Goal: Task Accomplishment & Management: Complete application form

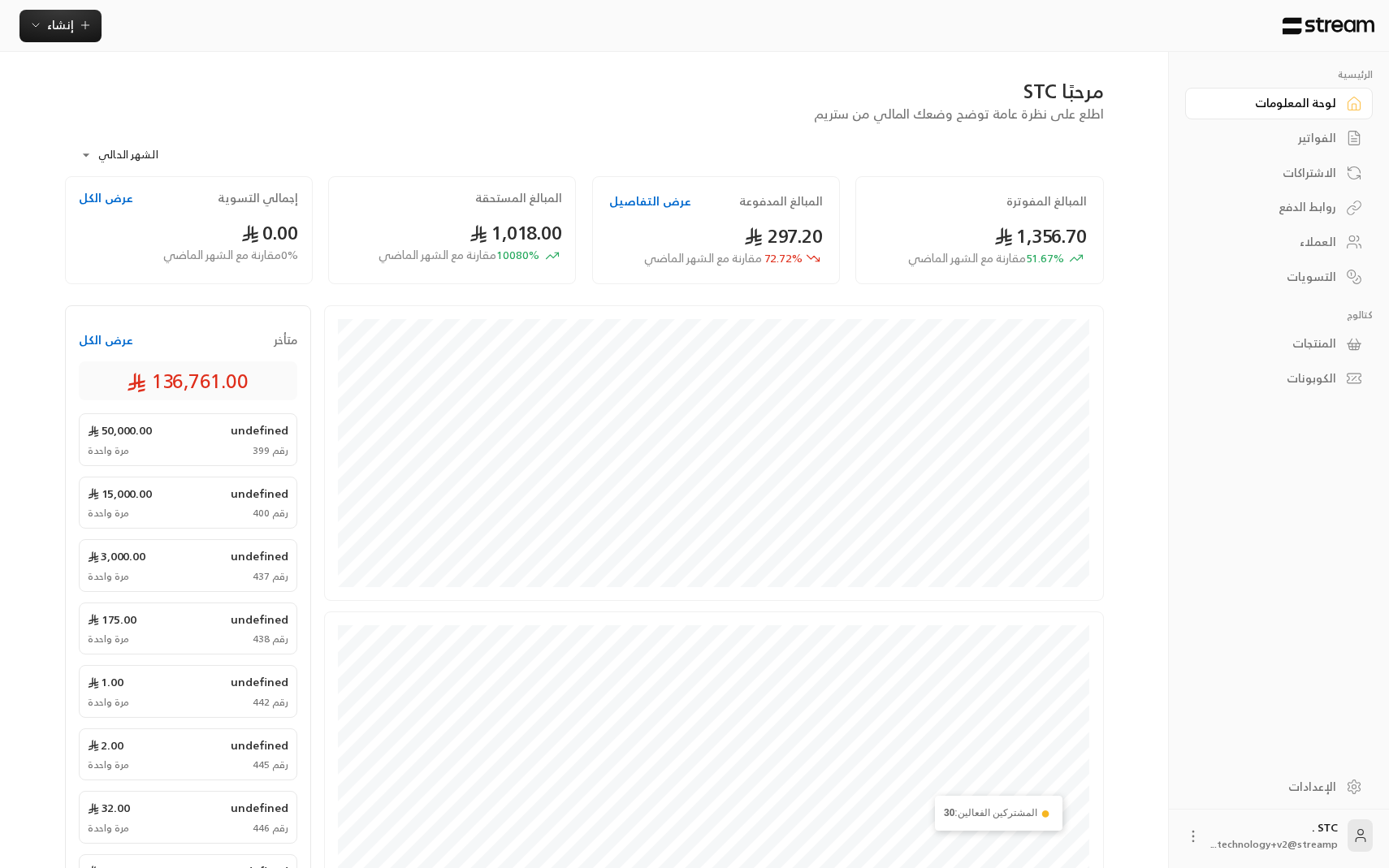
scroll to position [260, 0]
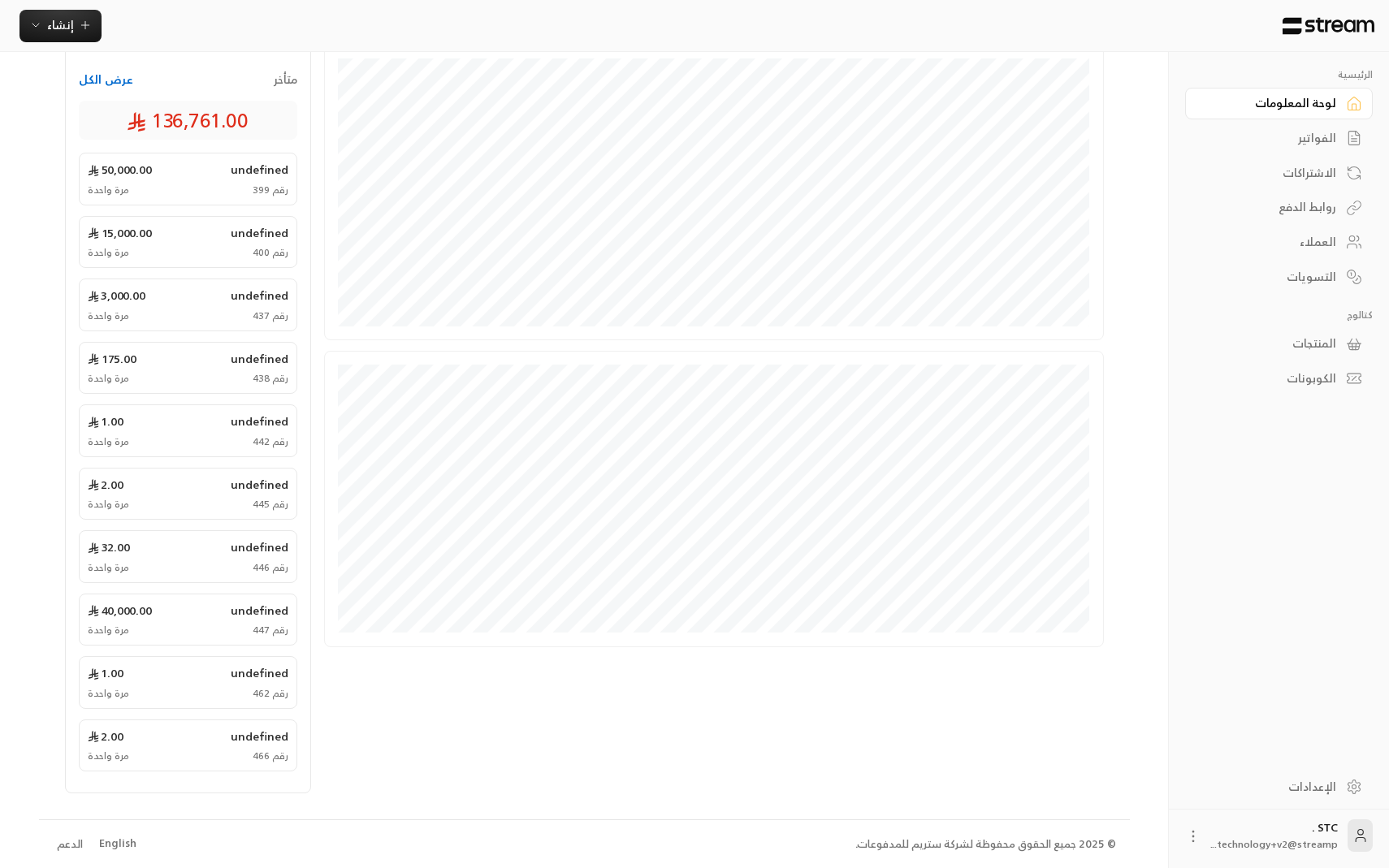
click at [120, 841] on div "English" at bounding box center [117, 844] width 37 height 16
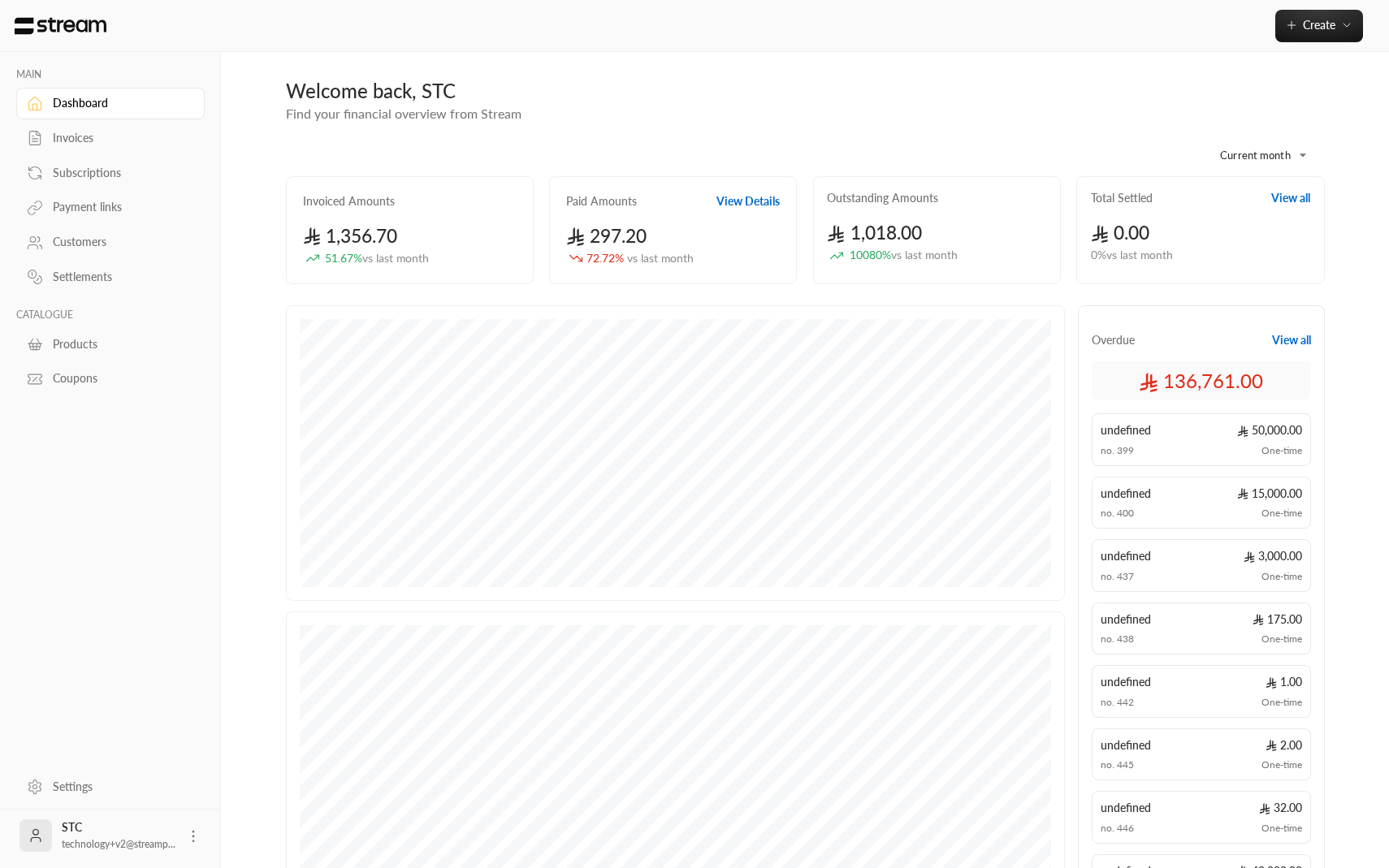
click at [92, 137] on div "Invoices" at bounding box center [119, 138] width 132 height 16
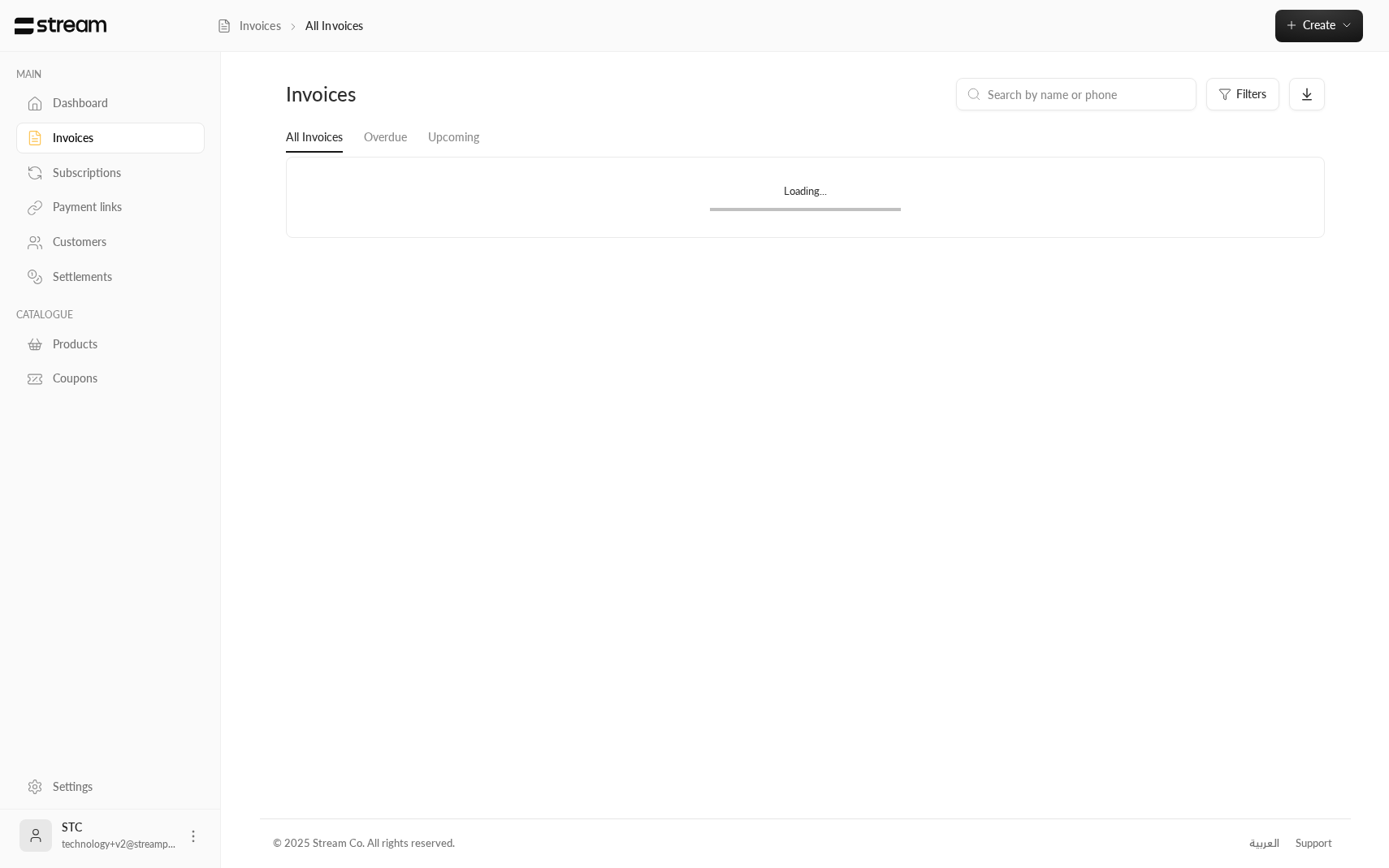
click at [96, 103] on div "Dashboard" at bounding box center [119, 103] width 132 height 16
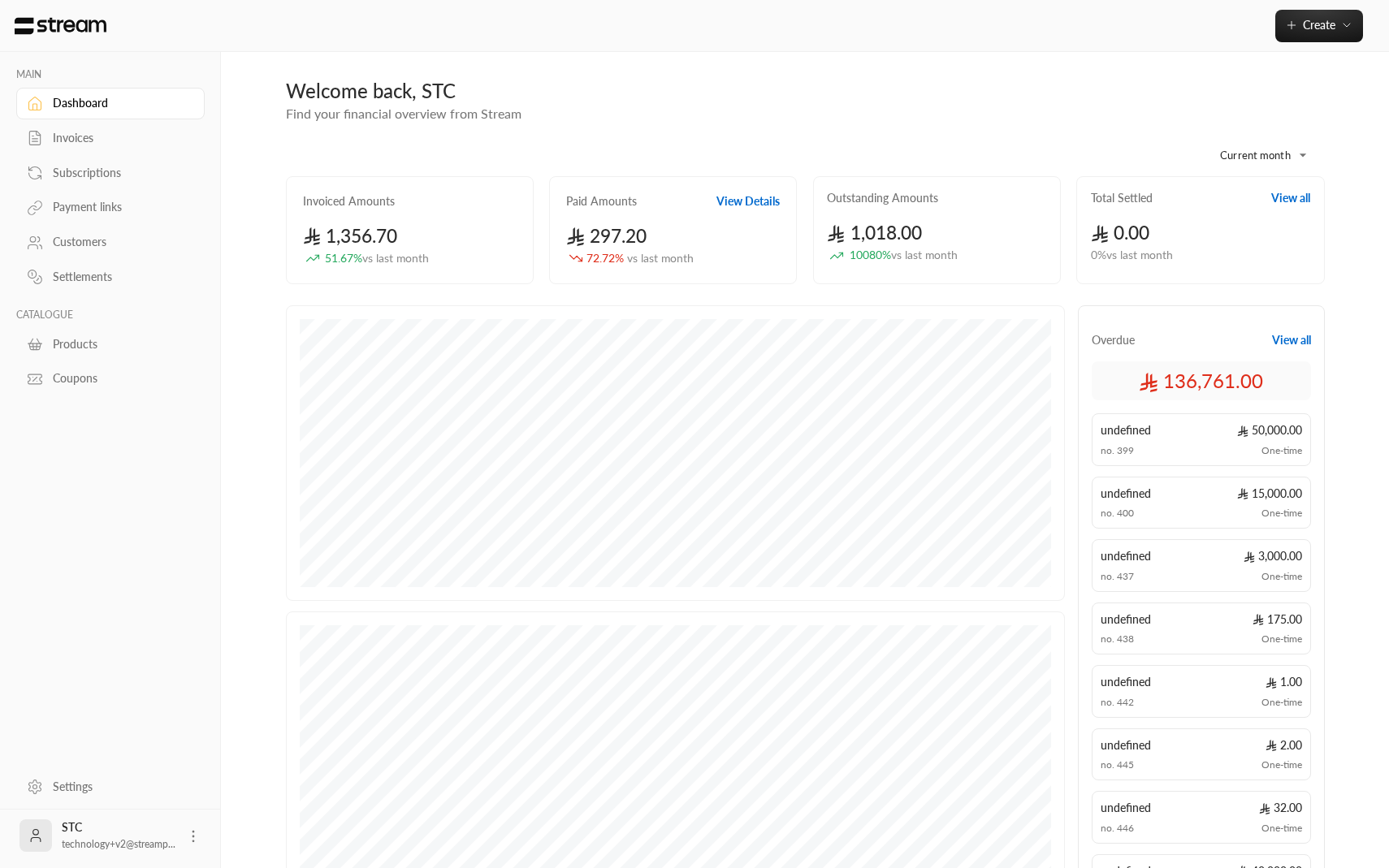
click at [94, 149] on link "Invoices" at bounding box center [110, 138] width 188 height 32
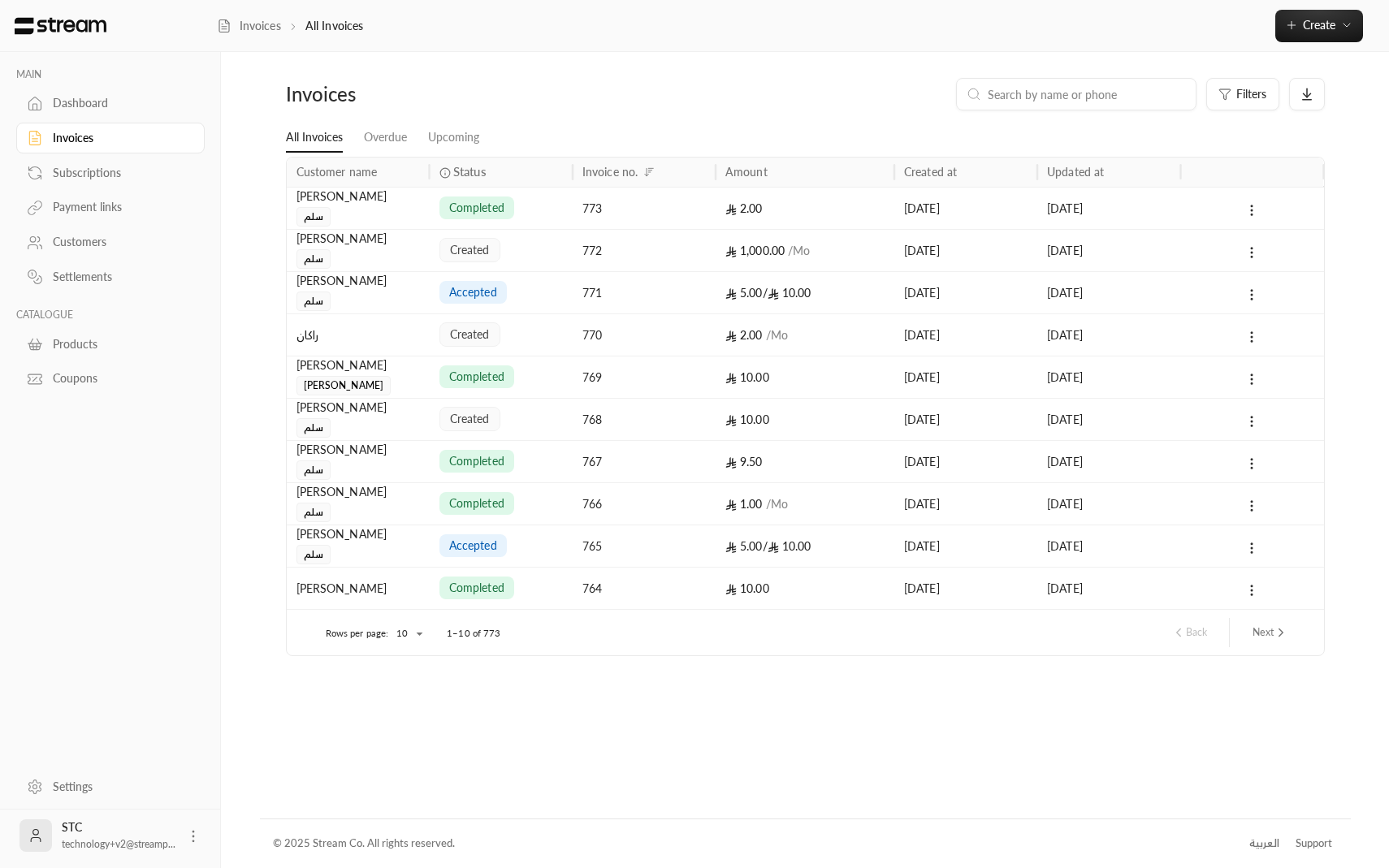
click at [105, 111] on div "Dashboard" at bounding box center [119, 103] width 132 height 16
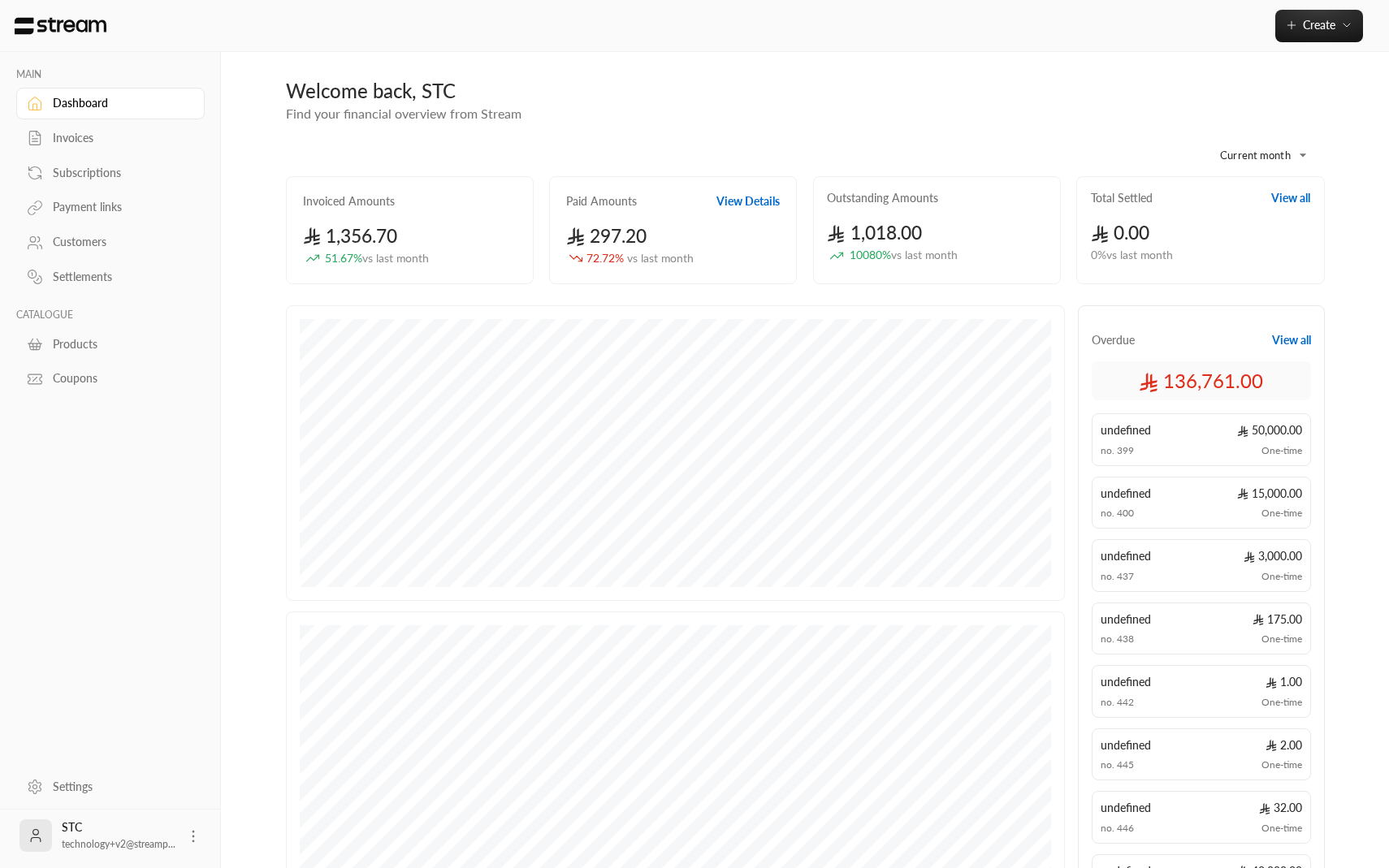
click at [1292, 341] on button "View all" at bounding box center [1291, 341] width 39 height 16
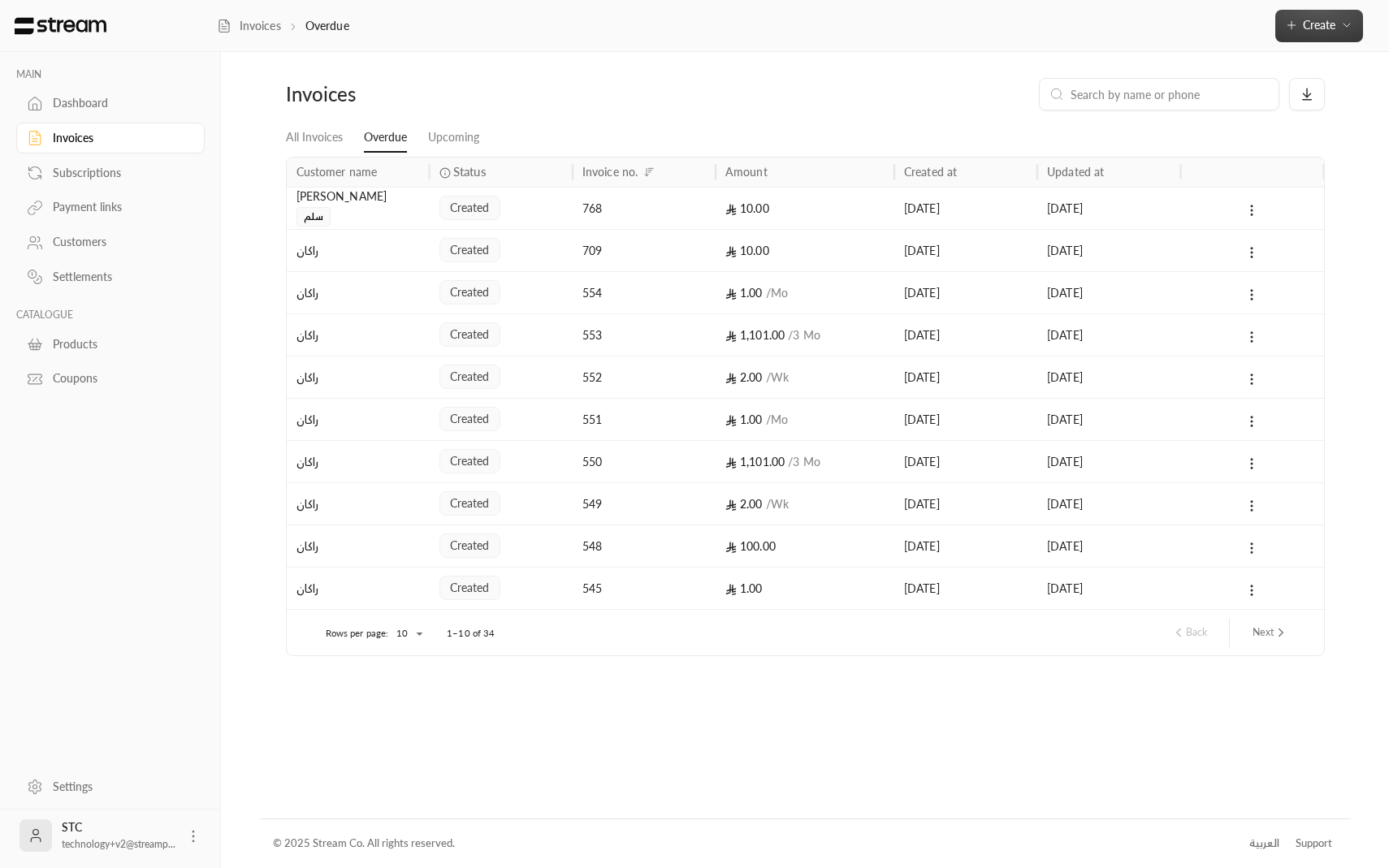
click at [1334, 29] on span "Create" at bounding box center [1319, 24] width 32 height 14
click at [1183, 101] on div "Easily create a one-time invoice for quick transactions." at bounding box center [1241, 102] width 205 height 32
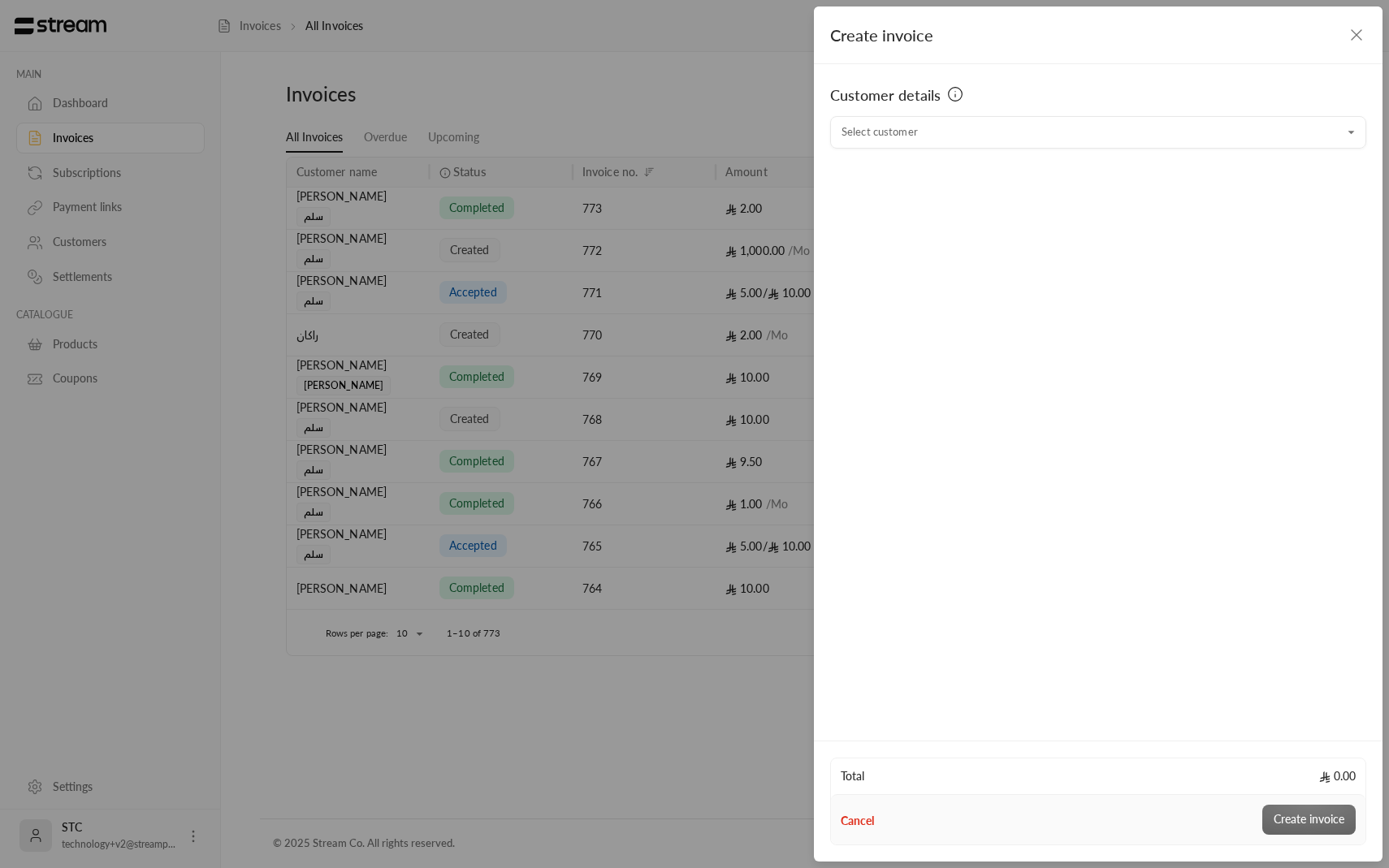
click at [1120, 111] on div "Customer details" at bounding box center [1098, 100] width 536 height 32
click at [1114, 116] on div "Select customer" at bounding box center [1098, 132] width 536 height 32
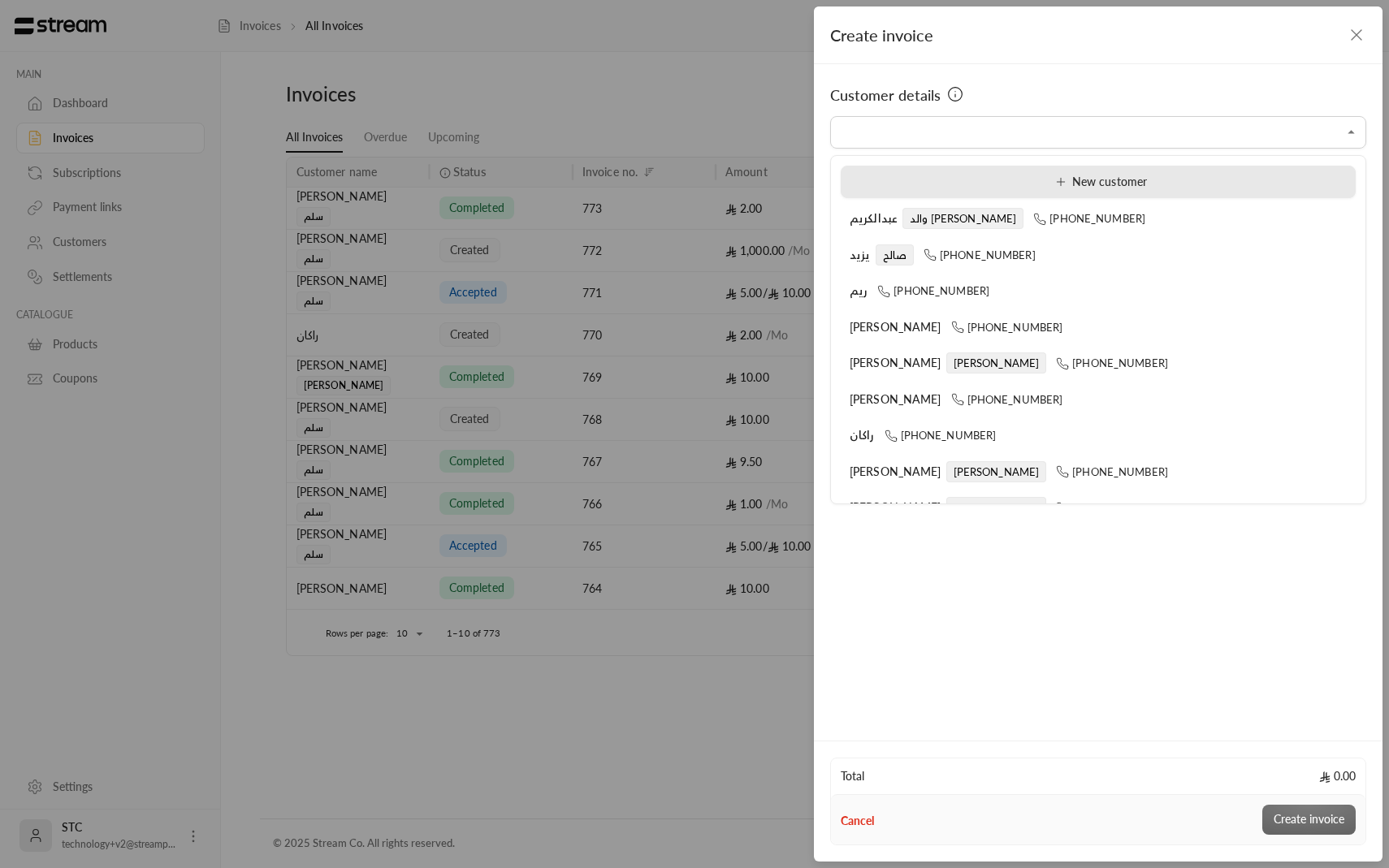
click at [1030, 180] on div "New customer" at bounding box center [1098, 182] width 497 height 17
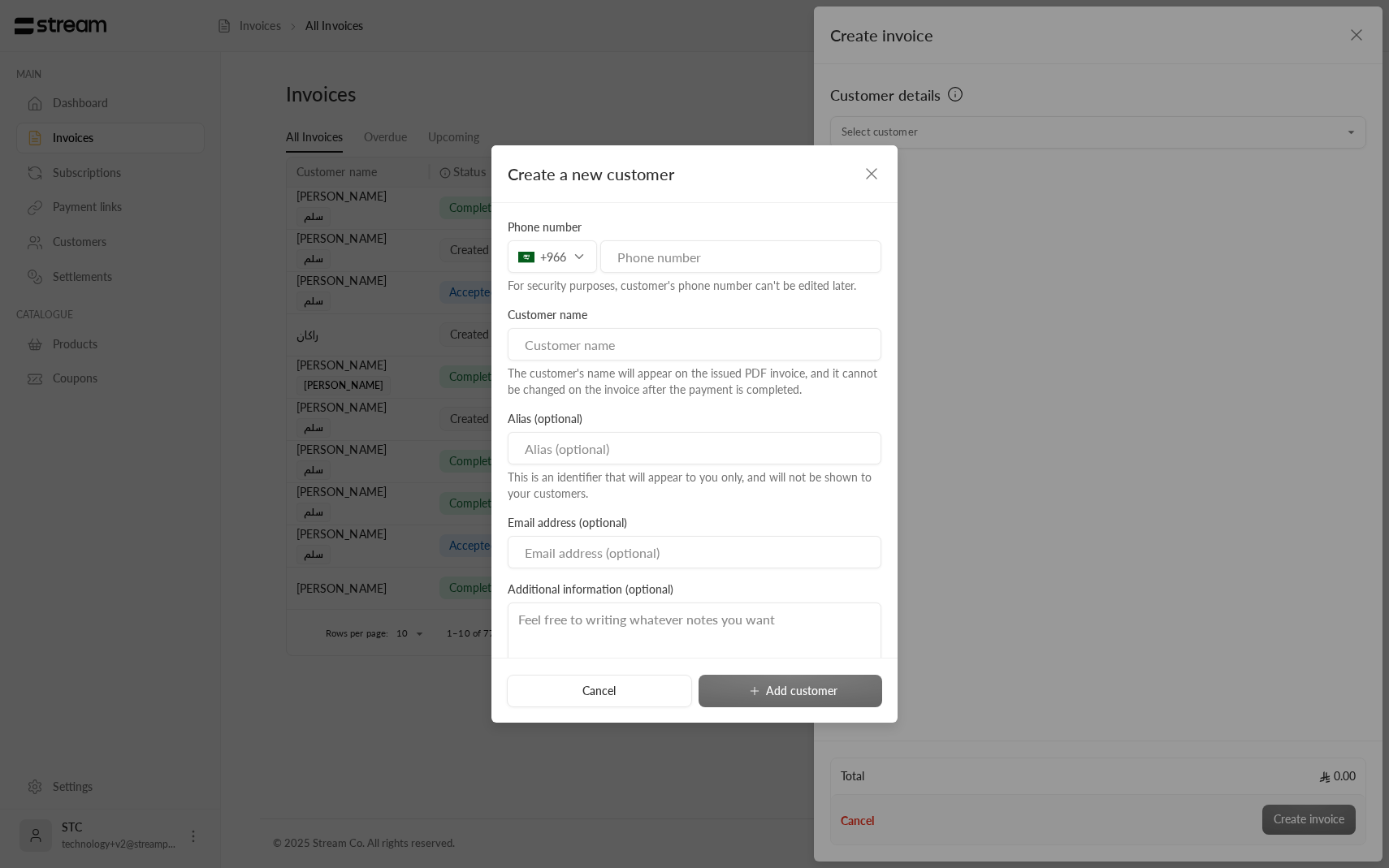
click at [588, 544] on input "Email" at bounding box center [694, 553] width 373 height 32
click at [870, 176] on icon "button" at bounding box center [872, 174] width 20 height 20
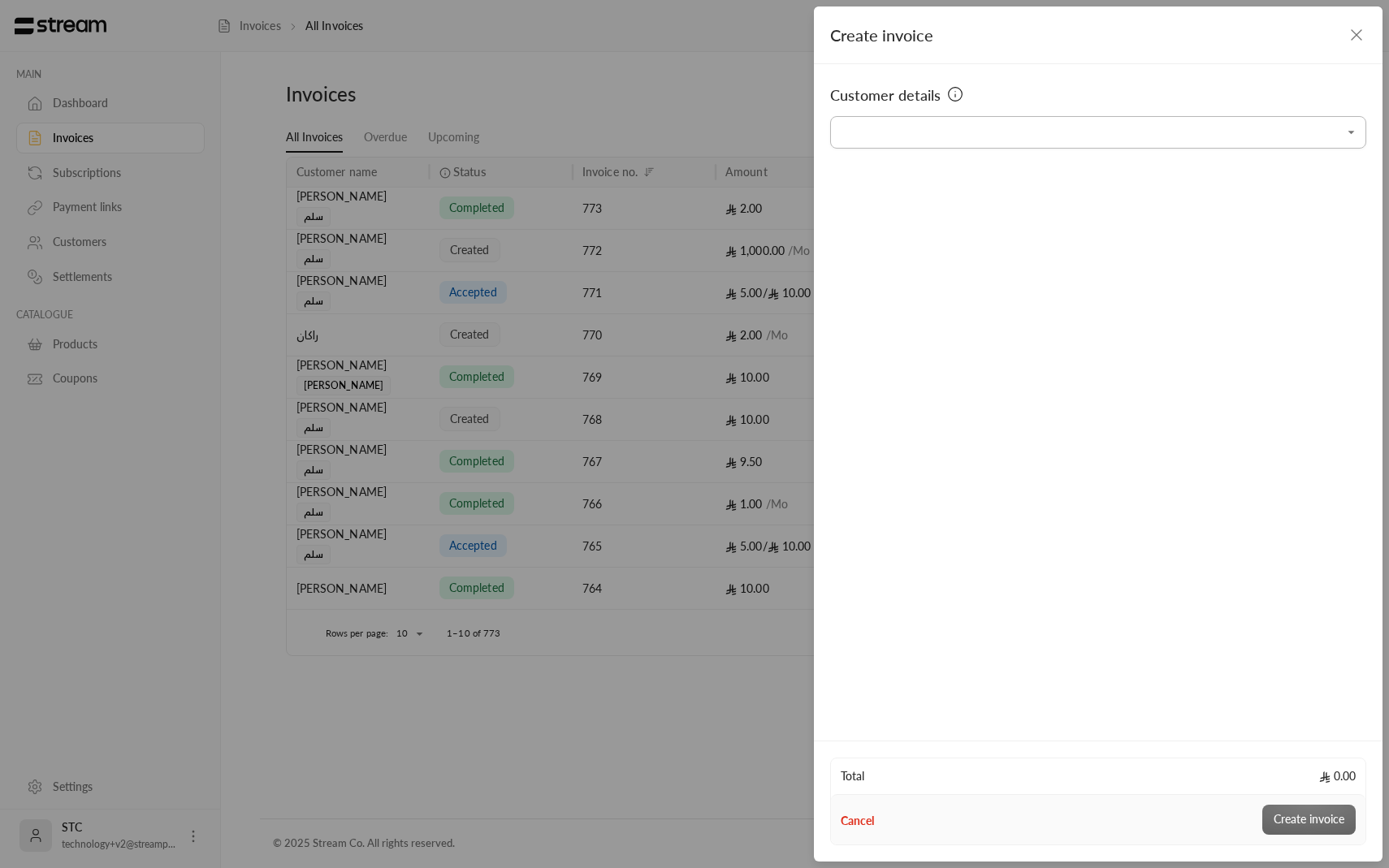
click at [1294, 142] on input "Select customer" at bounding box center [1098, 133] width 536 height 29
type input "*"
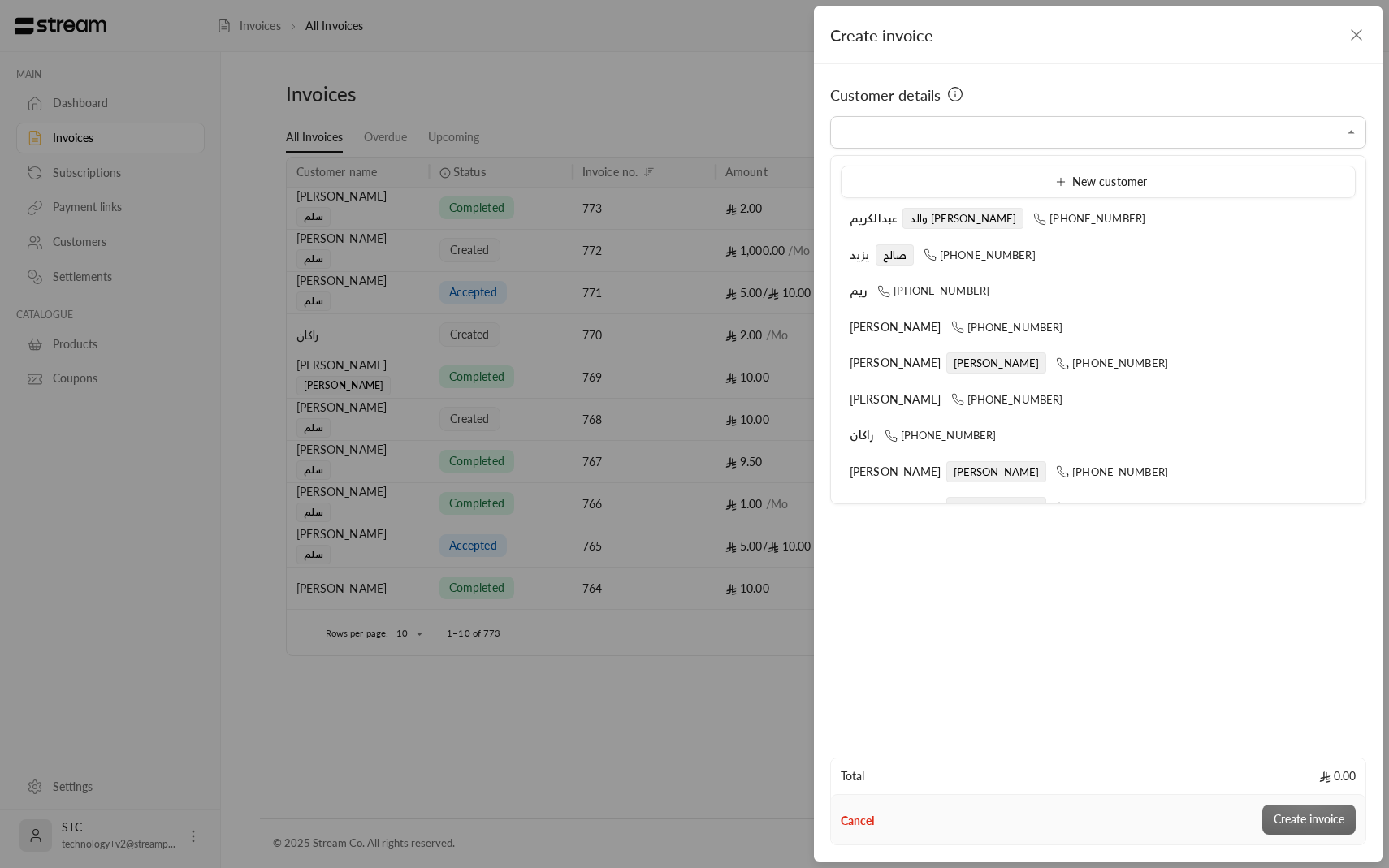
type input "*"
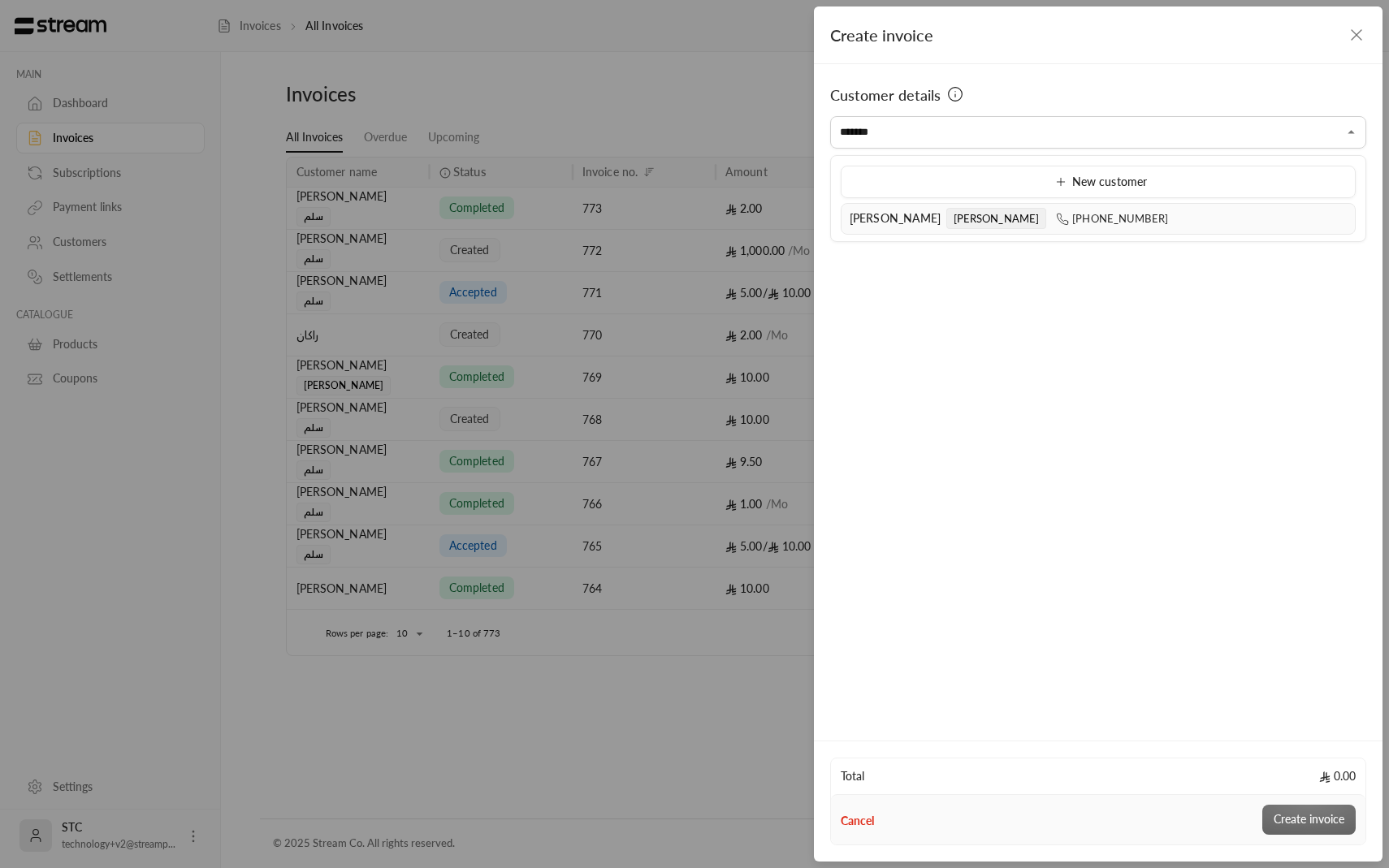
click at [908, 216] on span "[PERSON_NAME]" at bounding box center [896, 217] width 92 height 14
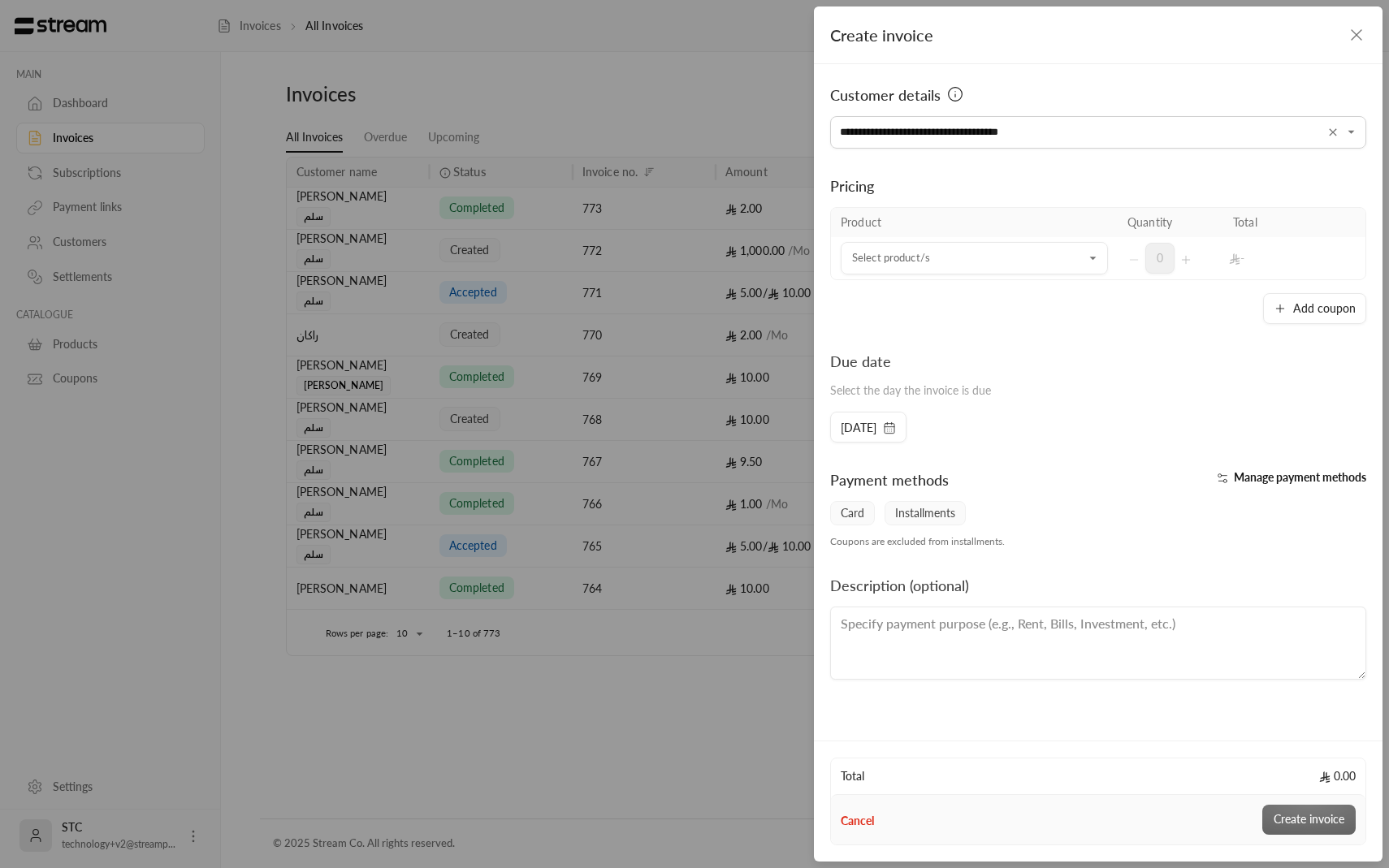
type input "**********"
click at [953, 258] on input "Select customer" at bounding box center [974, 259] width 267 height 29
click at [950, 267] on input "Select customer" at bounding box center [974, 259] width 267 height 29
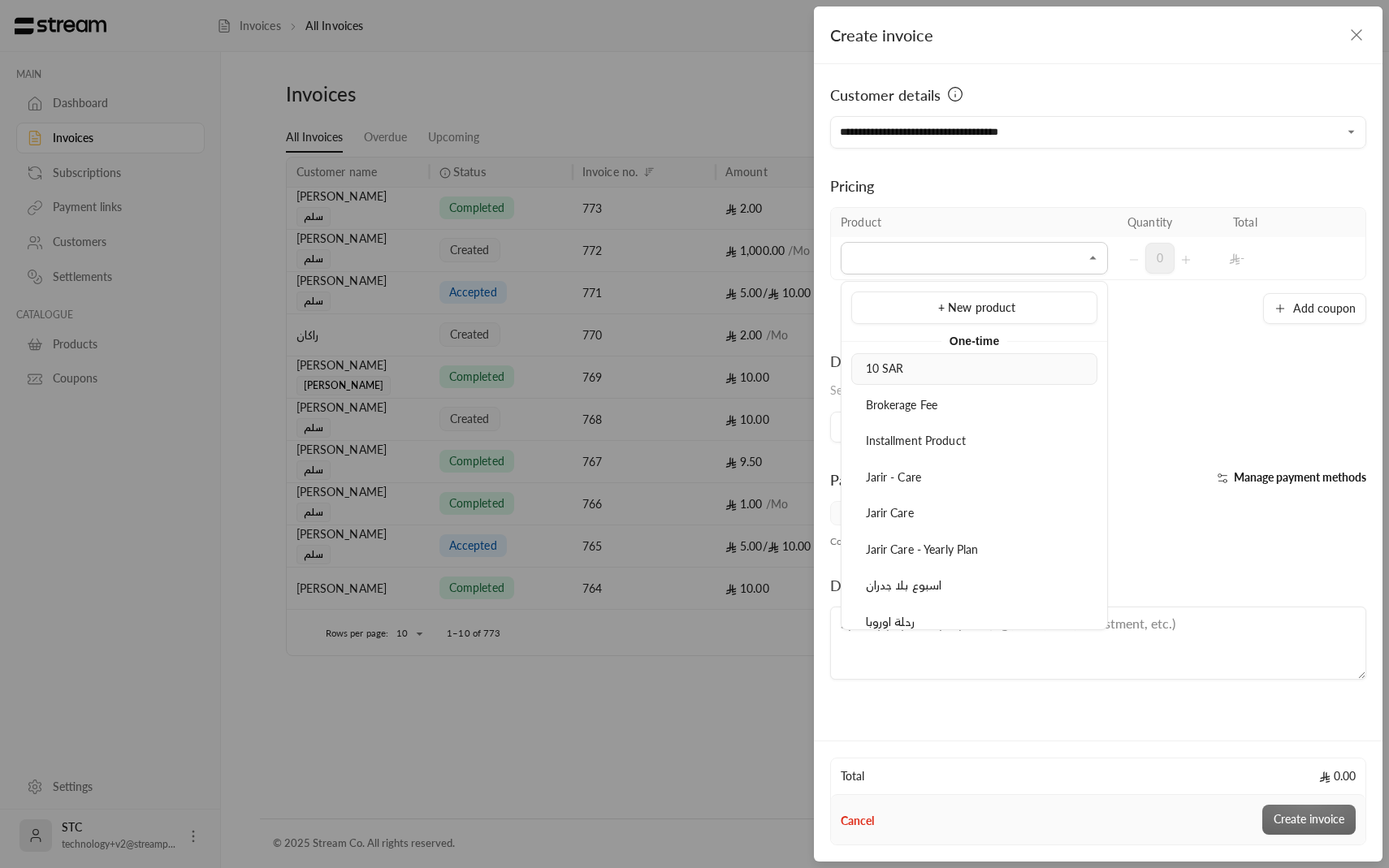
click at [903, 368] on div "10 SAR" at bounding box center [973, 369] width 228 height 17
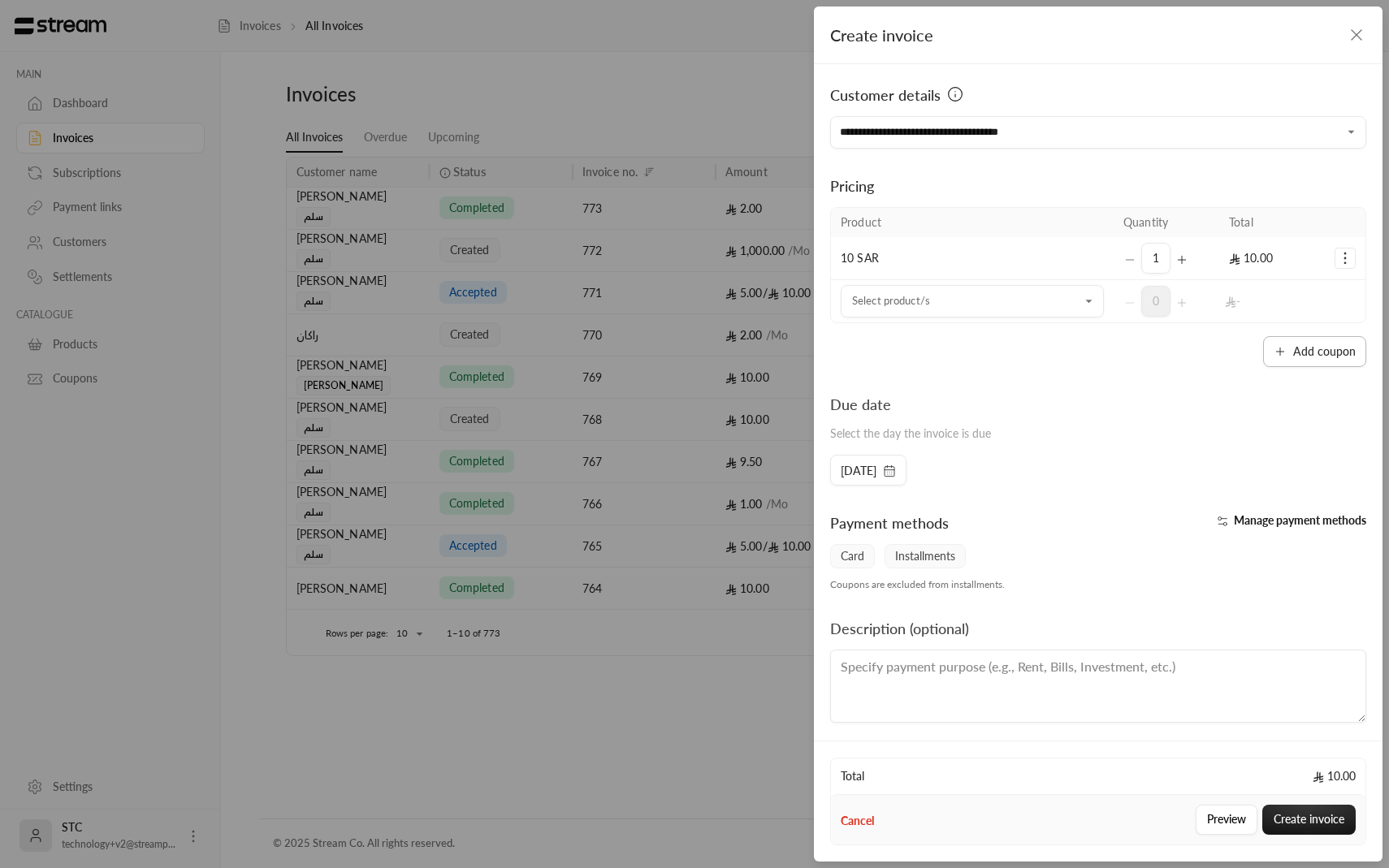
click at [1310, 352] on button "Add coupon" at bounding box center [1314, 352] width 103 height 31
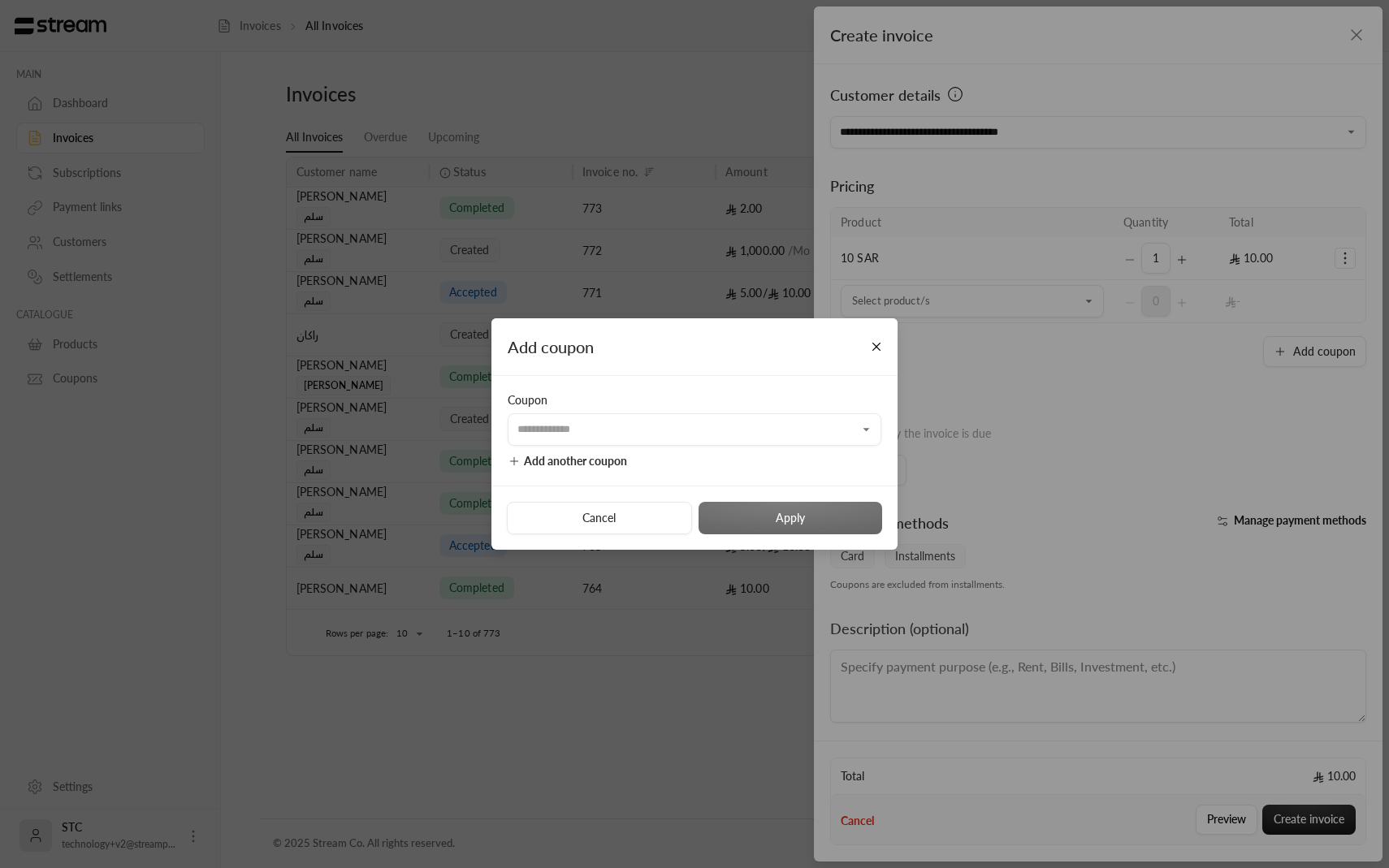
click at [705, 410] on div "Coupon ​" at bounding box center [694, 418] width 373 height 53
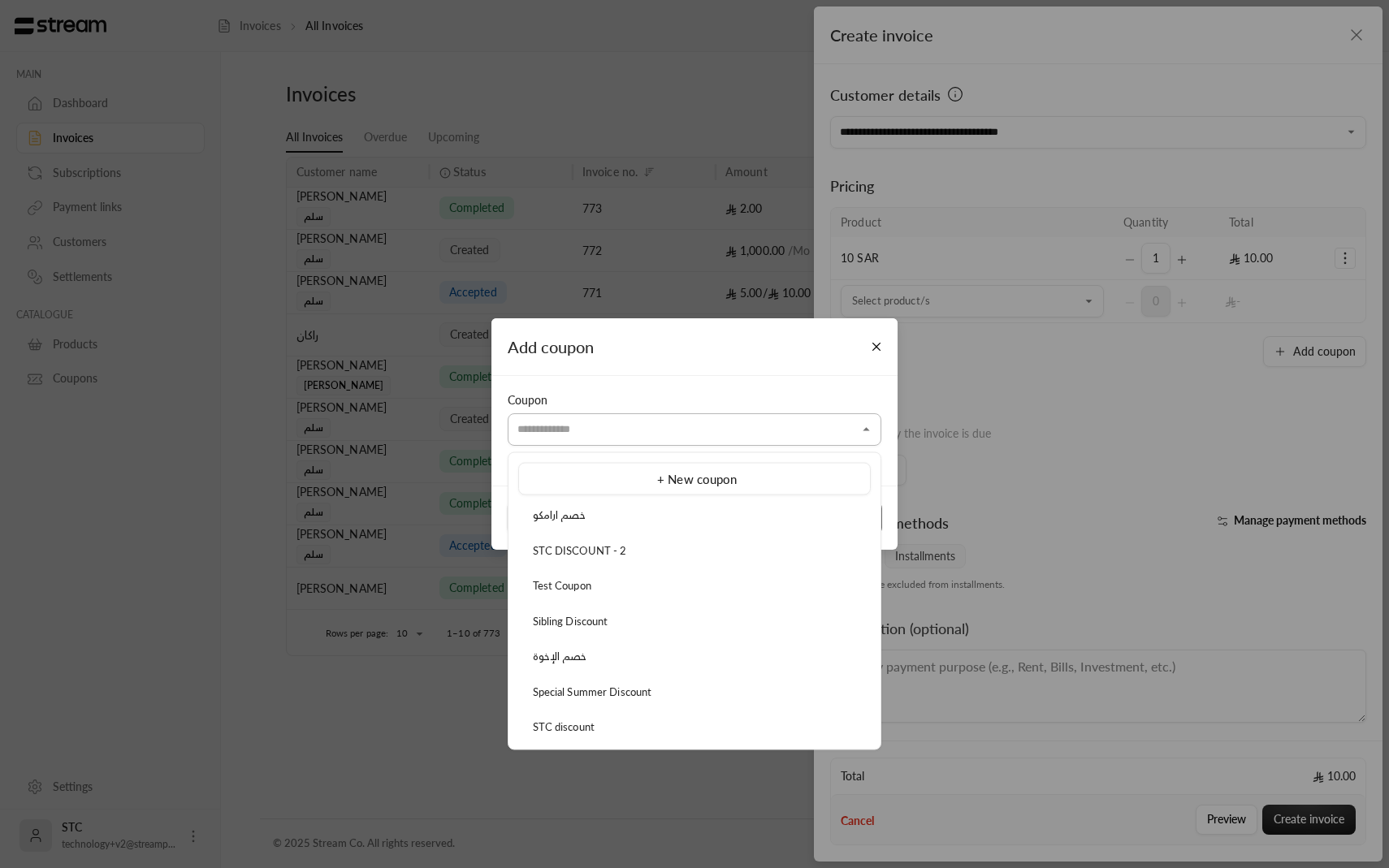
click at [696, 437] on input "Select customer" at bounding box center [694, 429] width 373 height 29
click at [644, 545] on div "STC DISCOUNT - 2" at bounding box center [694, 551] width 334 height 16
type input "**********"
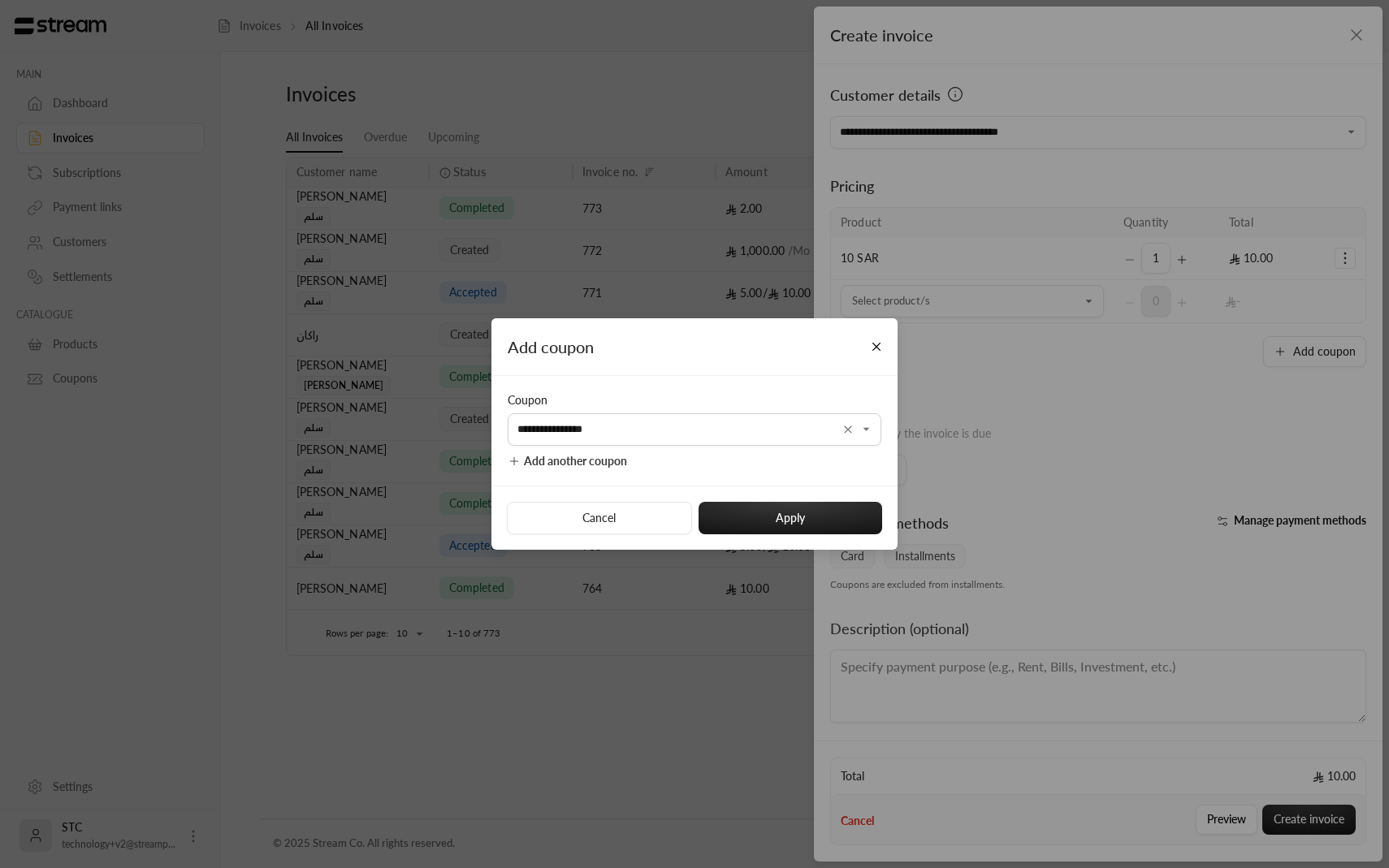
click at [598, 467] on span "Add another coupon" at bounding box center [575, 461] width 103 height 14
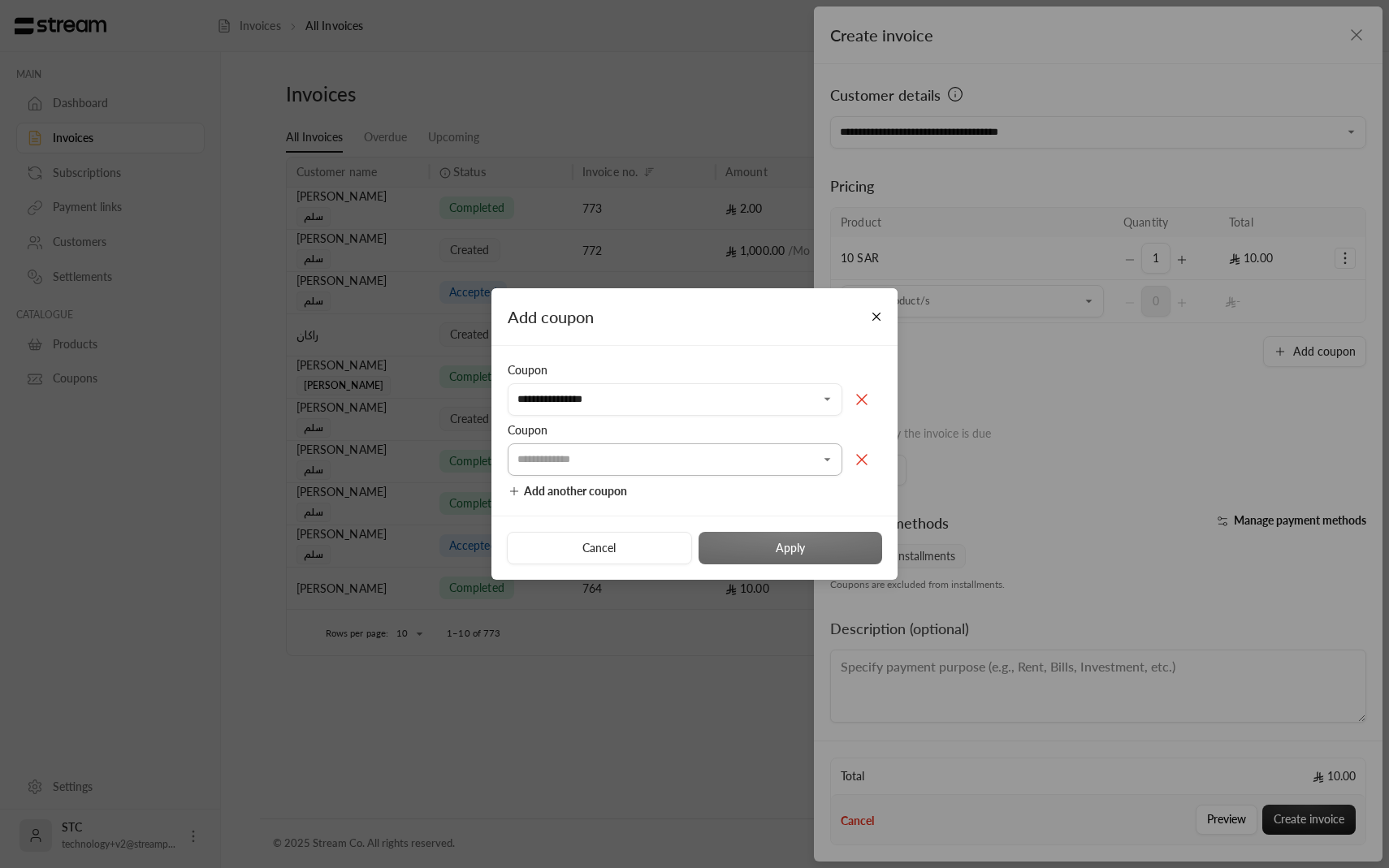
click at [651, 464] on input "Select customer" at bounding box center [674, 460] width 334 height 29
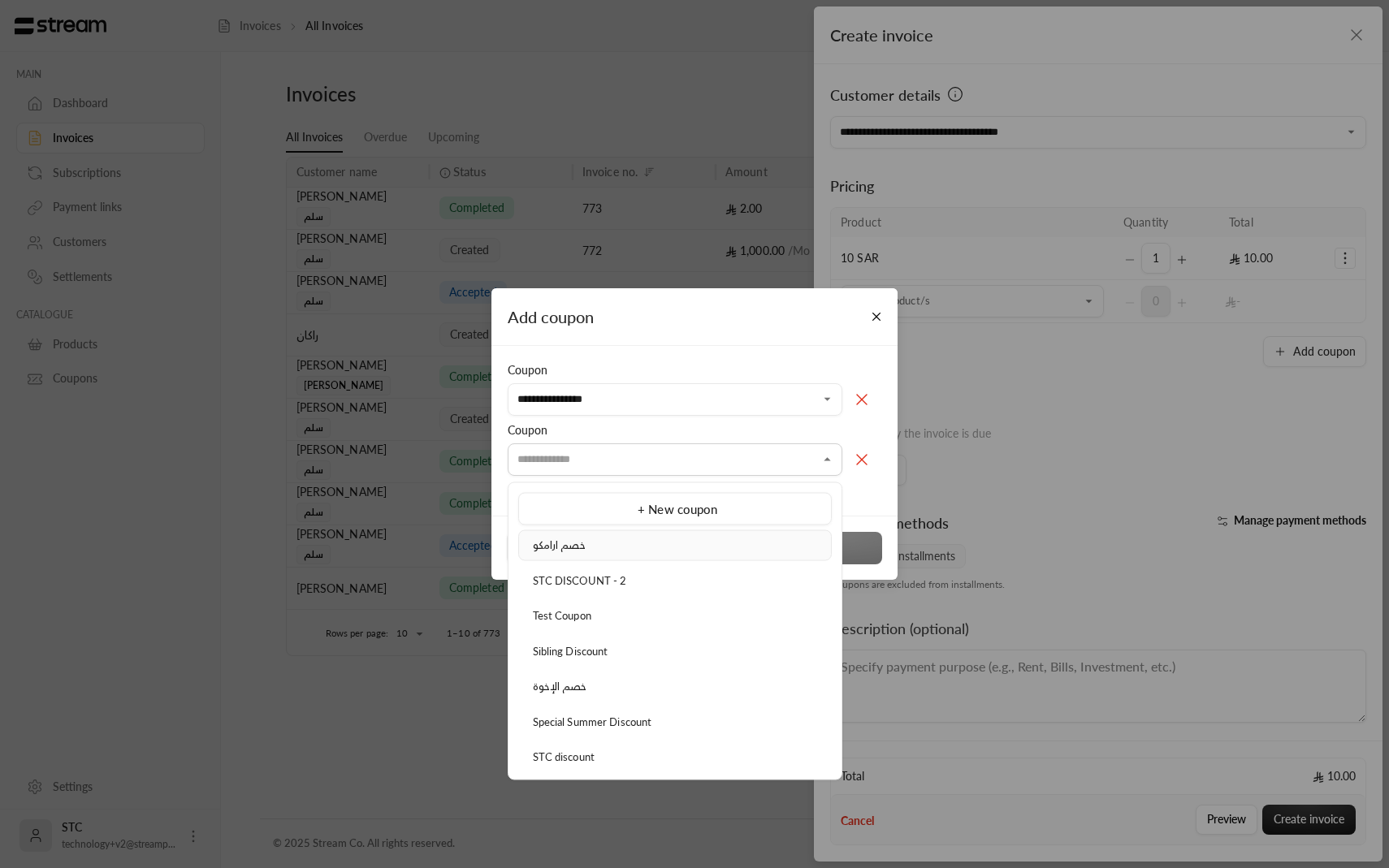
click at [612, 552] on div "خصم ارامكو" at bounding box center [675, 545] width 296 height 16
type input "**********"
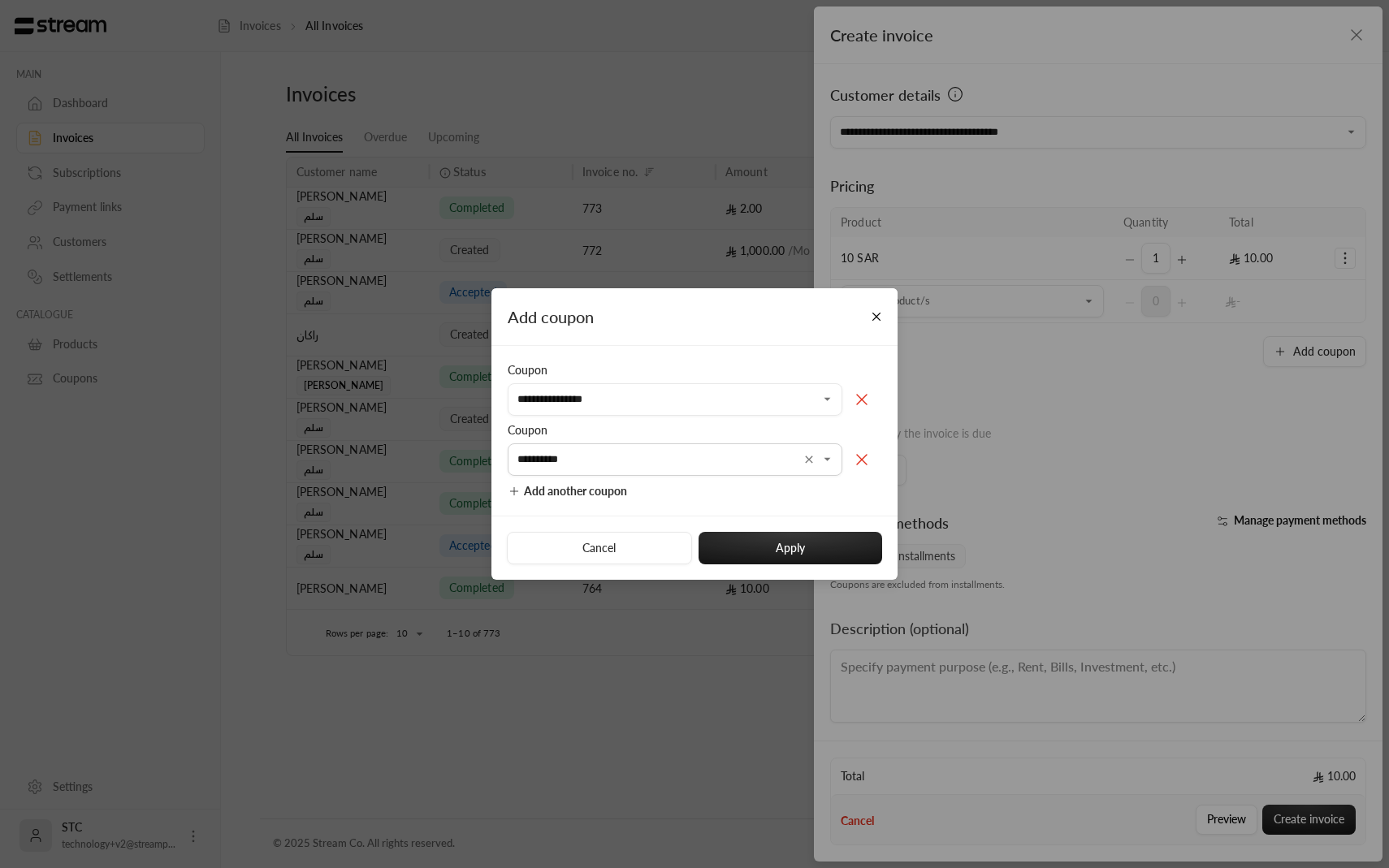
click at [865, 468] on icon at bounding box center [862, 460] width 20 height 20
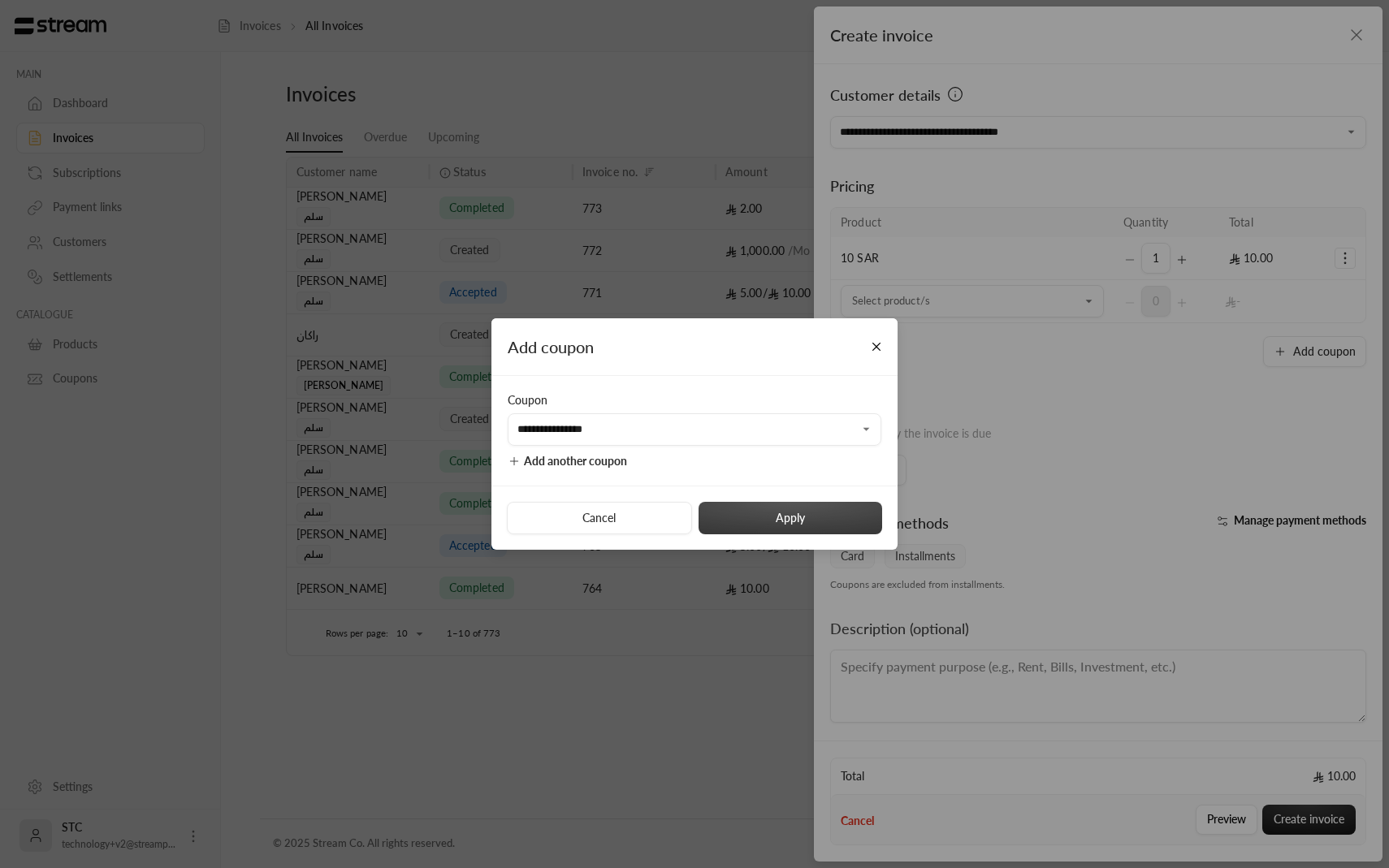
click at [815, 528] on button "Apply" at bounding box center [790, 518] width 184 height 32
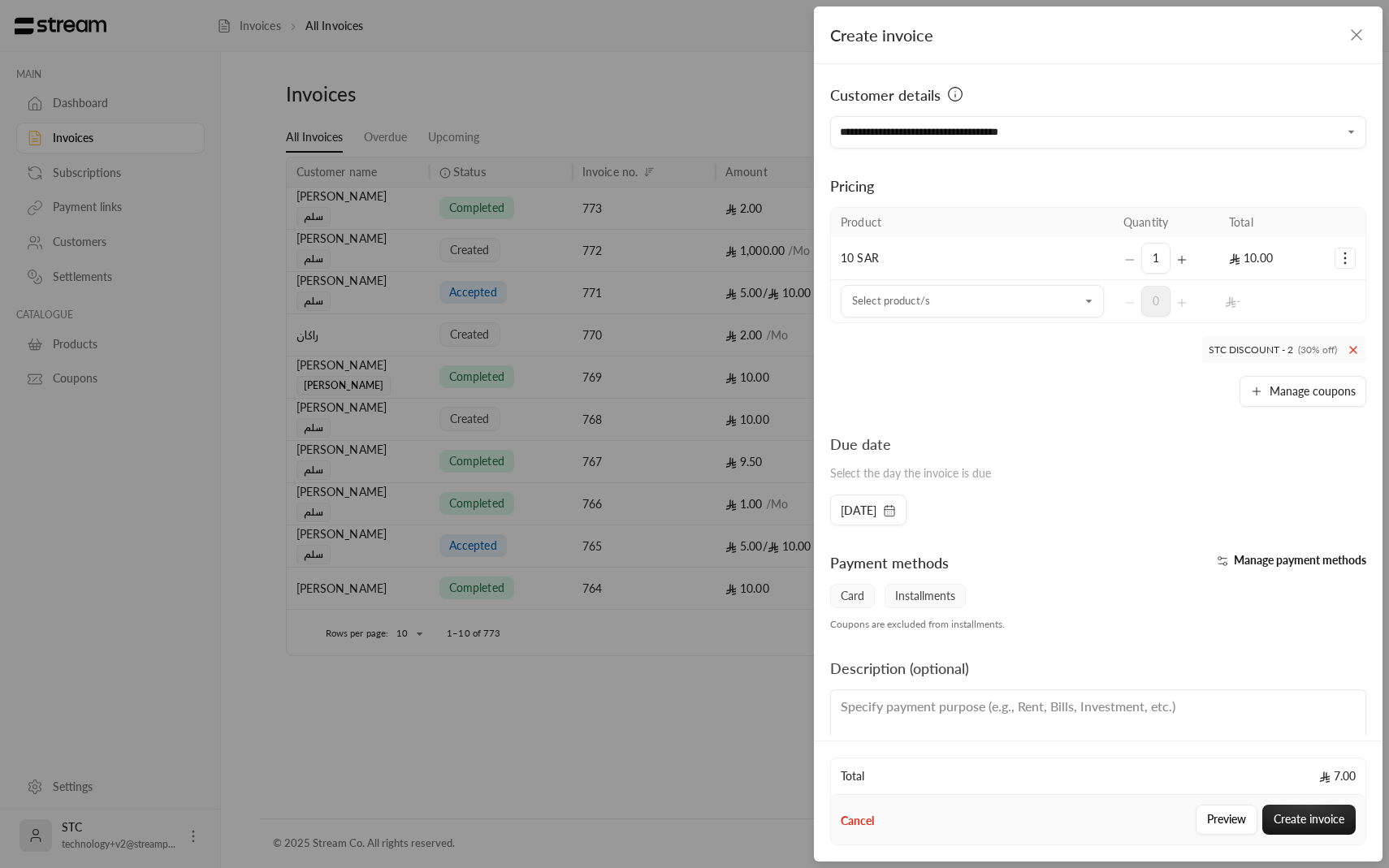
click at [1338, 258] on icon "Selected Products" at bounding box center [1345, 259] width 16 height 16
click at [1295, 306] on link "Add coupon" at bounding box center [1294, 299] width 101 height 29
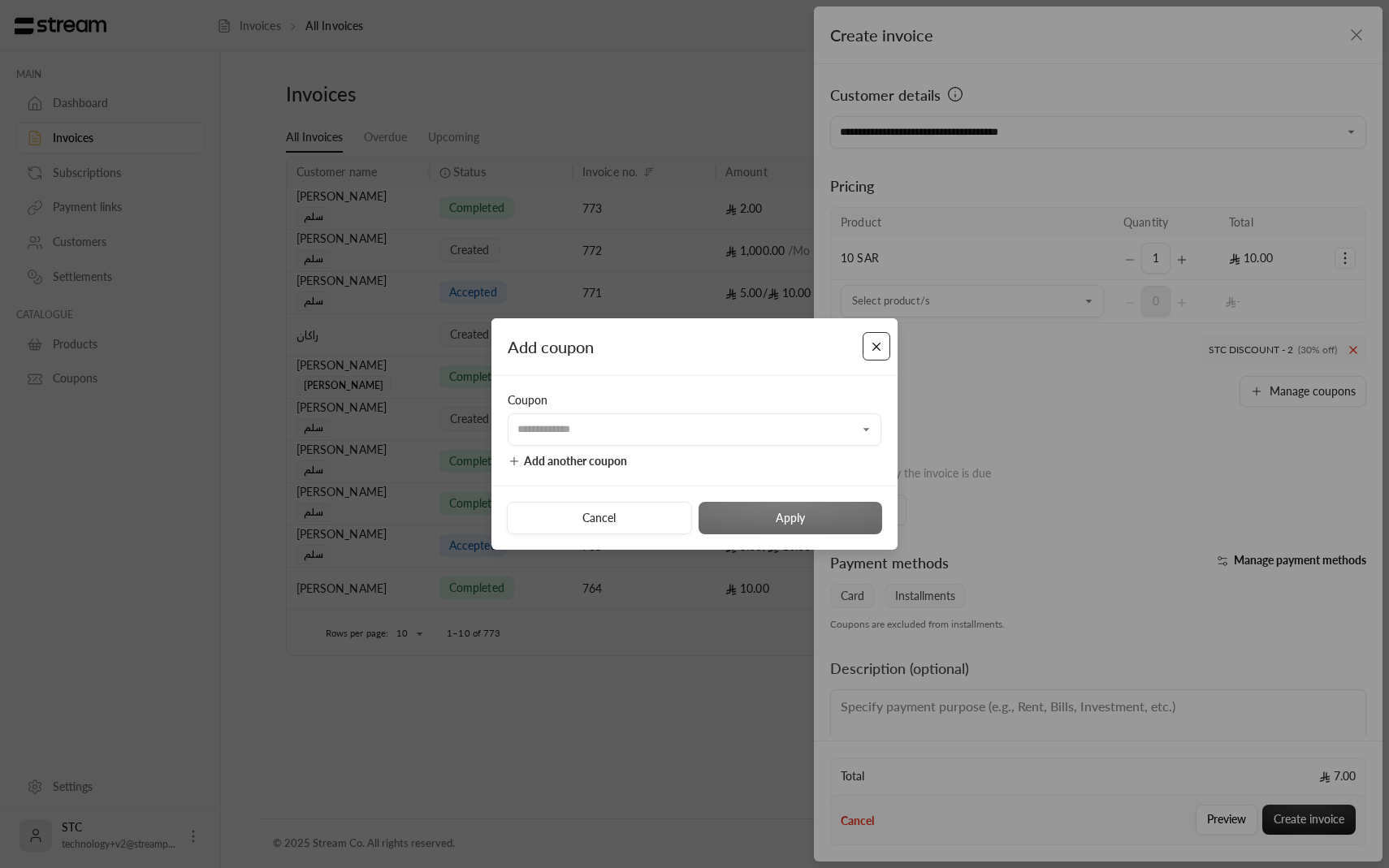
click at [885, 350] on button "Close" at bounding box center [877, 347] width 29 height 29
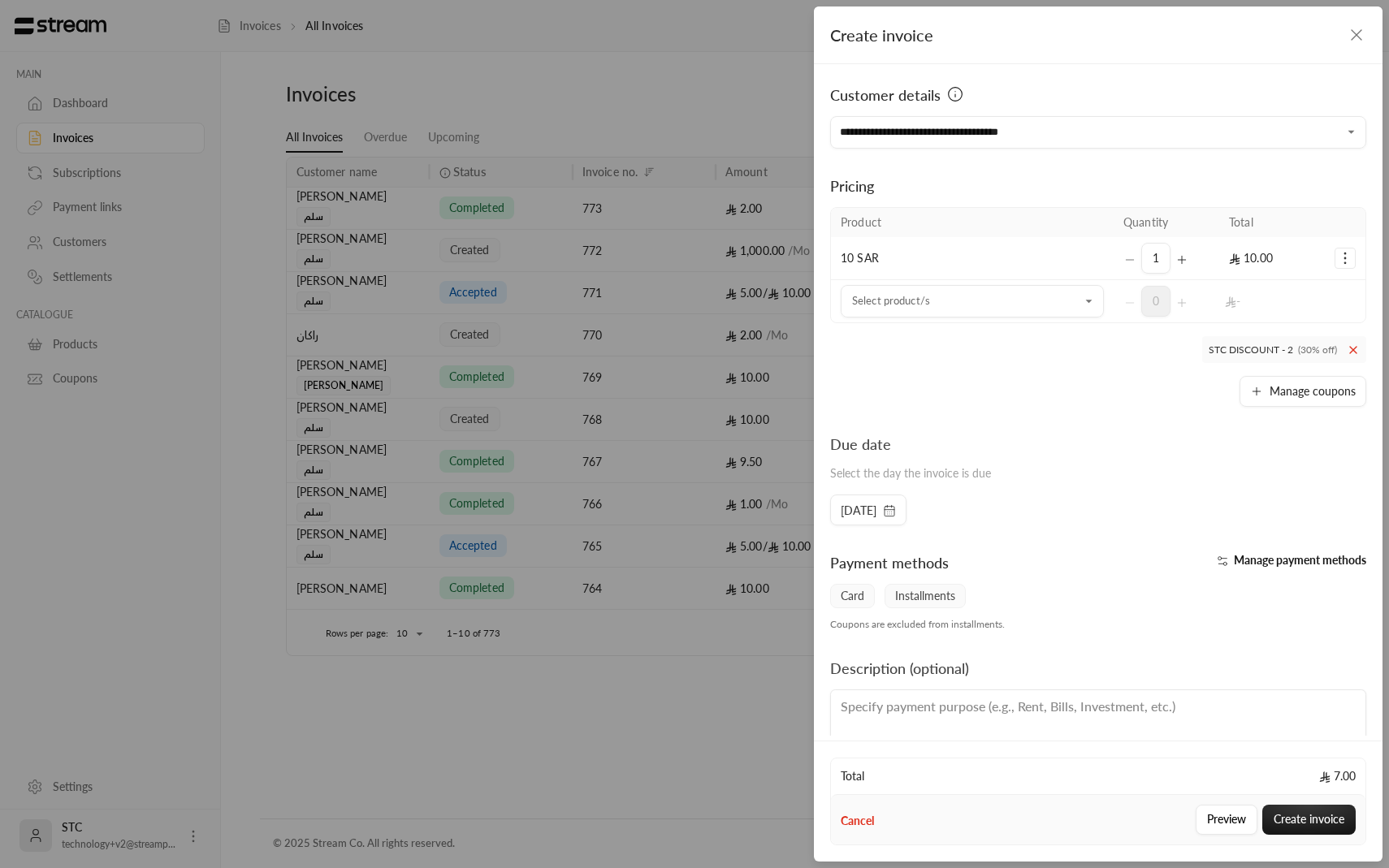
click at [876, 503] on span "[DATE]" at bounding box center [859, 511] width 36 height 16
click at [1038, 457] on div "Due date Select the day the invoice is due" at bounding box center [1098, 463] width 553 height 61
click at [896, 494] on div "Due date Select the day the invoice is due [DATE]" at bounding box center [1098, 479] width 553 height 93
click at [896, 502] on div "[DATE]" at bounding box center [868, 510] width 77 height 31
click at [876, 507] on span "[DATE]" at bounding box center [859, 511] width 36 height 16
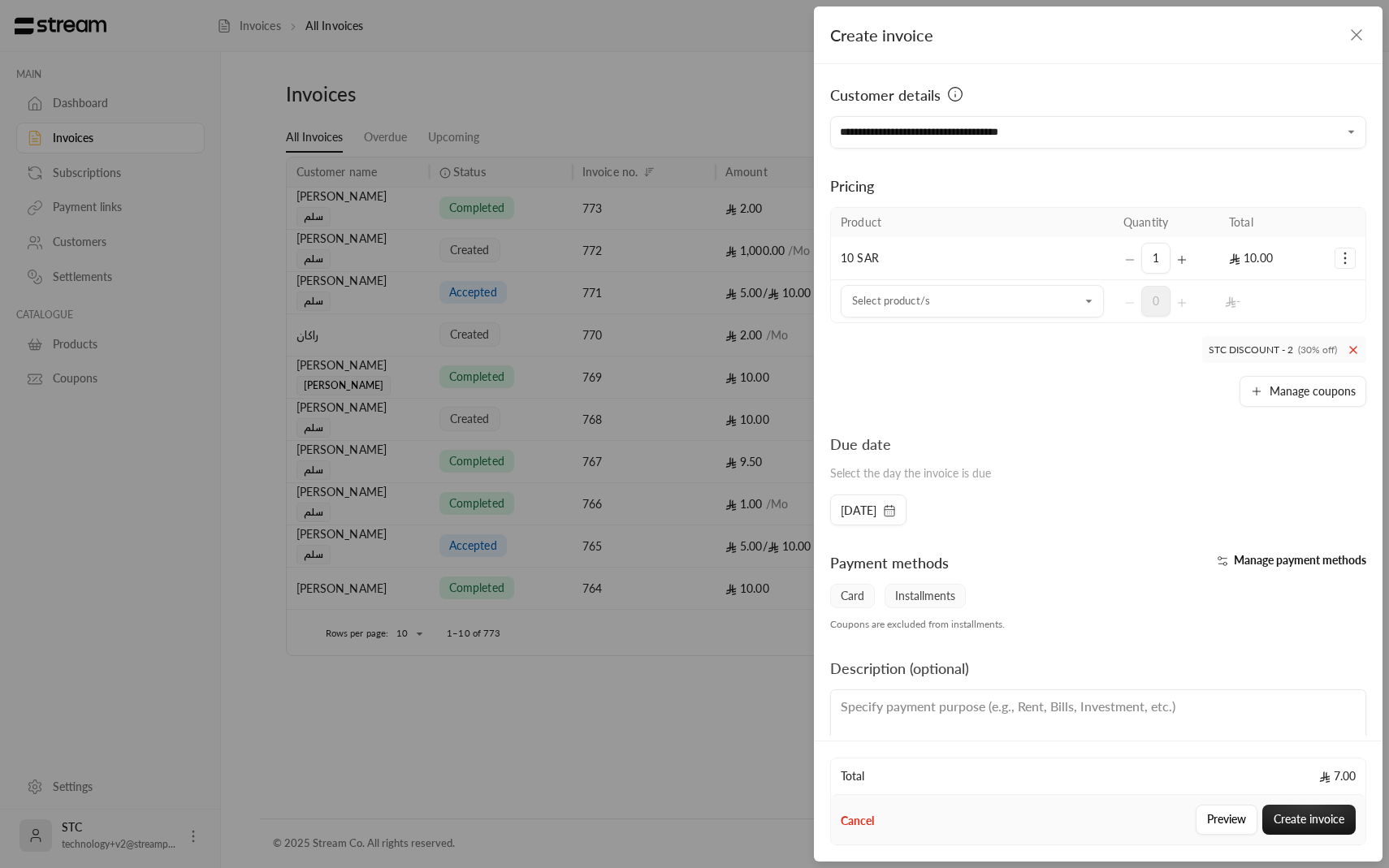
click at [943, 471] on span "Select the day the invoice is due" at bounding box center [910, 472] width 160 height 14
click at [1274, 563] on span "Manage payment methods" at bounding box center [1300, 560] width 133 height 14
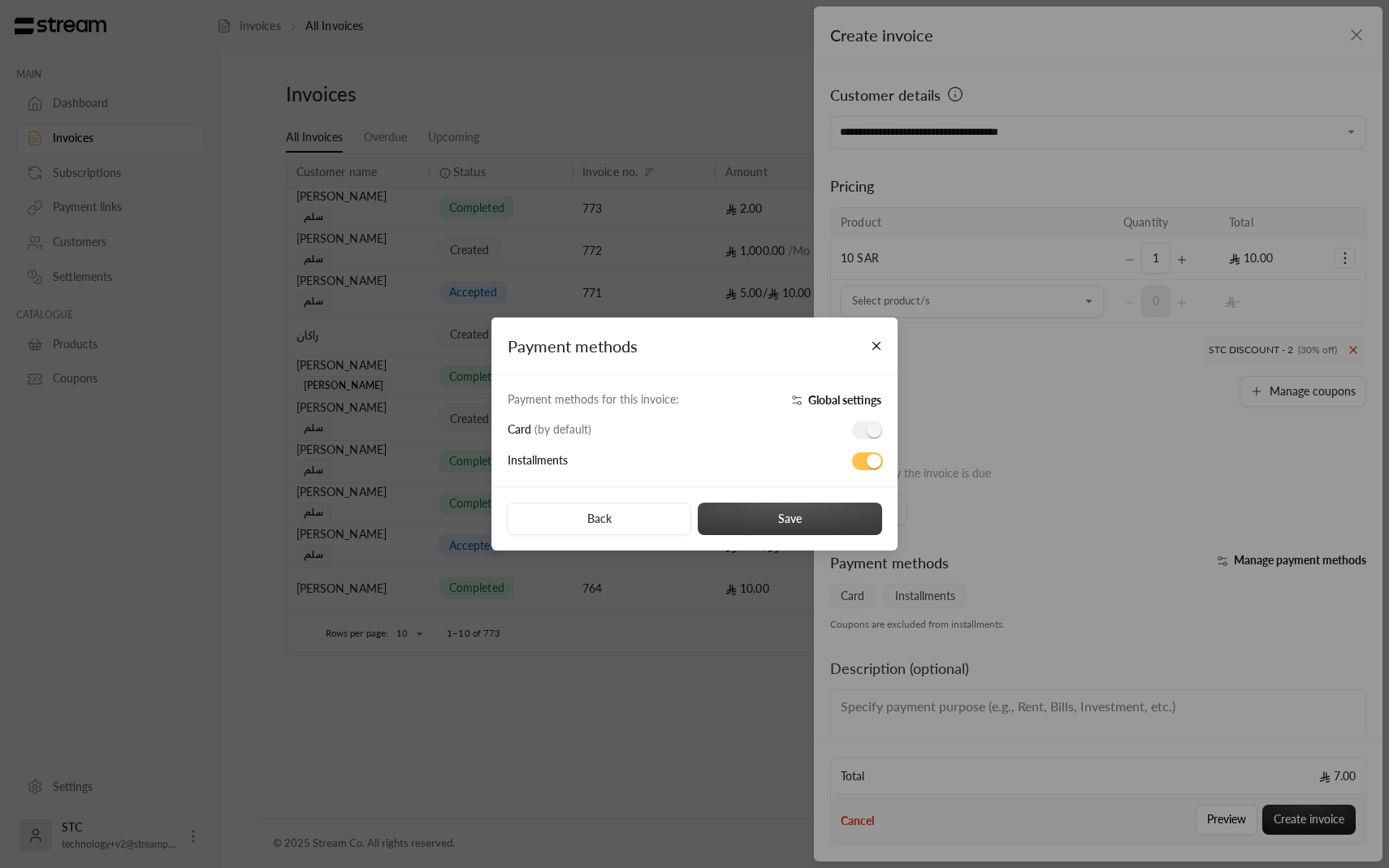
click at [752, 516] on button "Save" at bounding box center [790, 519] width 185 height 32
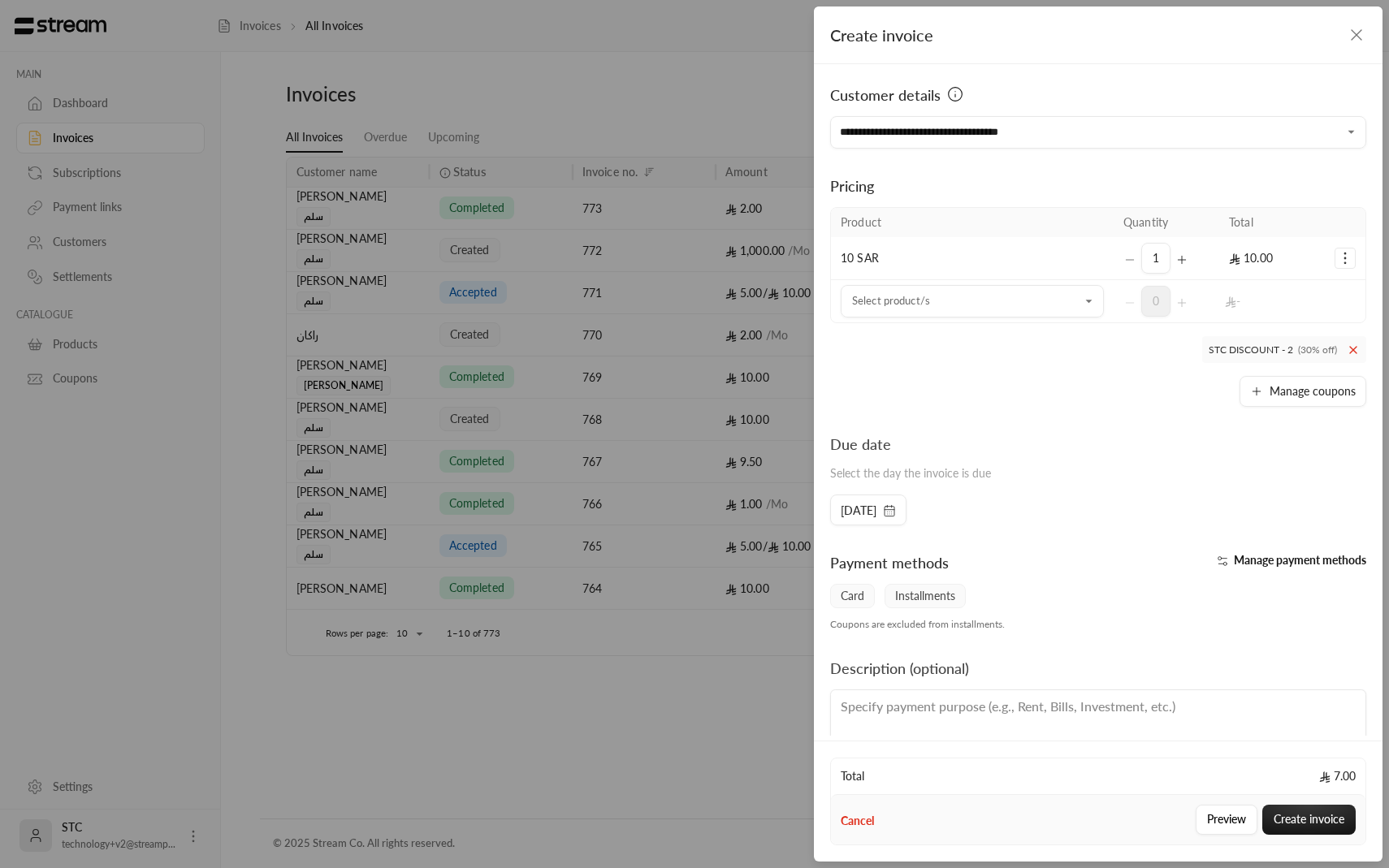
scroll to position [46, 0]
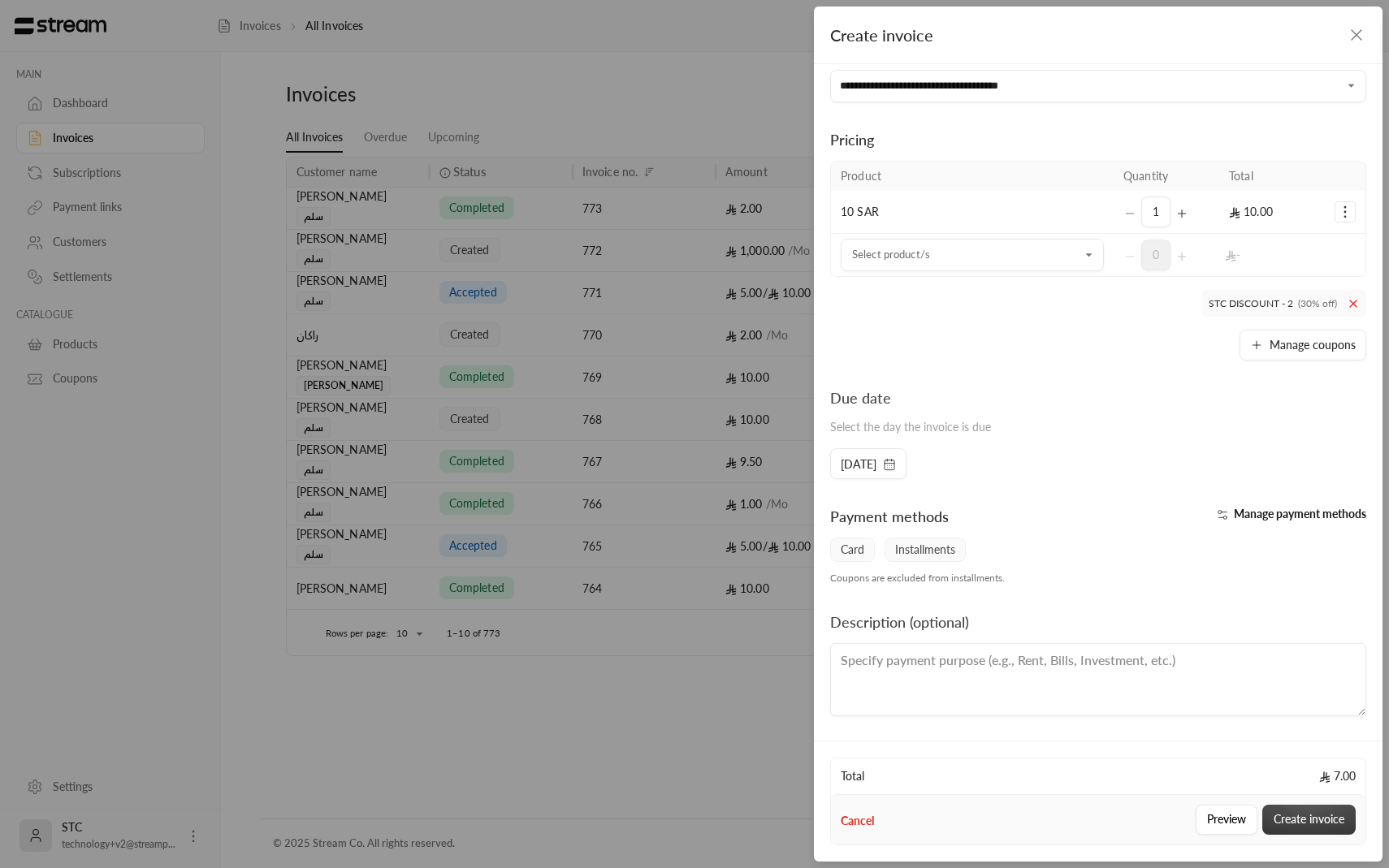
click at [1293, 823] on button "Create invoice" at bounding box center [1309, 819] width 94 height 30
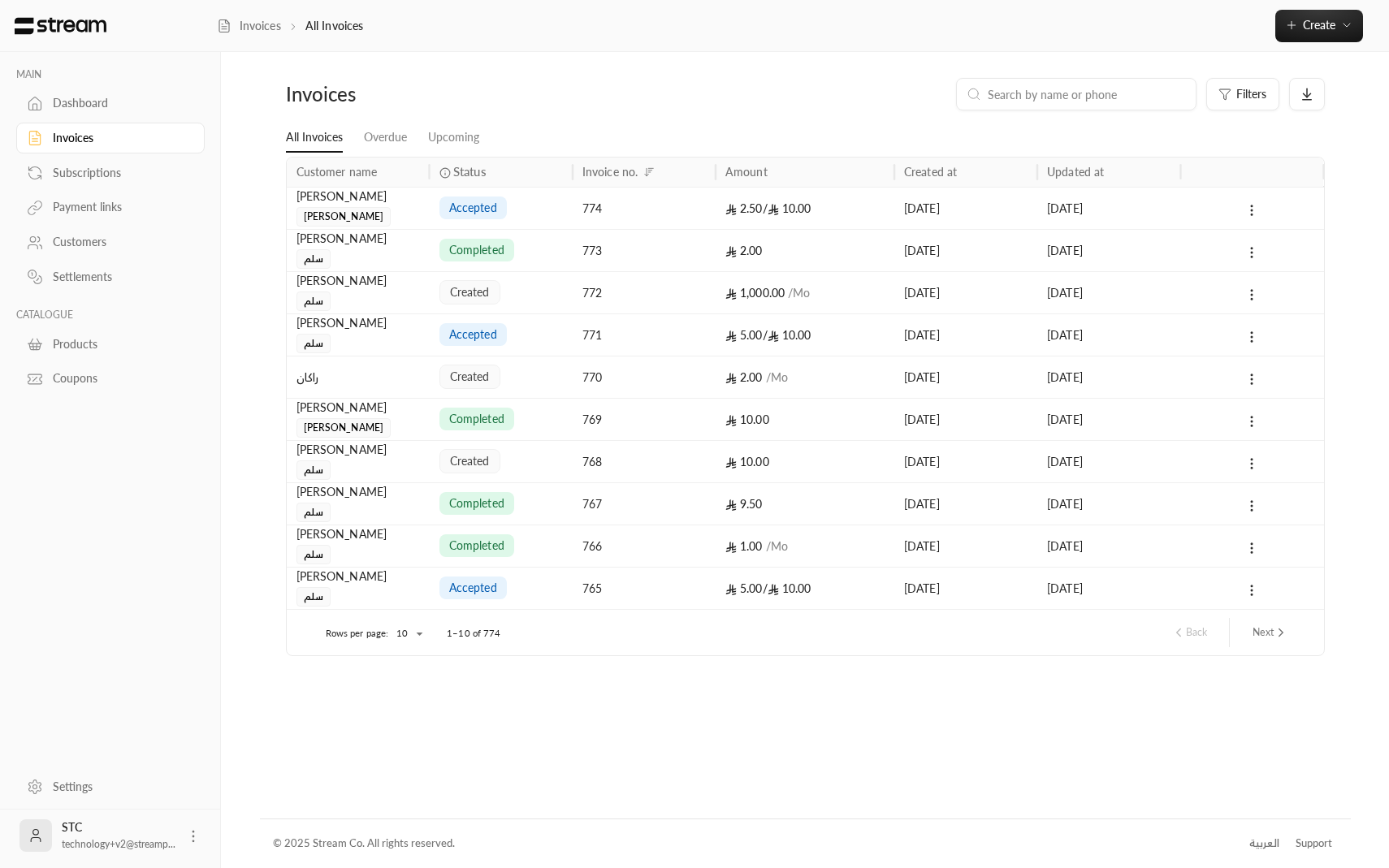
click at [623, 214] on div "774" at bounding box center [644, 208] width 123 height 41
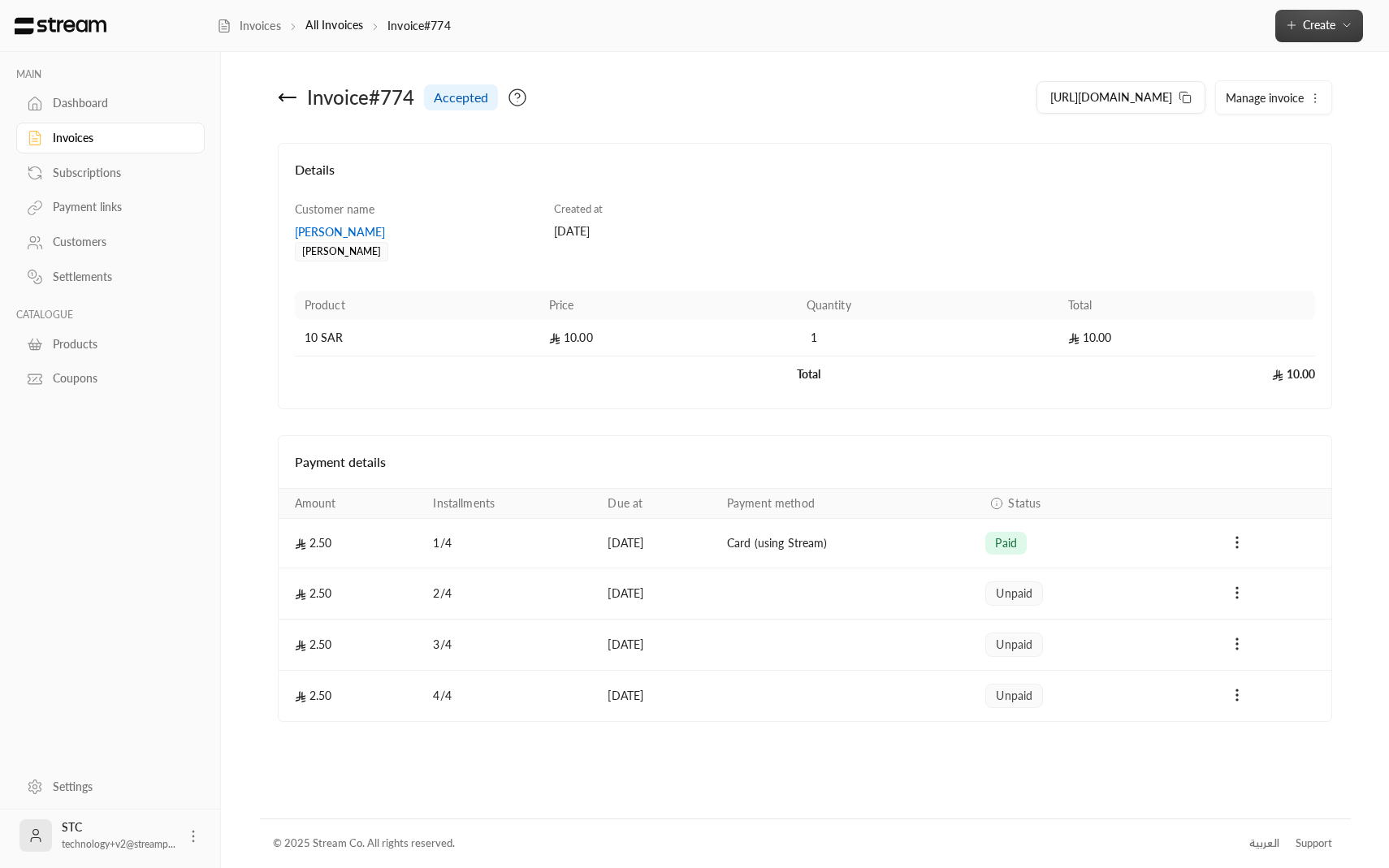
click at [1290, 22] on icon "button" at bounding box center [1291, 25] width 13 height 13
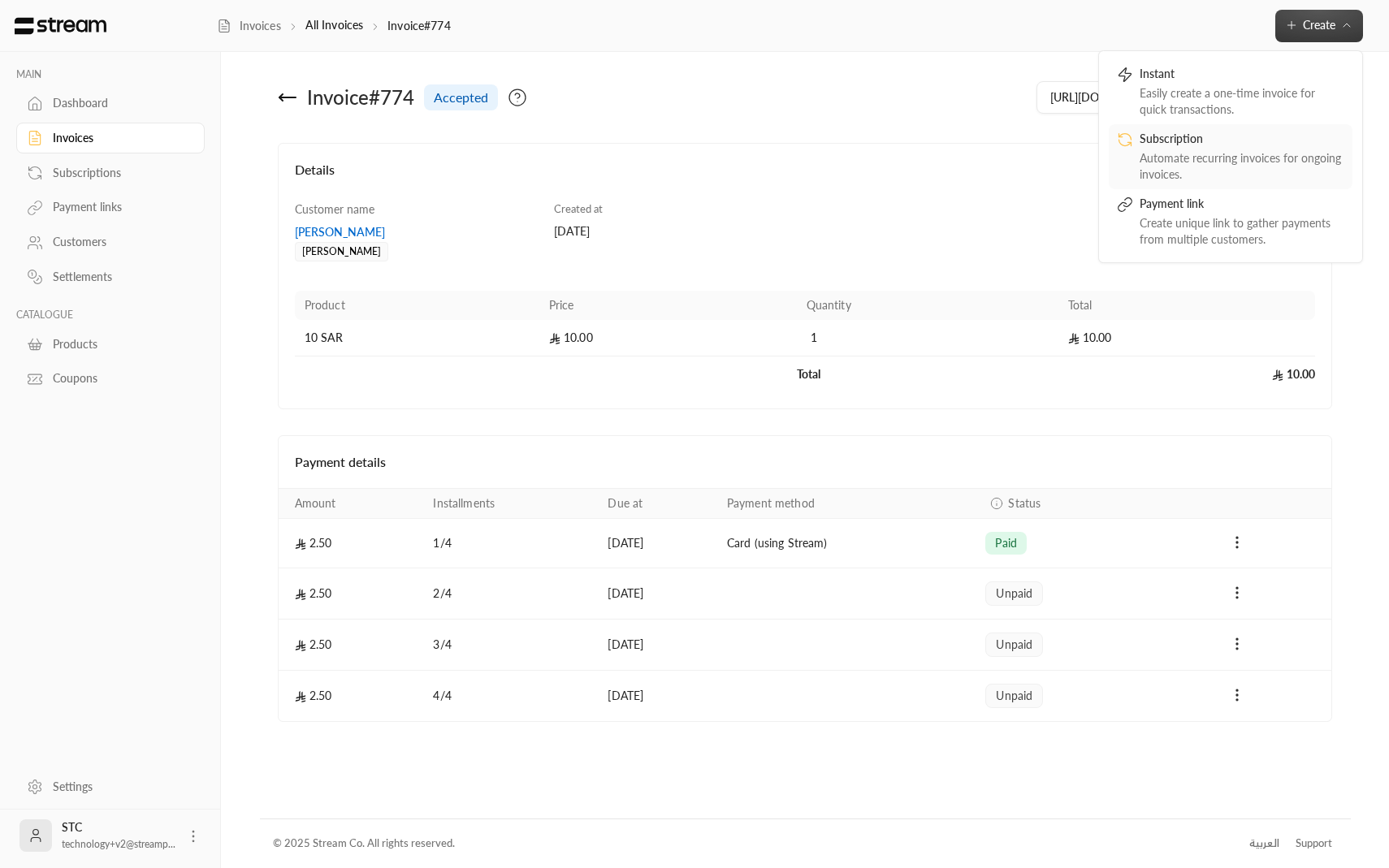
click at [1219, 159] on div "Automate recurring invoices for ongoing invoices." at bounding box center [1241, 167] width 205 height 32
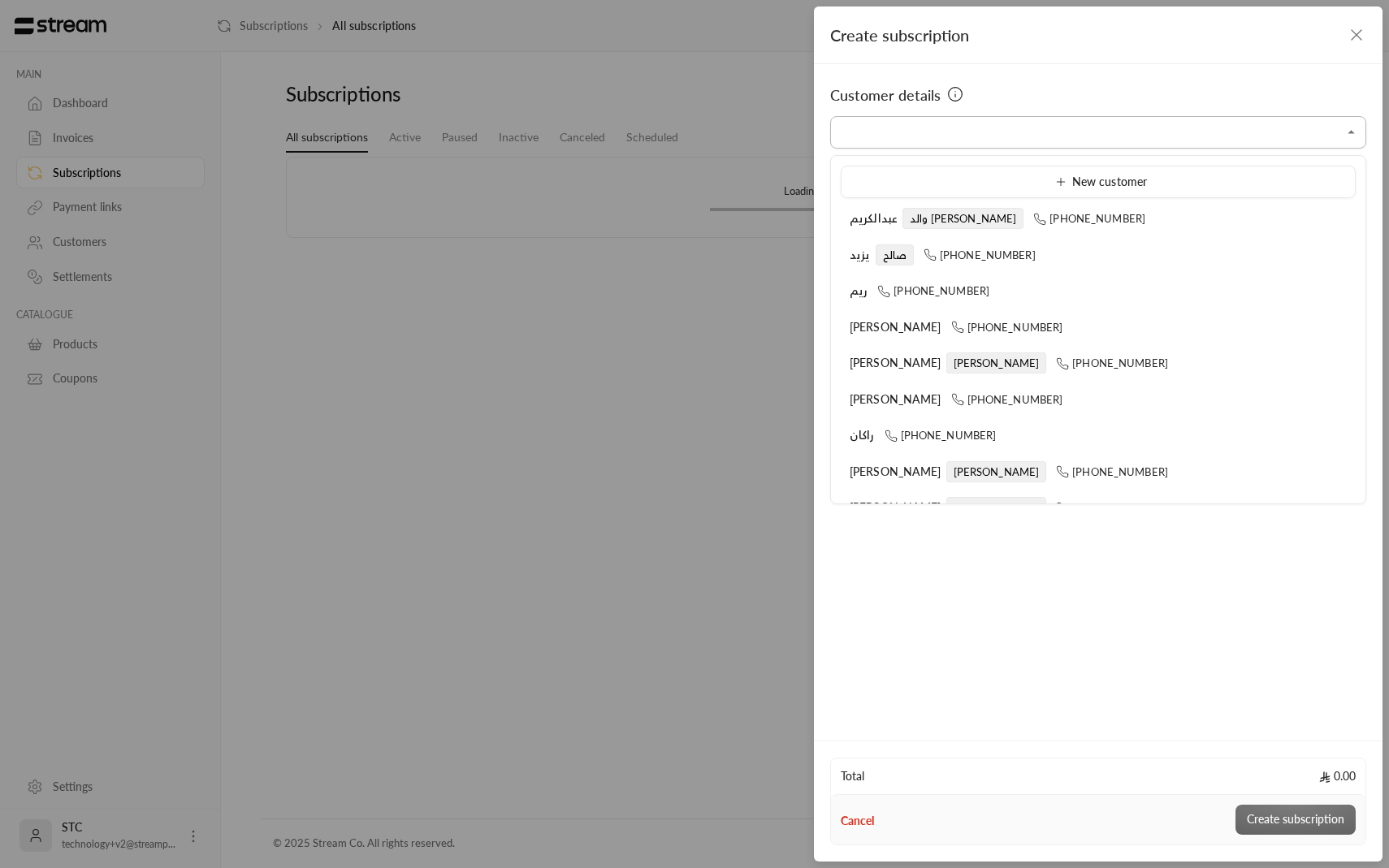
click at [1139, 142] on input "Select customer" at bounding box center [1098, 133] width 536 height 29
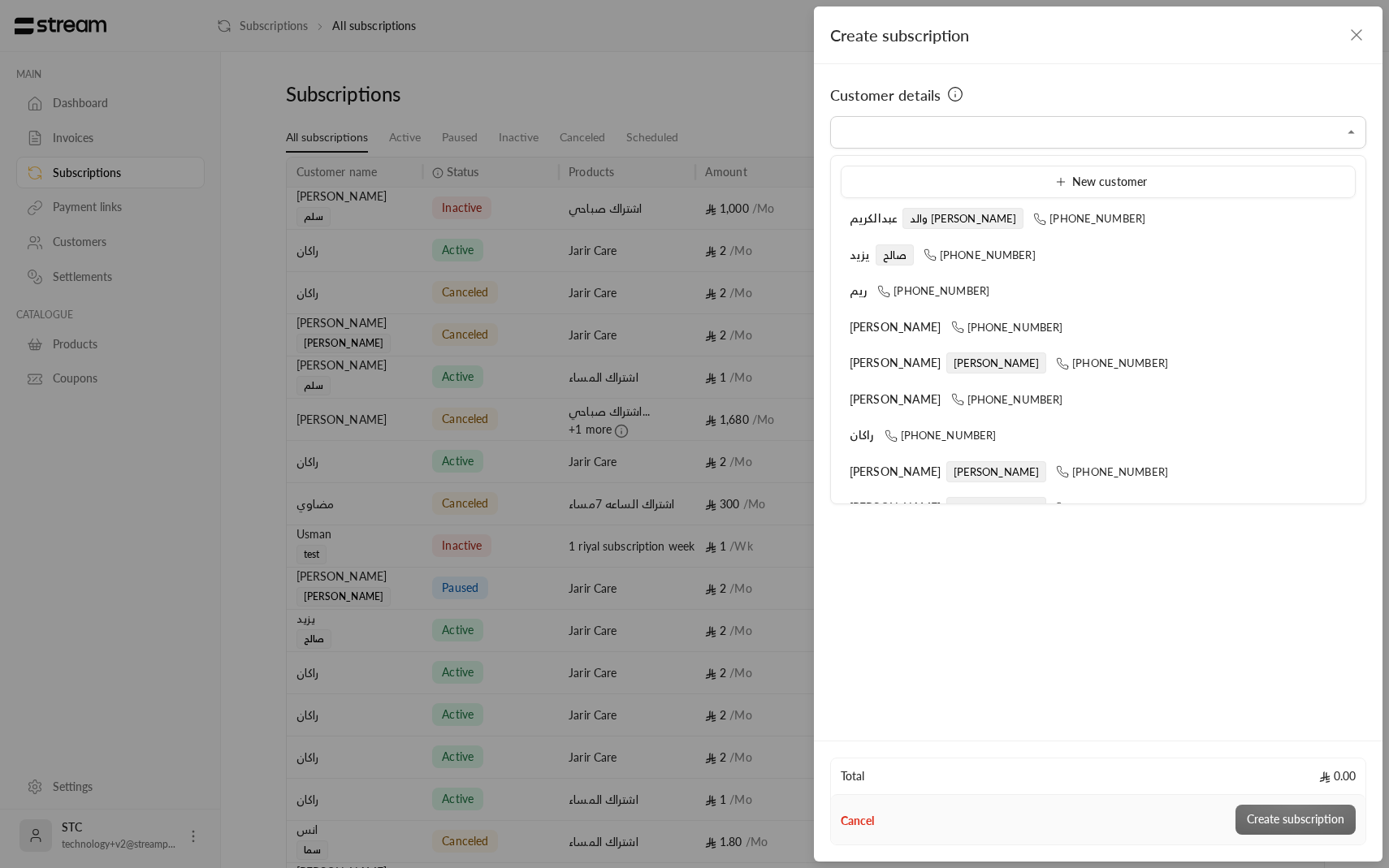
click at [1156, 94] on div "Customer details" at bounding box center [1098, 95] width 536 height 23
click at [1145, 125] on input "Select customer" at bounding box center [1098, 133] width 536 height 29
click at [1057, 370] on div "[PERSON_NAME] [PHONE_NUMBER]" at bounding box center [1098, 363] width 497 height 17
type input "**********"
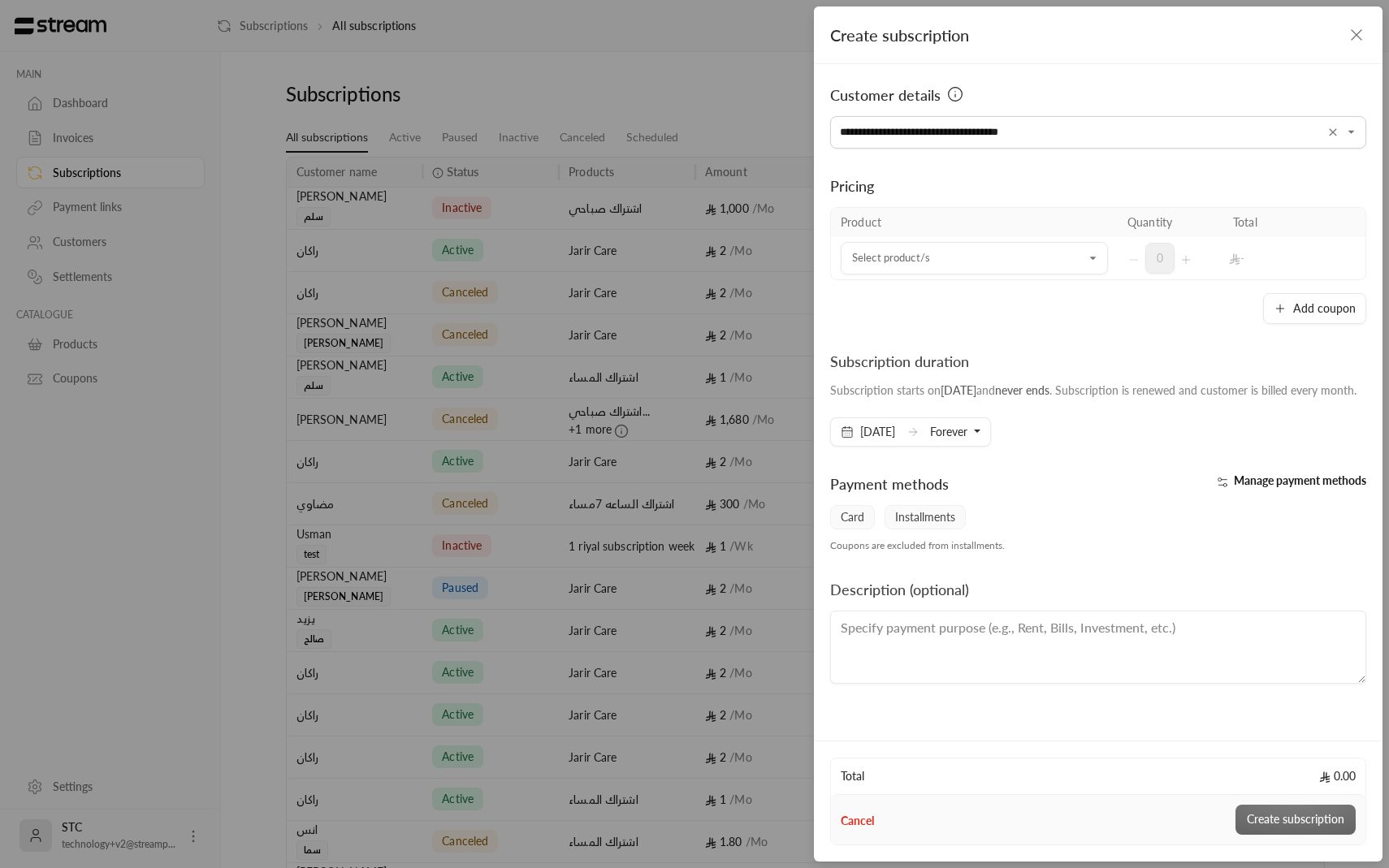
click at [1104, 307] on div "Add coupon" at bounding box center [1098, 308] width 536 height 31
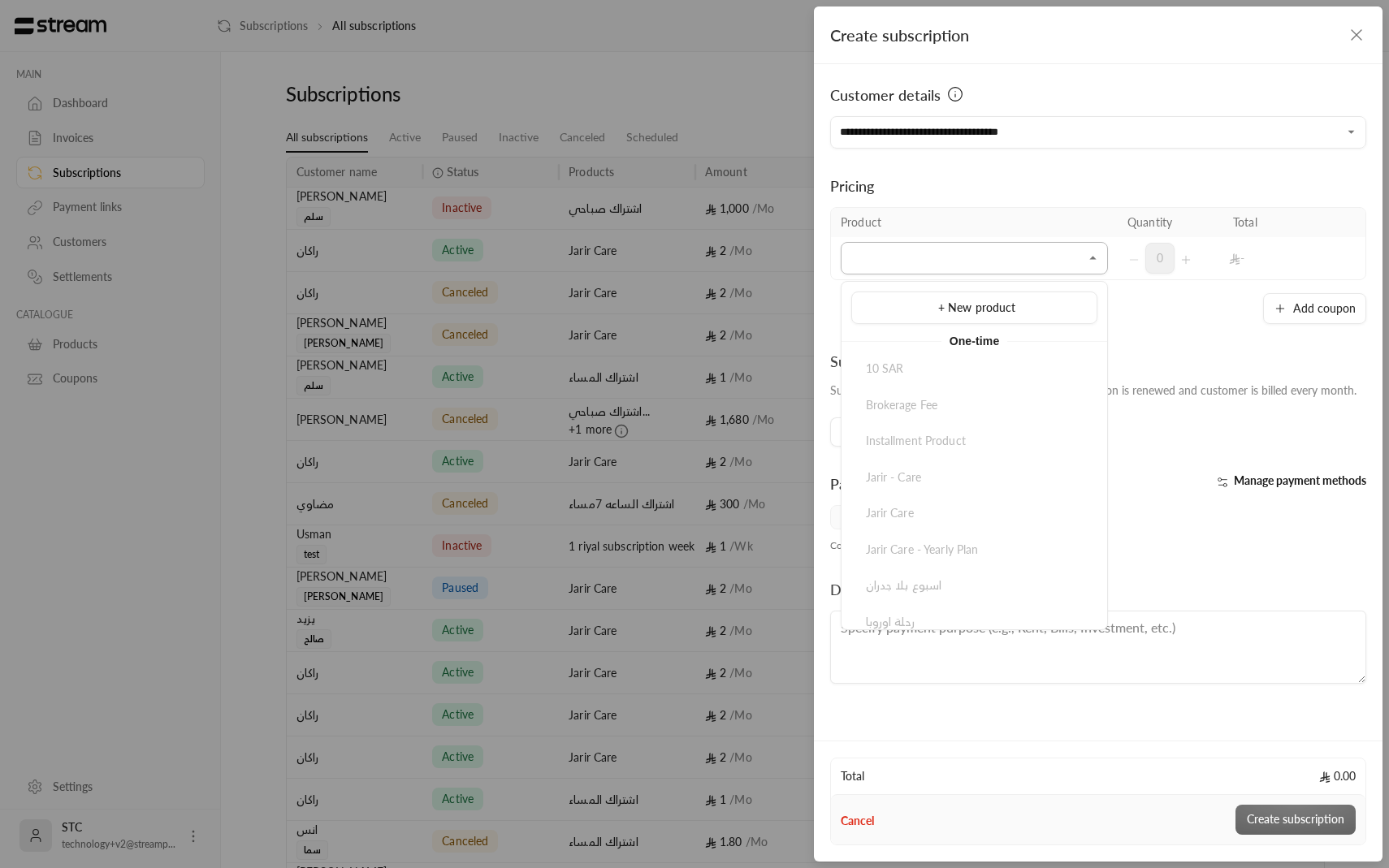
click at [1030, 260] on input "Select customer" at bounding box center [974, 259] width 267 height 29
click at [925, 488] on div "Jarir Care" at bounding box center [973, 488] width 228 height 17
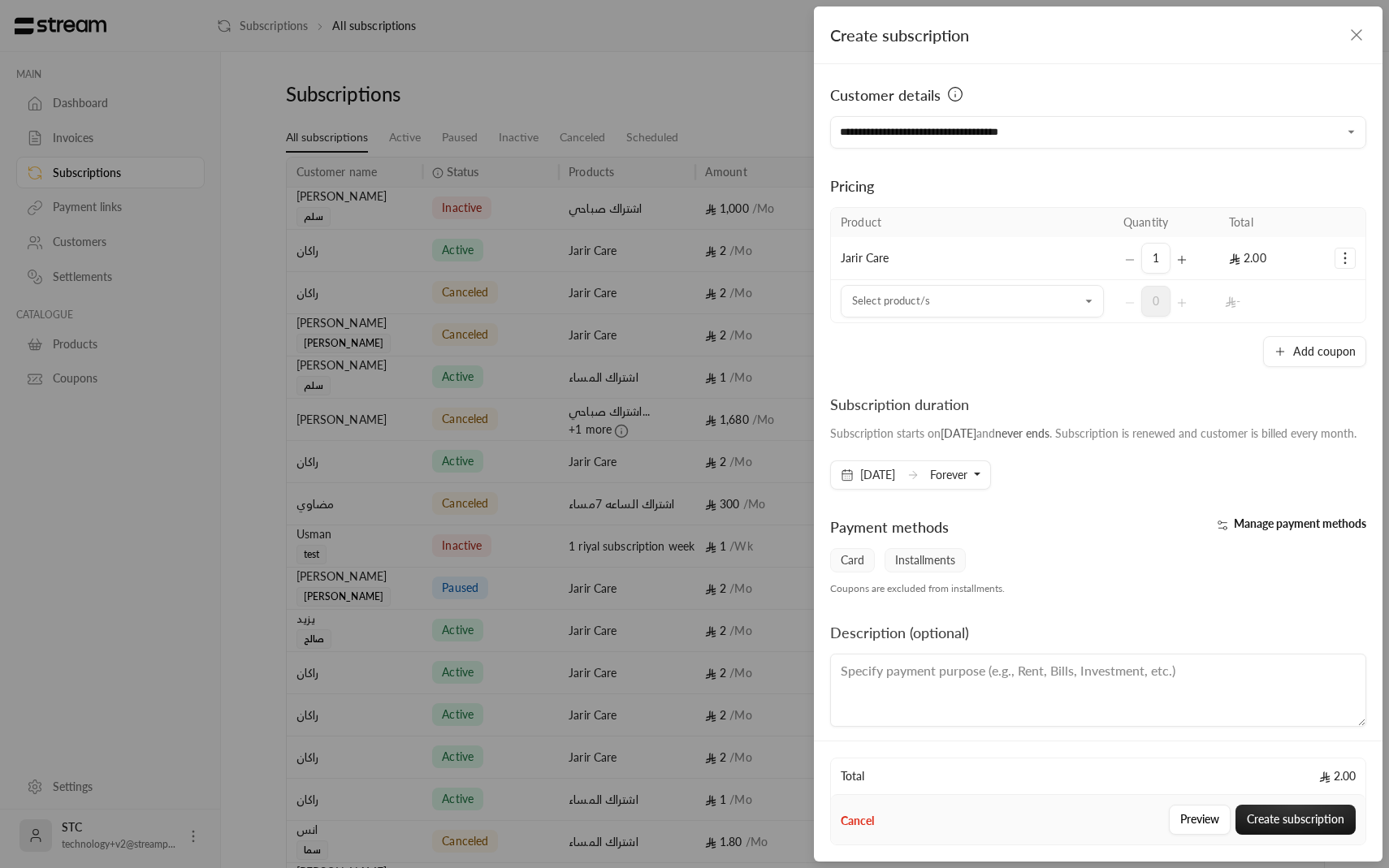
scroll to position [26, 0]
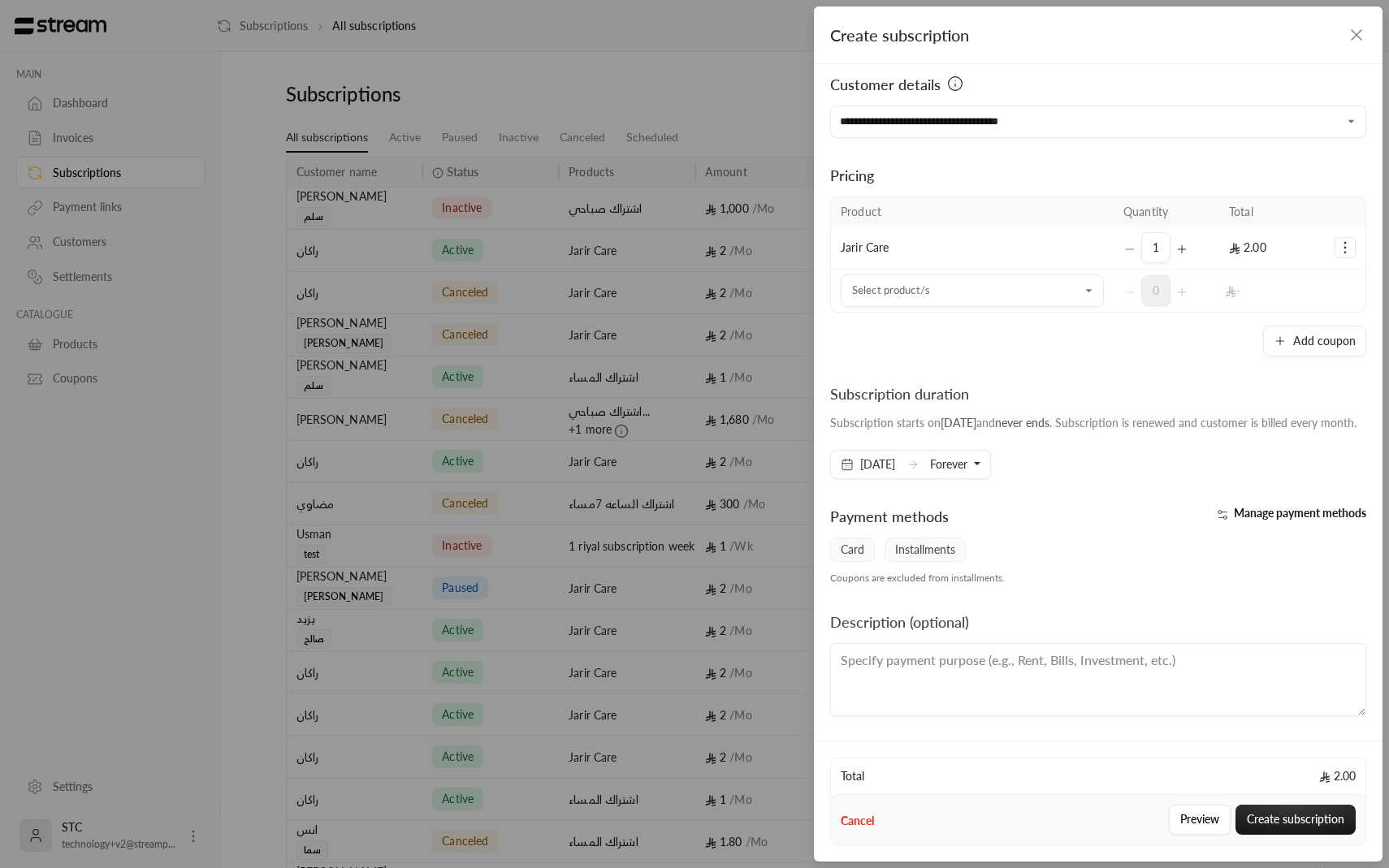
click at [979, 476] on button "Forever" at bounding box center [955, 464] width 50 height 28
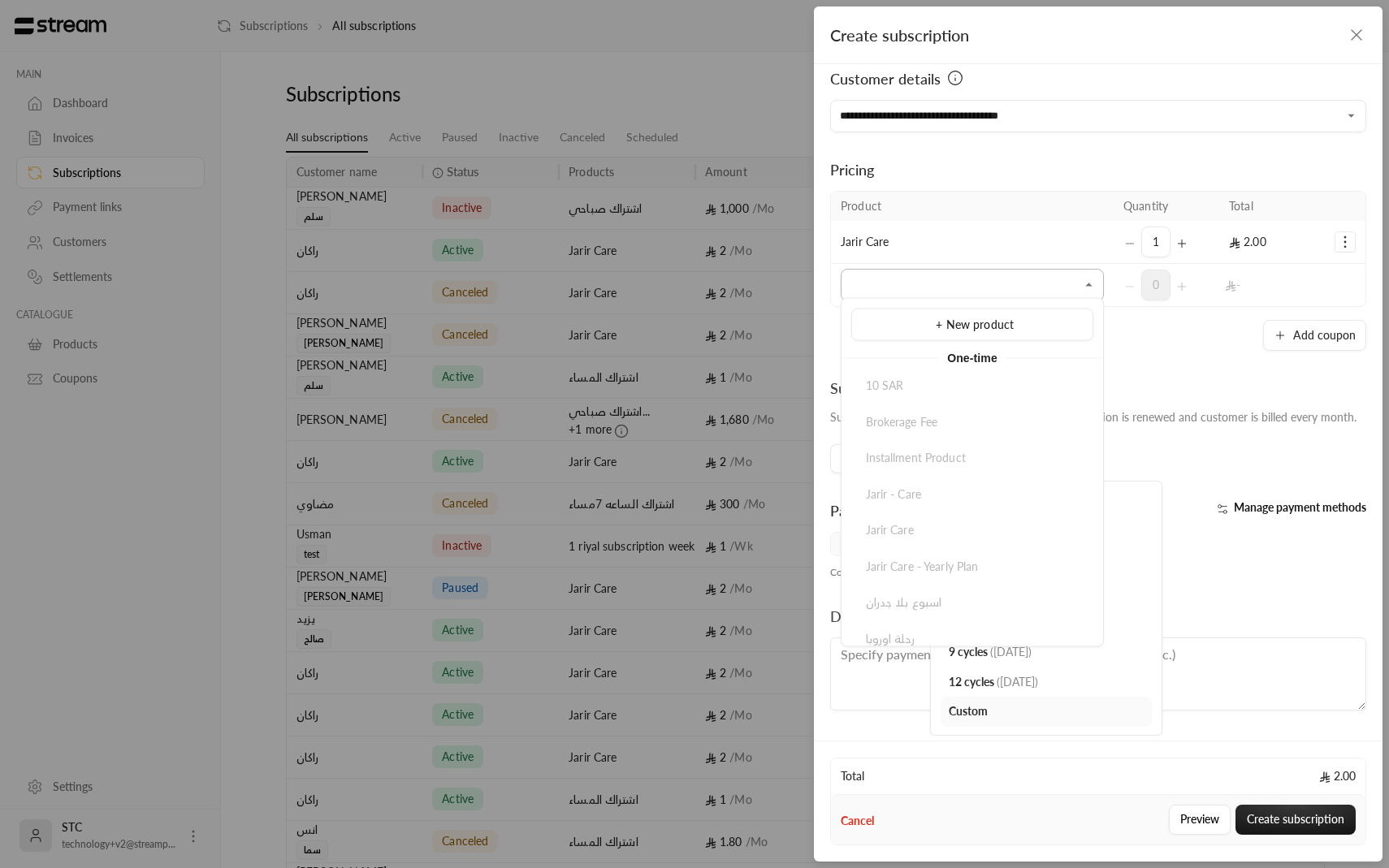
click at [946, 271] on input "Select customer" at bounding box center [973, 286] width 263 height 29
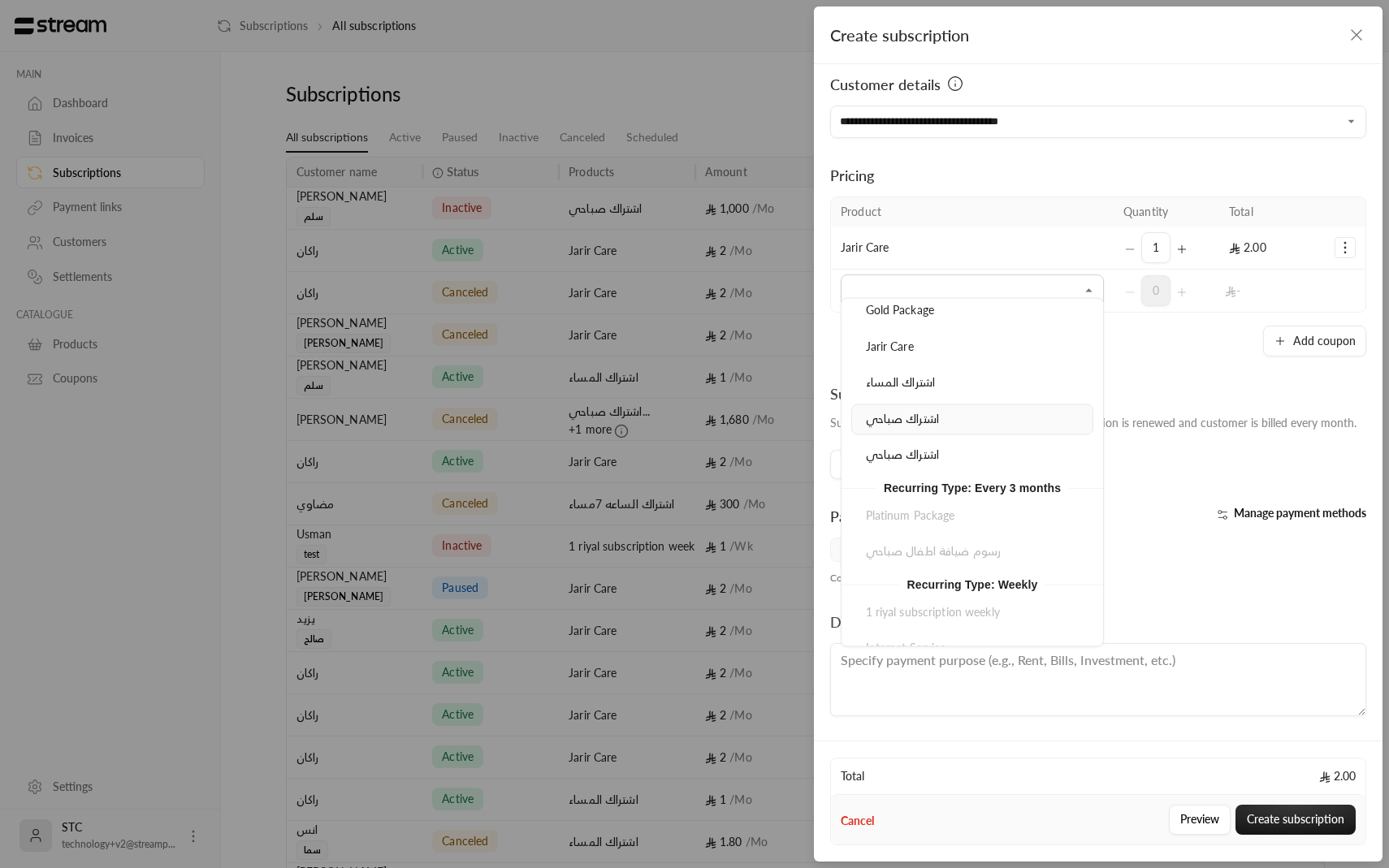
scroll to position [671, 0]
click at [1158, 382] on div "Subscription duration" at bounding box center [1093, 393] width 526 height 23
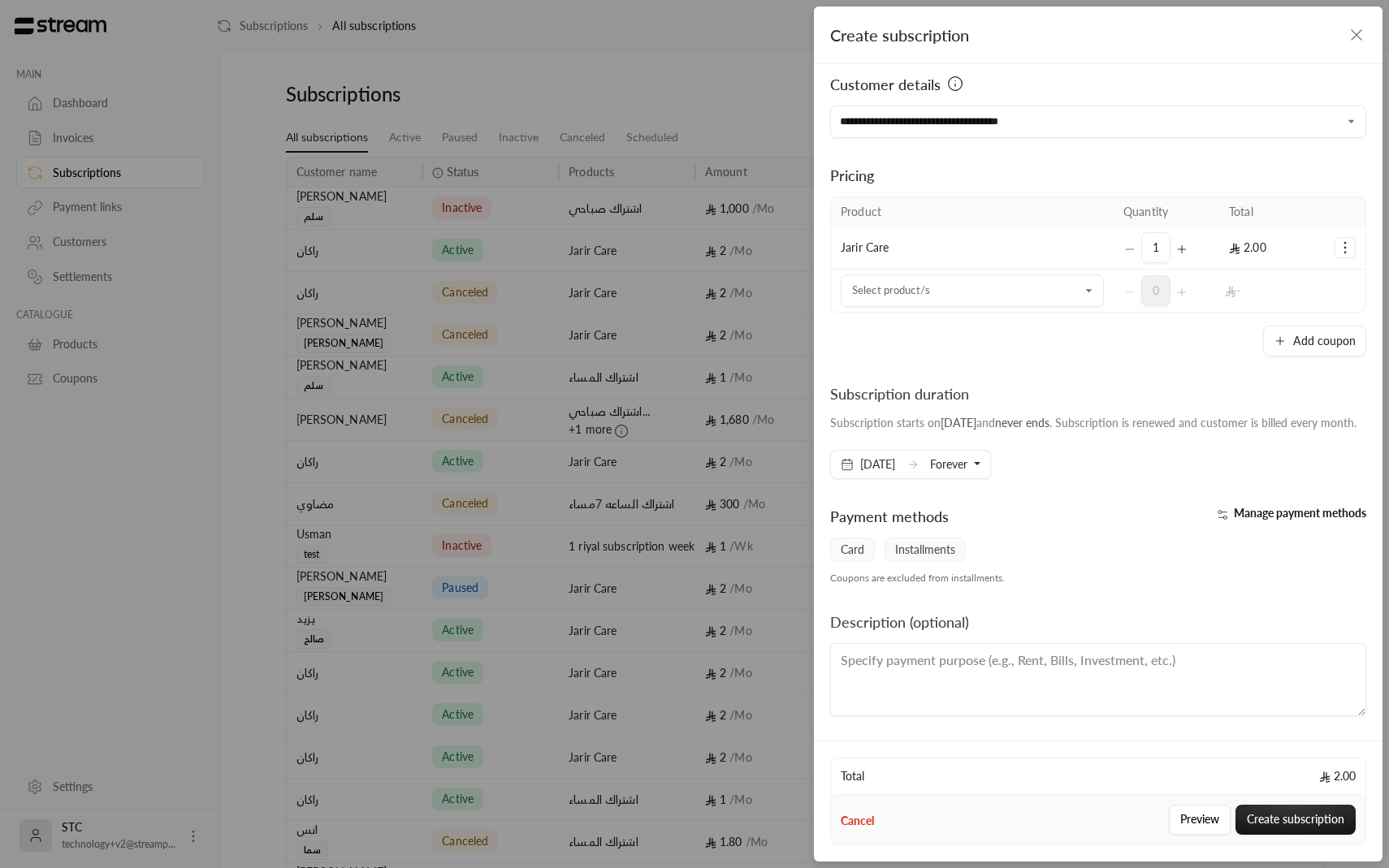
click at [967, 461] on span "Forever" at bounding box center [948, 463] width 37 height 14
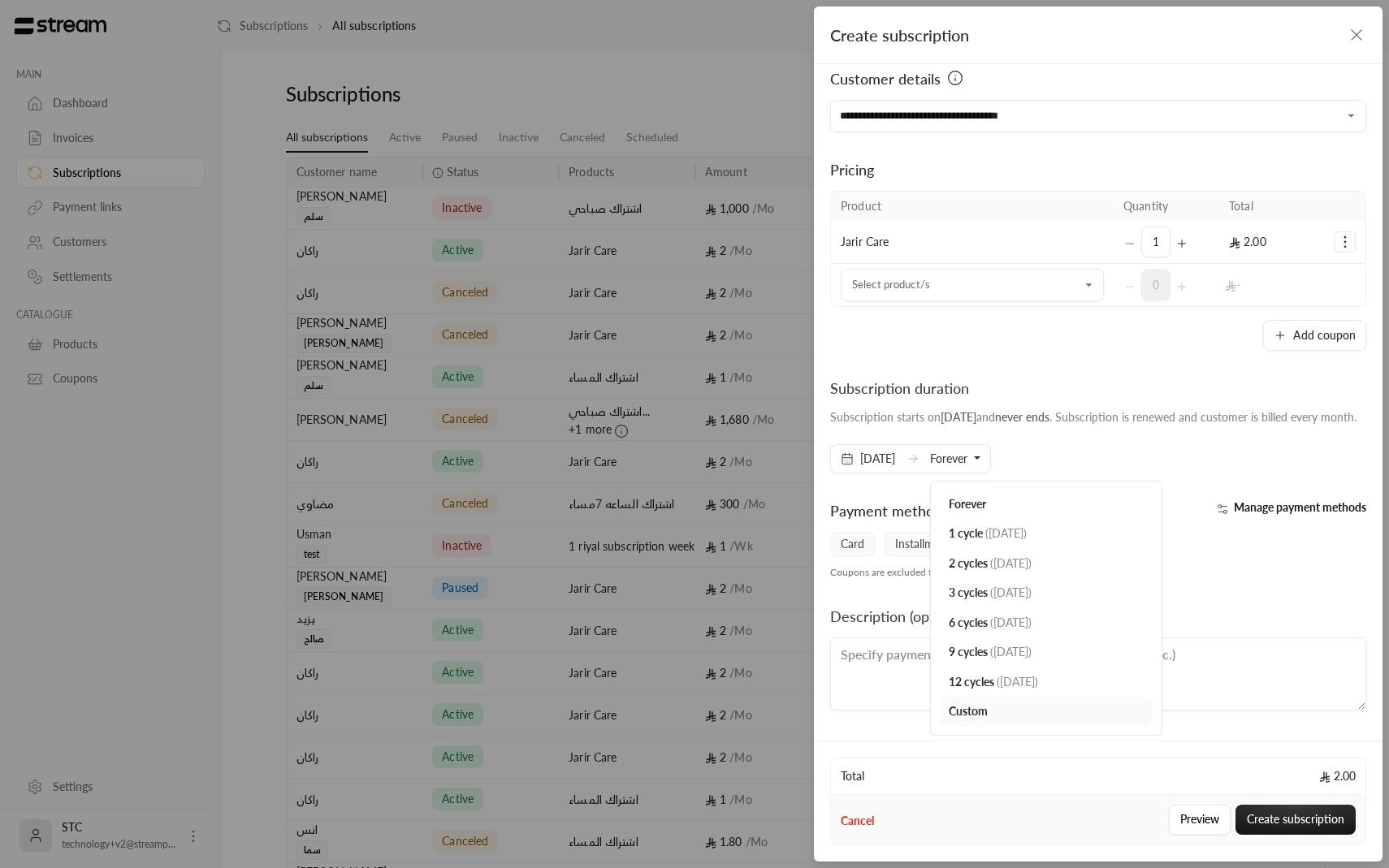
click at [1355, 457] on div "Subscription duration Subscription starts on [DATE] and never ends . Subscripti…" at bounding box center [1098, 425] width 553 height 96
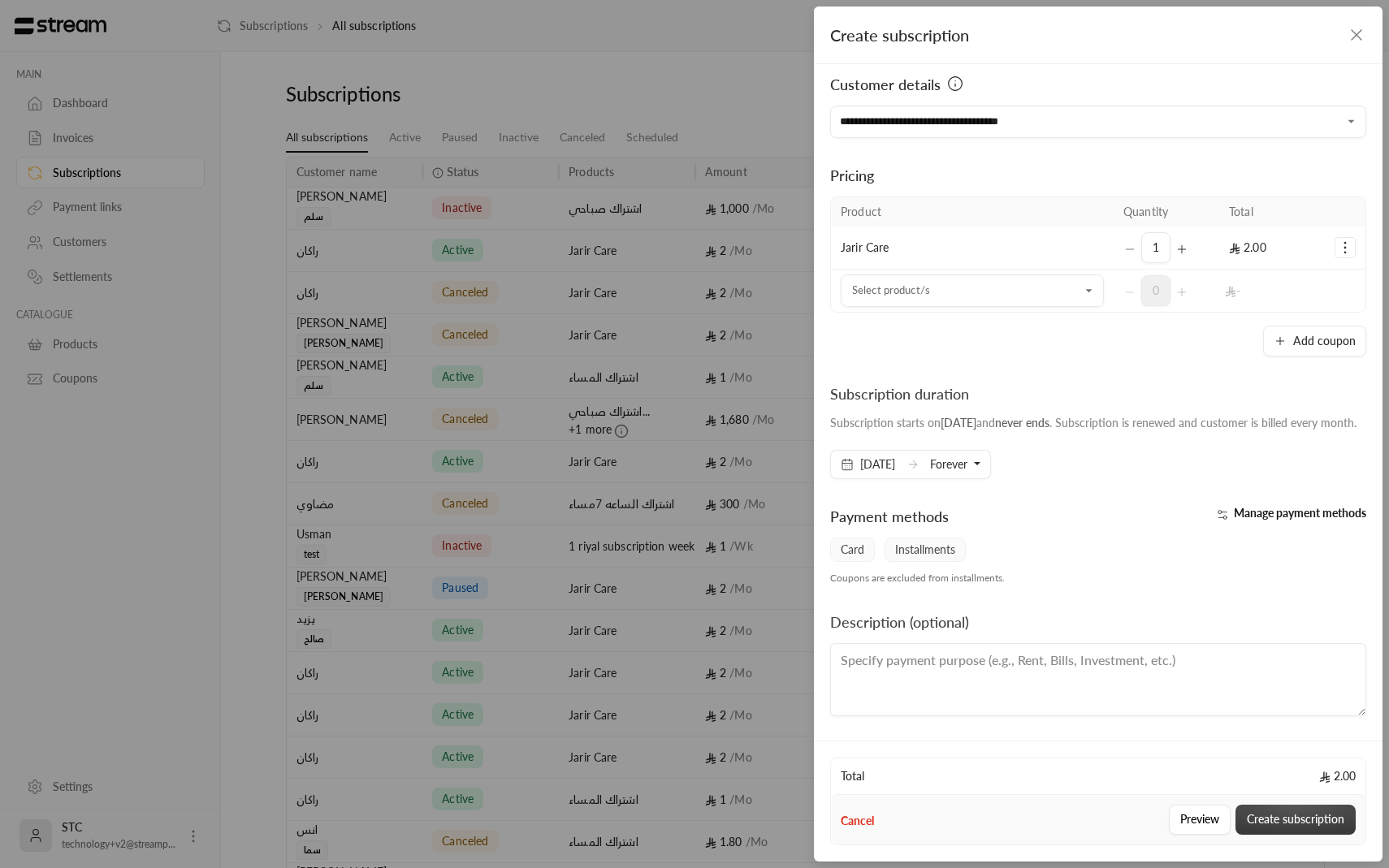
click at [1265, 824] on button "Create subscription" at bounding box center [1295, 819] width 120 height 30
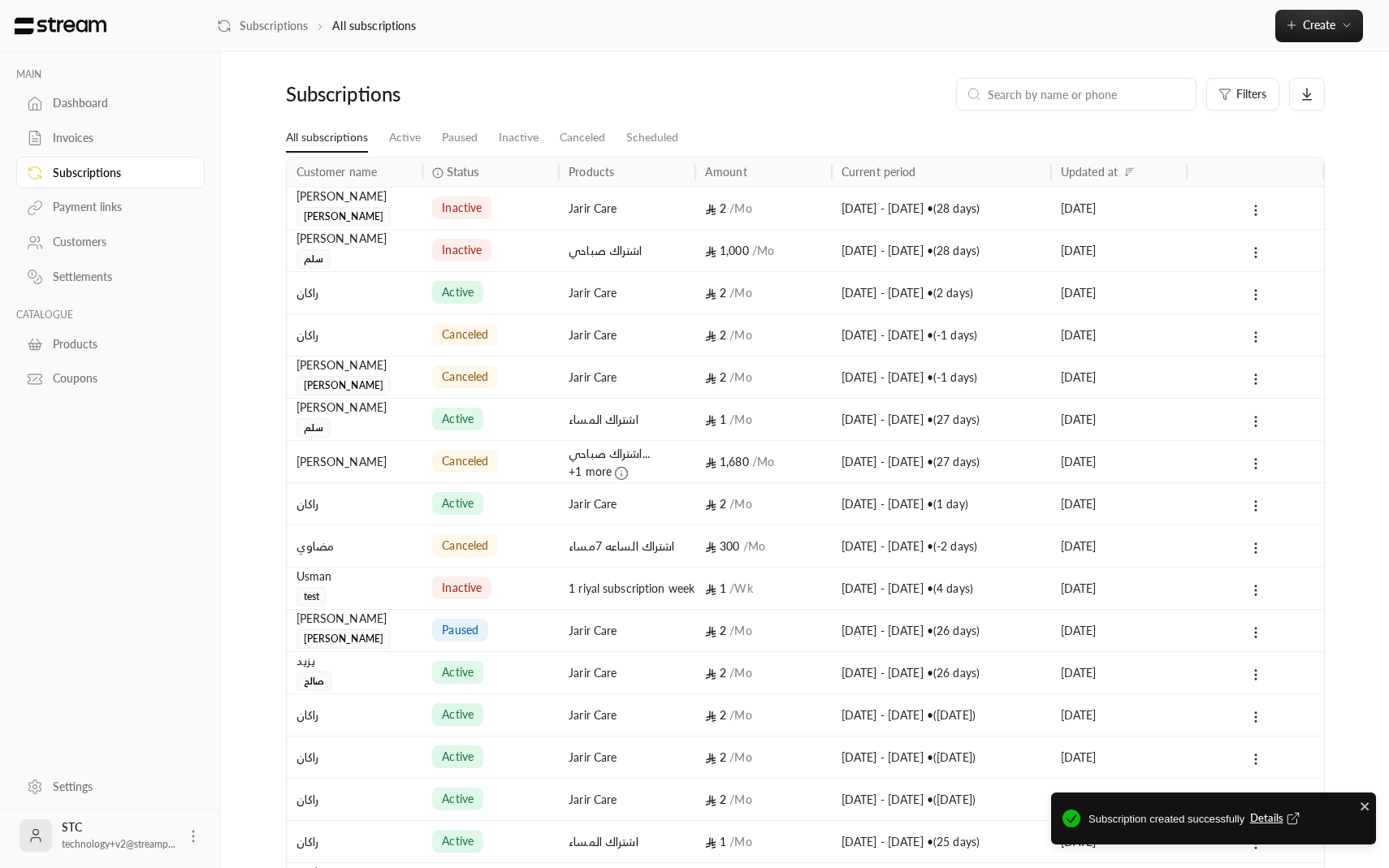
click at [543, 206] on div "inactive" at bounding box center [490, 208] width 117 height 41
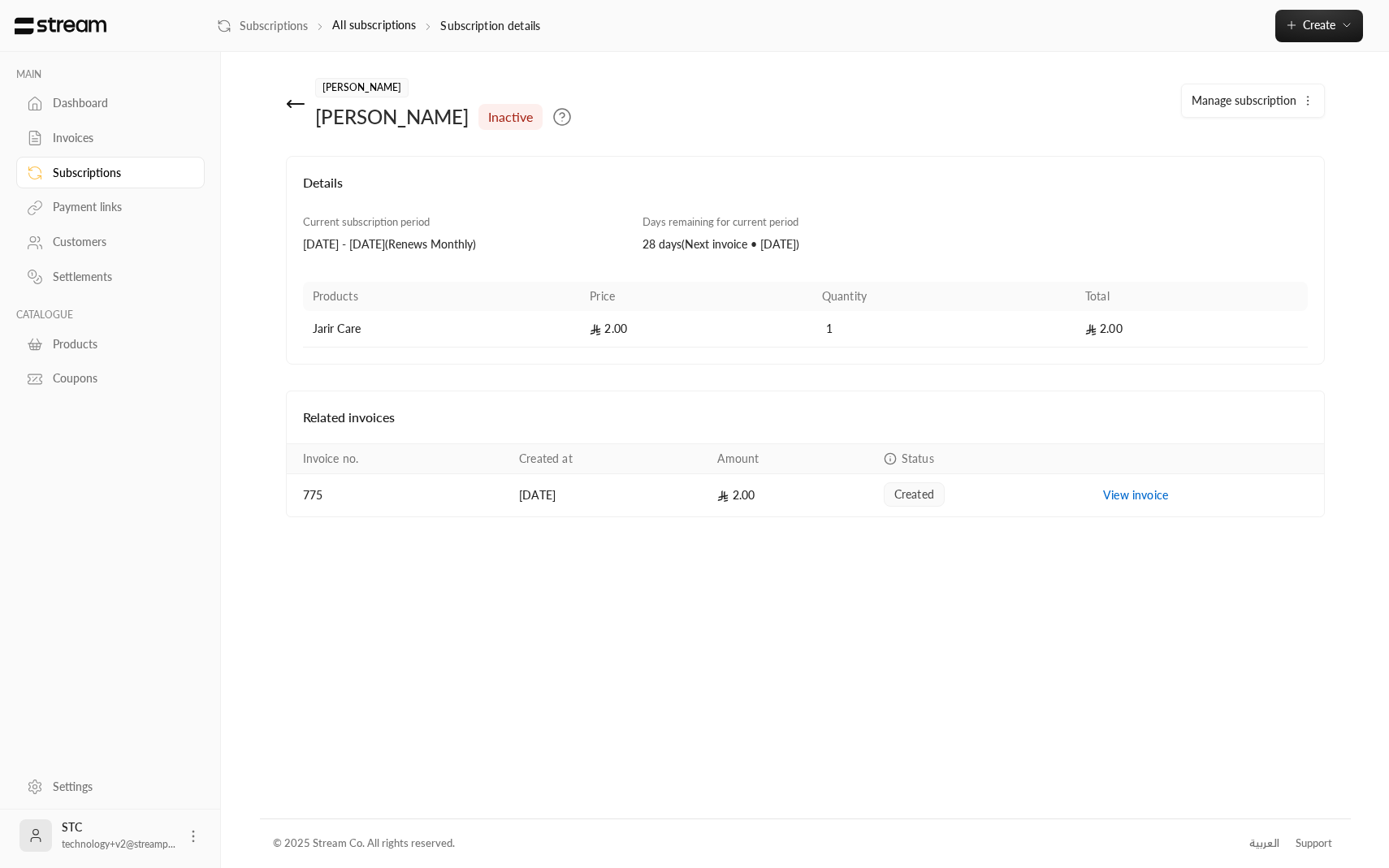
click at [297, 105] on icon at bounding box center [296, 105] width 20 height 20
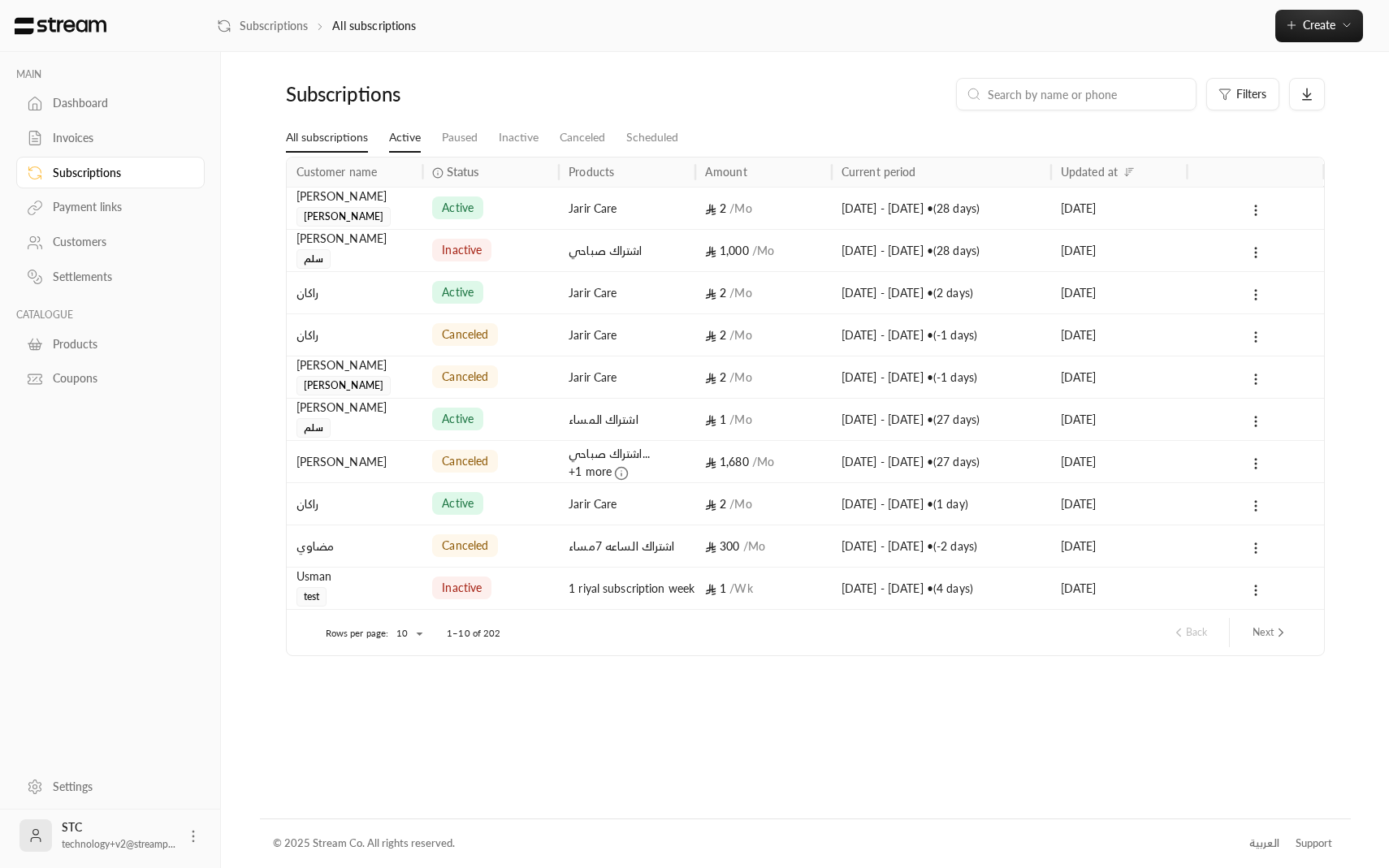
click at [416, 141] on link "Active" at bounding box center [405, 138] width 32 height 29
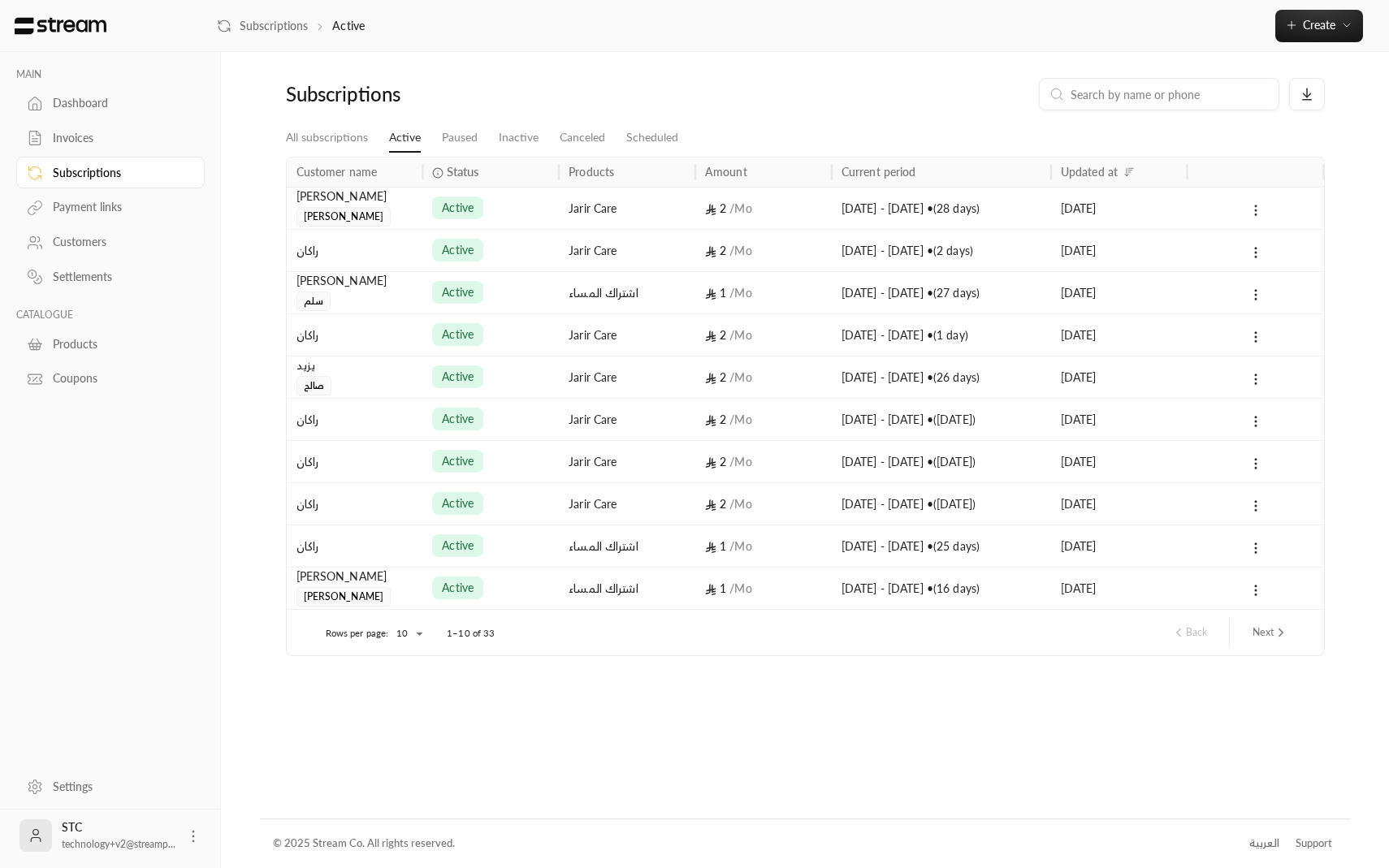
click at [1252, 206] on icon at bounding box center [1256, 210] width 14 height 14
click at [1266, 252] on link "View" at bounding box center [1276, 252] width 48 height 29
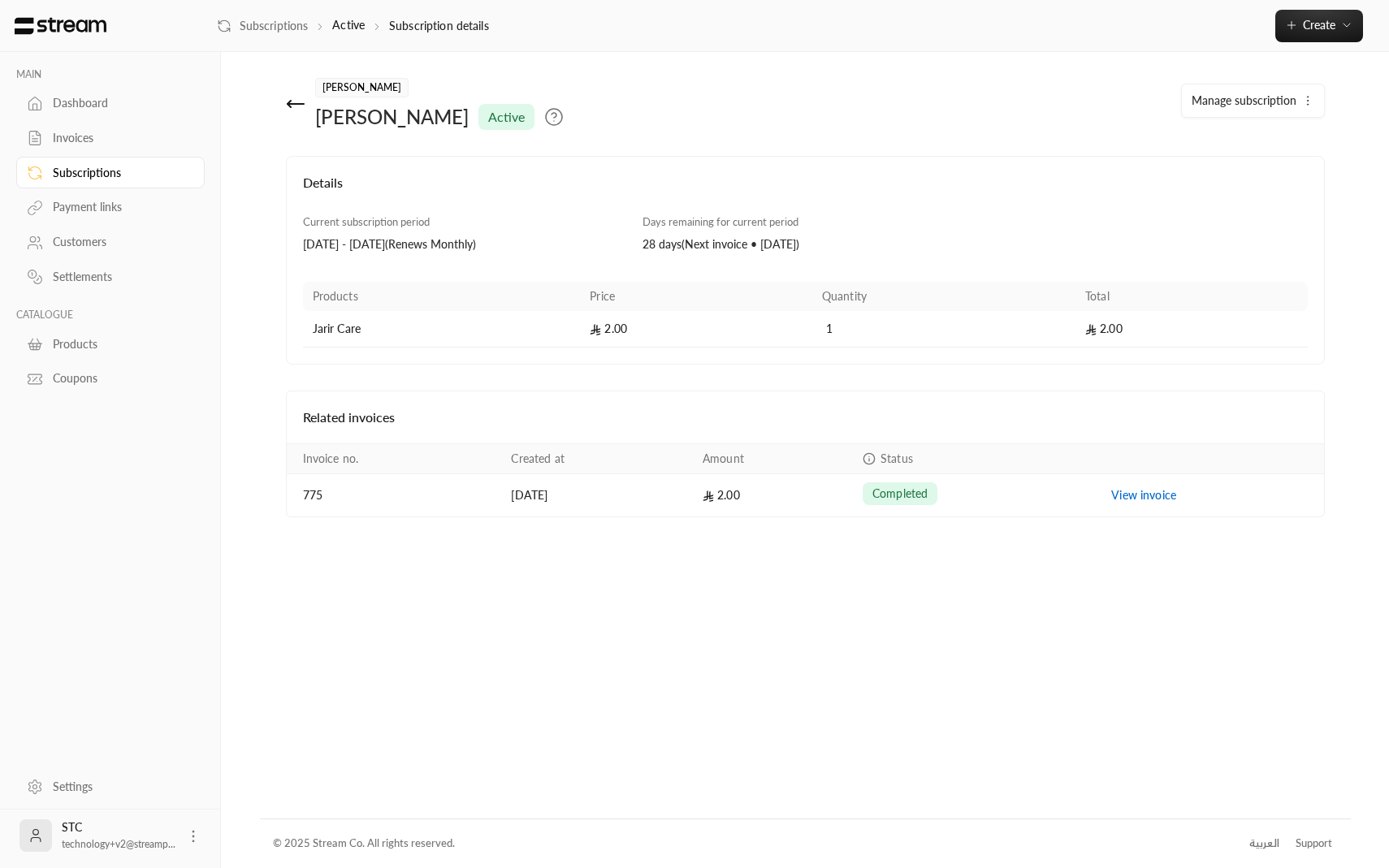
click at [1229, 108] on button "Manage subscription" at bounding box center [1253, 101] width 142 height 32
click at [1243, 171] on span "Pause subscription" at bounding box center [1247, 177] width 95 height 14
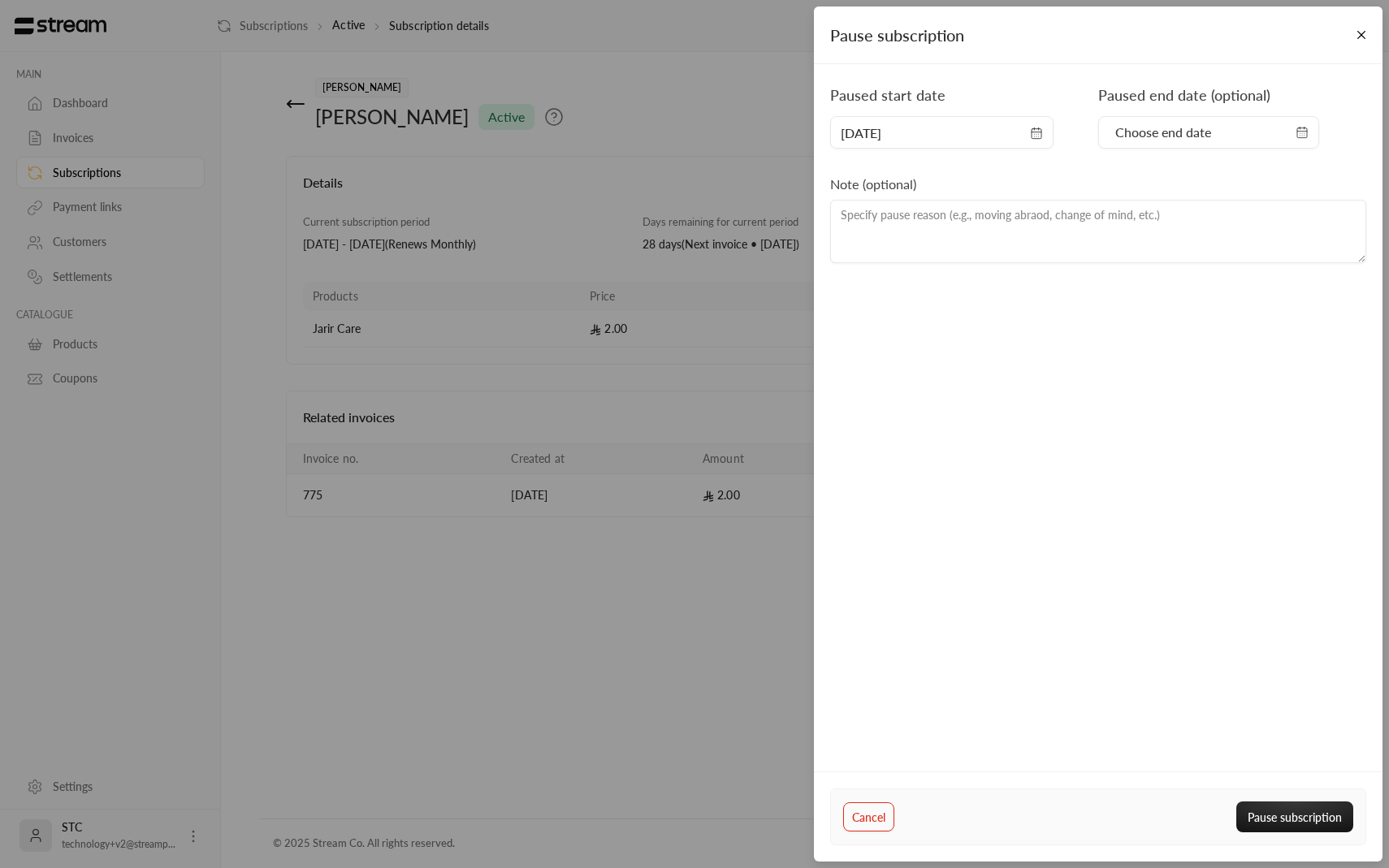
click at [1139, 136] on span "Choose end date" at bounding box center [1163, 132] width 96 height 20
click at [877, 820] on button "Cancel" at bounding box center [868, 817] width 51 height 29
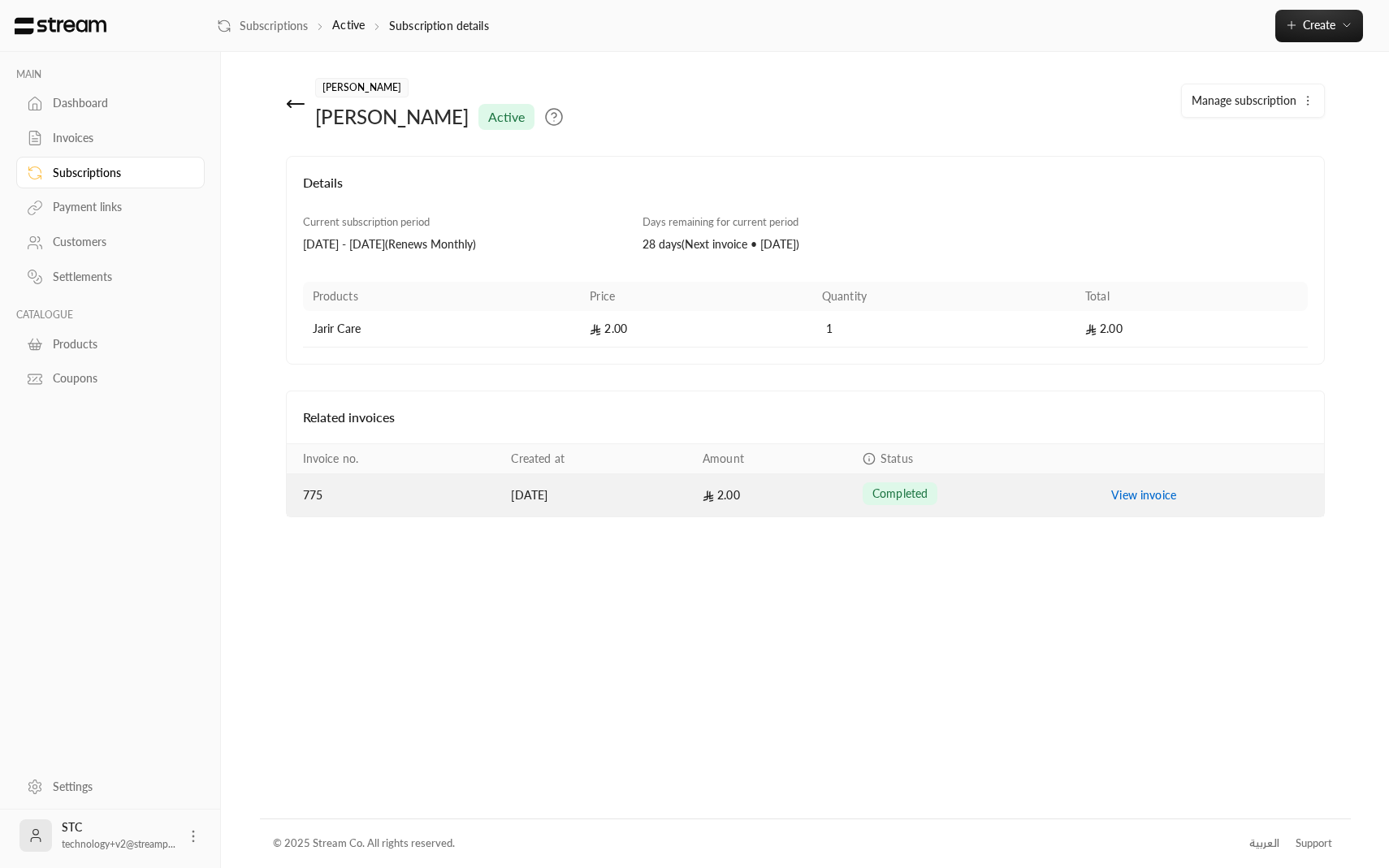
click at [1154, 499] on link "View invoice" at bounding box center [1144, 495] width 65 height 14
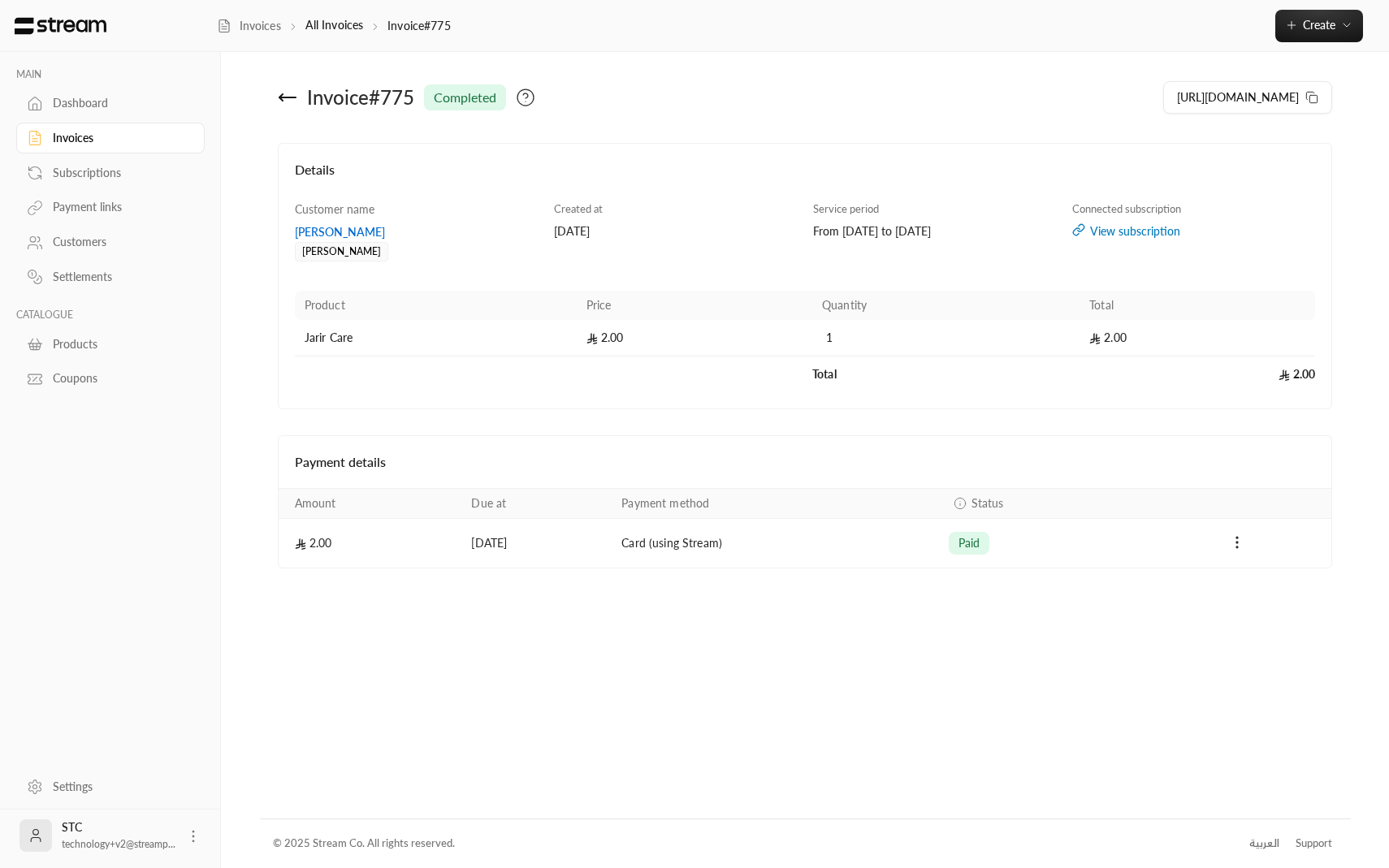
click at [1224, 544] on div "Payments" at bounding box center [1237, 544] width 169 height 20
click at [1229, 544] on icon "Payments" at bounding box center [1237, 543] width 16 height 16
click at [1082, 656] on div at bounding box center [694, 434] width 1389 height 868
click at [284, 87] on div "Invoice # 775 completed" at bounding box center [537, 97] width 535 height 39
click at [114, 87] on link "Dashboard" at bounding box center [110, 103] width 188 height 32
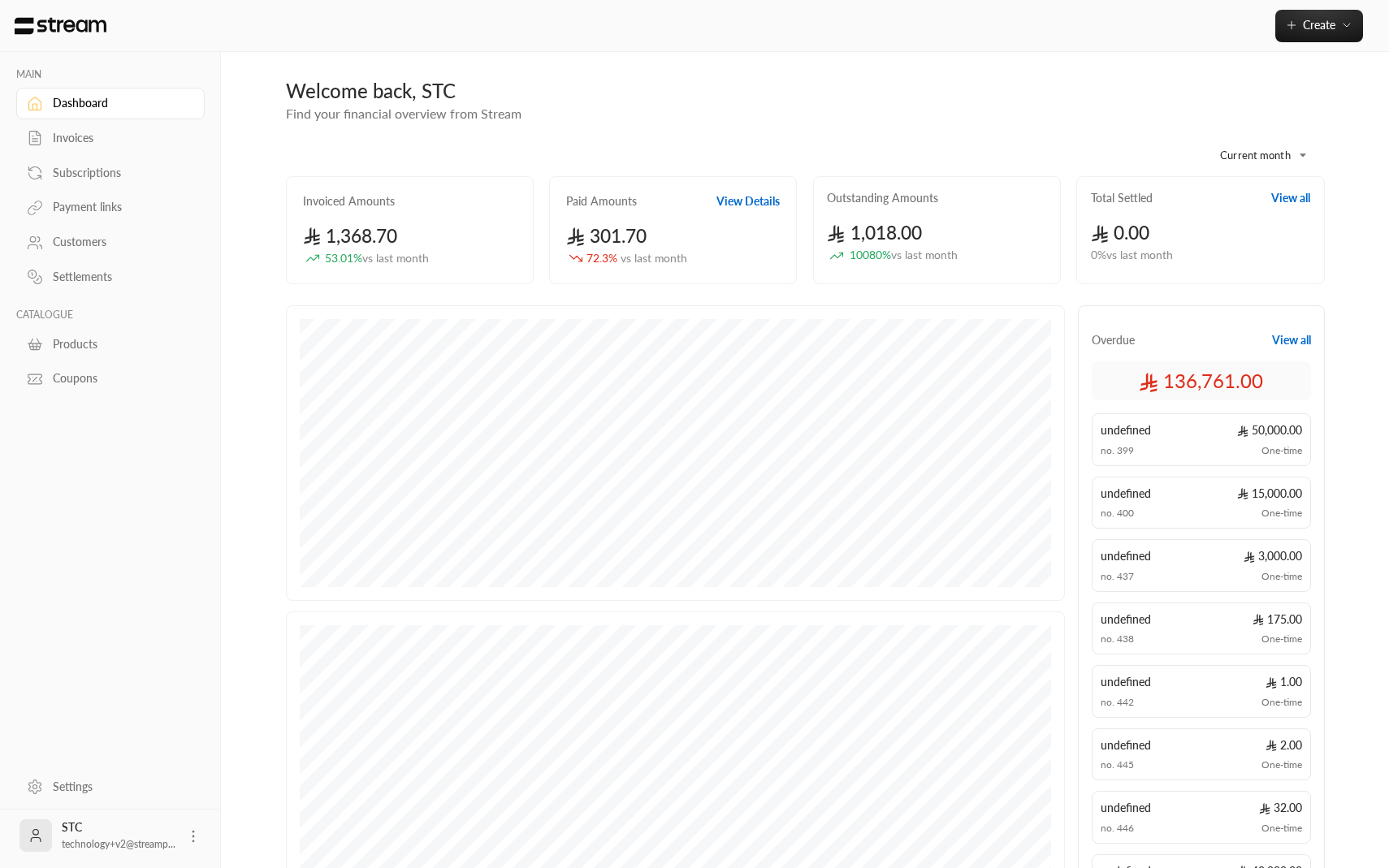
click at [96, 233] on link "Customers" at bounding box center [110, 242] width 188 height 32
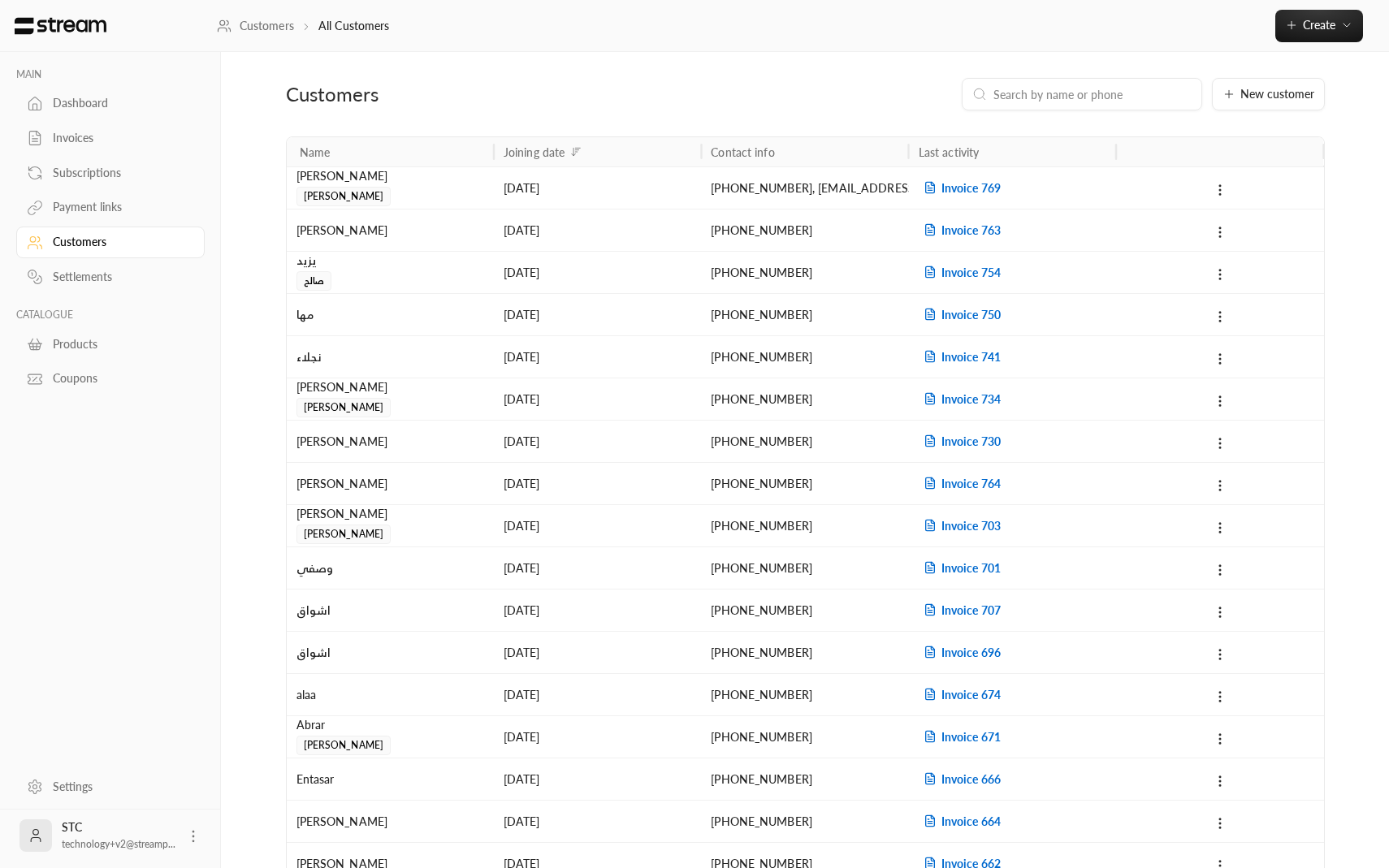
click at [676, 183] on div "[DATE]" at bounding box center [598, 188] width 187 height 41
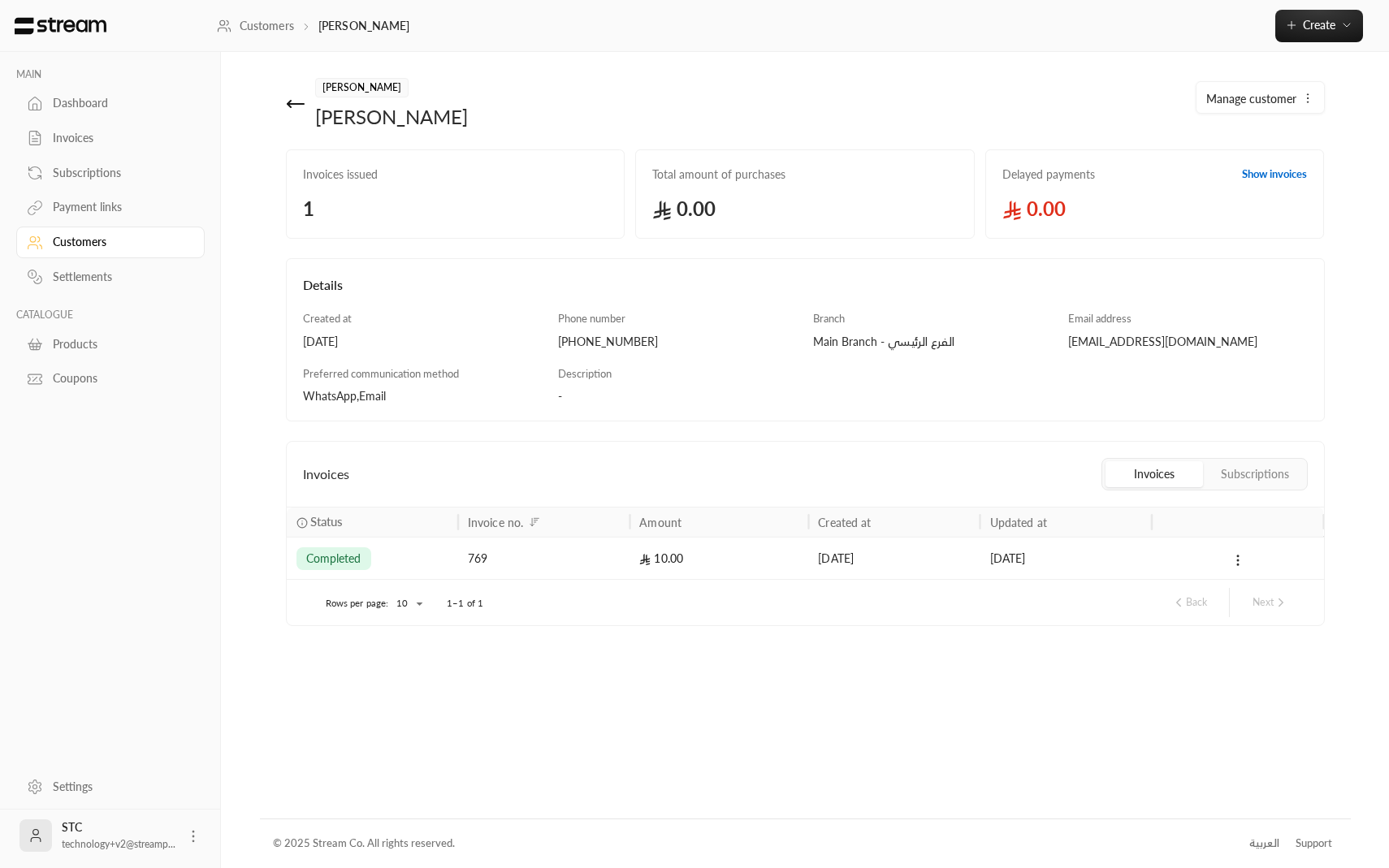
click at [1267, 476] on button "Subscriptions" at bounding box center [1255, 474] width 97 height 26
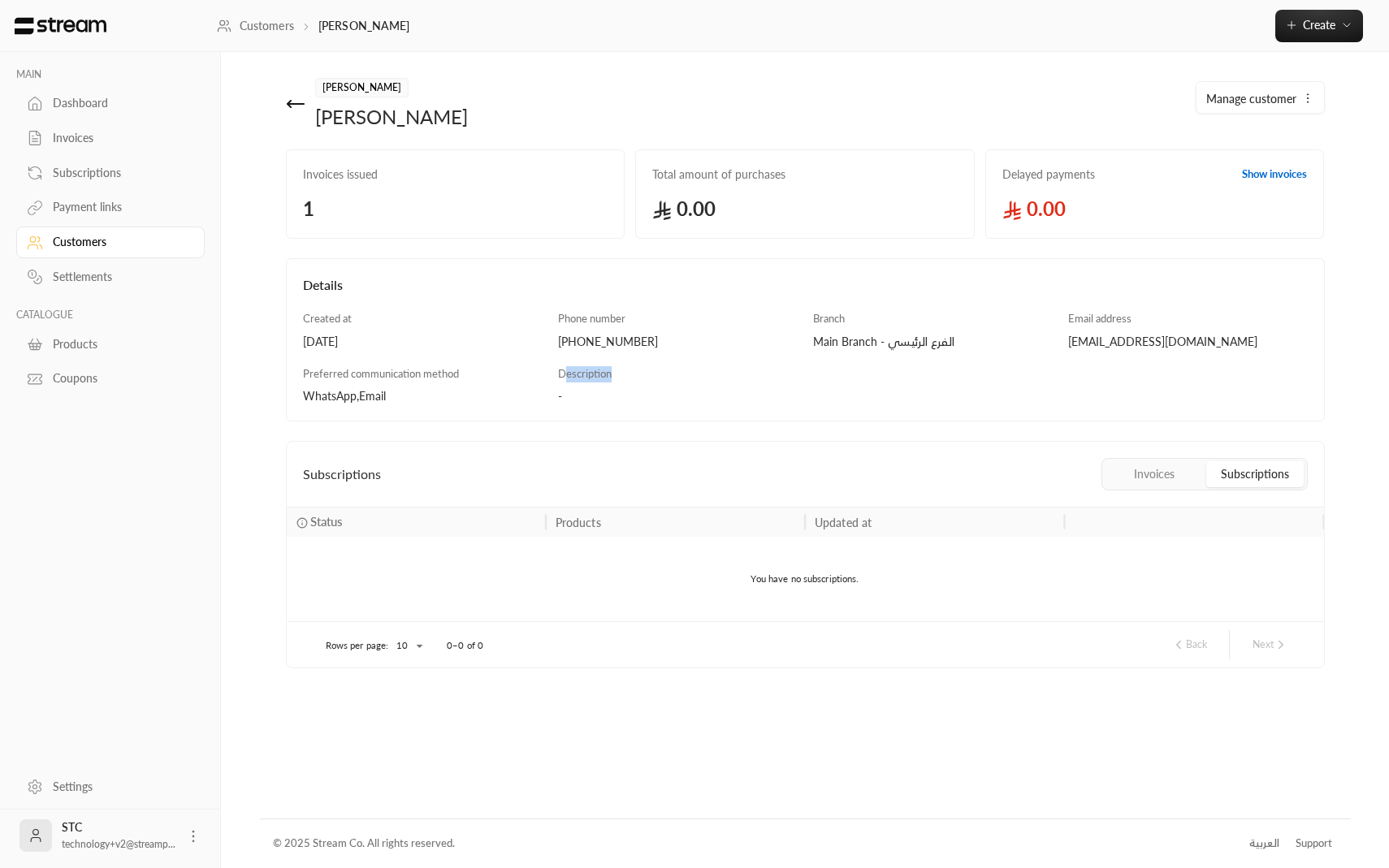
drag, startPoint x: 562, startPoint y: 374, endPoint x: 627, endPoint y: 373, distance: 65.0
click at [627, 373] on div "Description -" at bounding box center [805, 385] width 510 height 39
drag, startPoint x: 557, startPoint y: 373, endPoint x: 627, endPoint y: 376, distance: 70.1
click at [627, 376] on div "Description -" at bounding box center [805, 385] width 510 height 39
drag, startPoint x: 573, startPoint y: 393, endPoint x: 619, endPoint y: 398, distance: 46.3
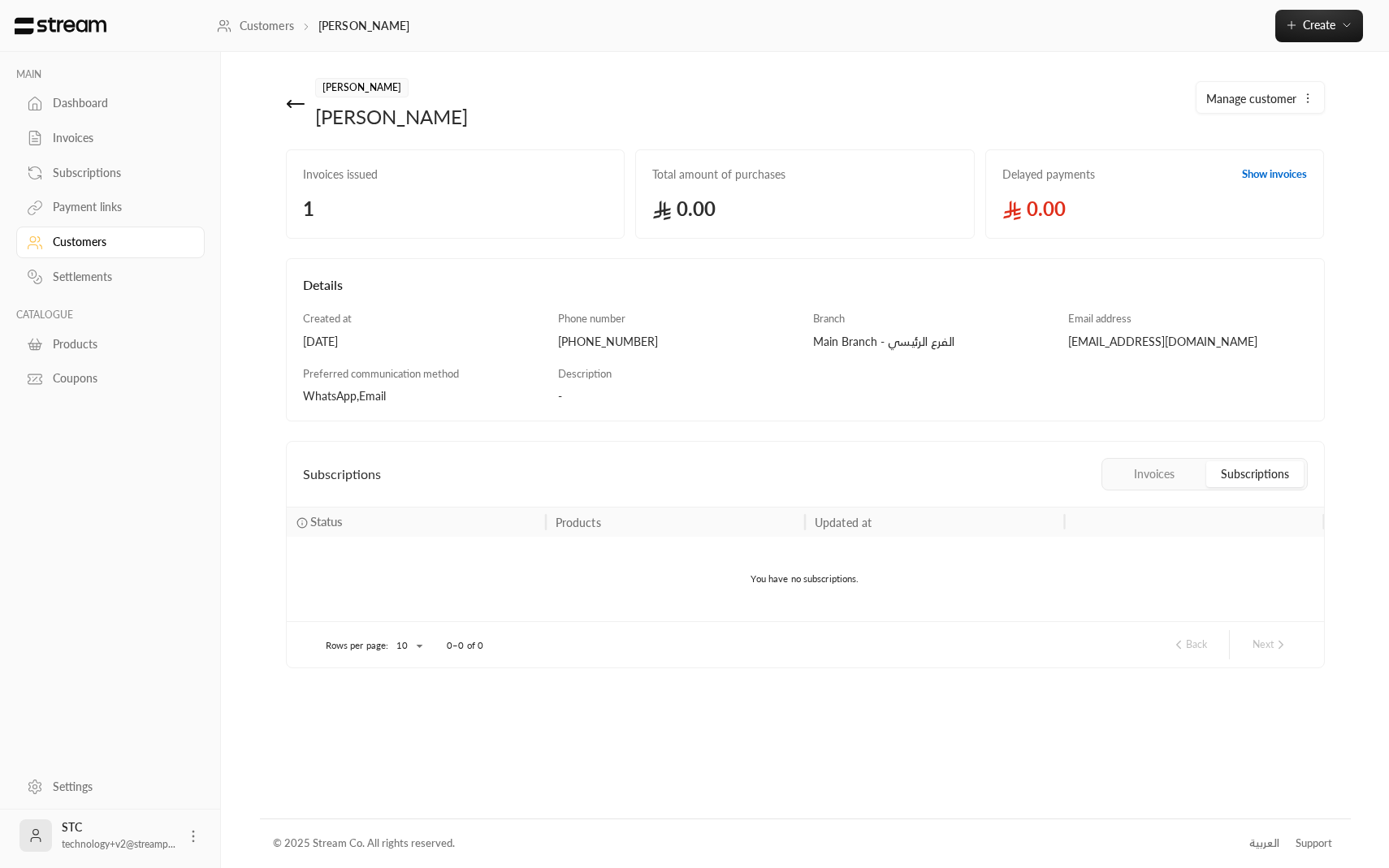
click at [619, 398] on div "-" at bounding box center [805, 397] width 495 height 16
click at [83, 357] on link "Products" at bounding box center [110, 343] width 188 height 32
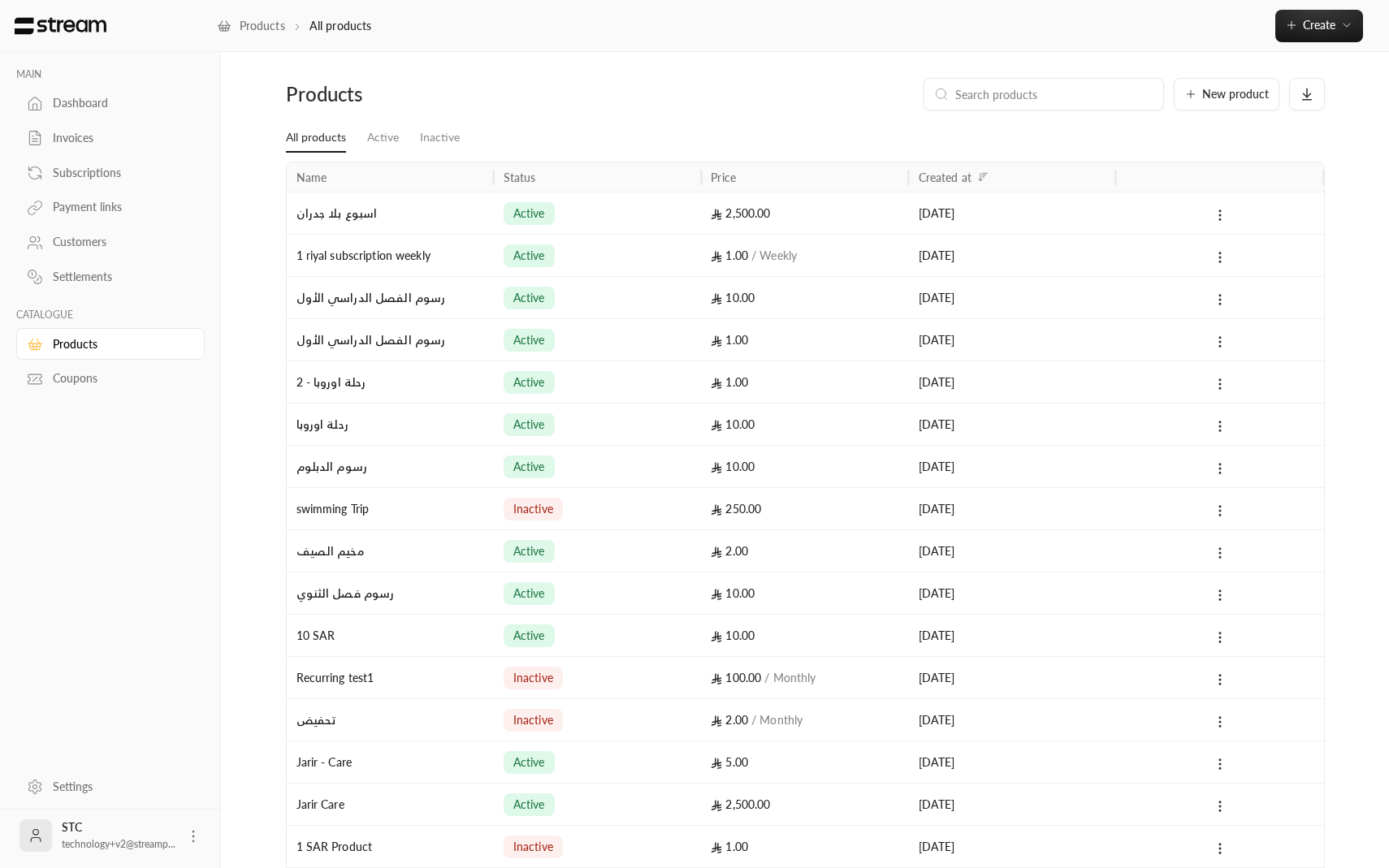
click at [90, 387] on div "Coupons" at bounding box center [119, 379] width 132 height 16
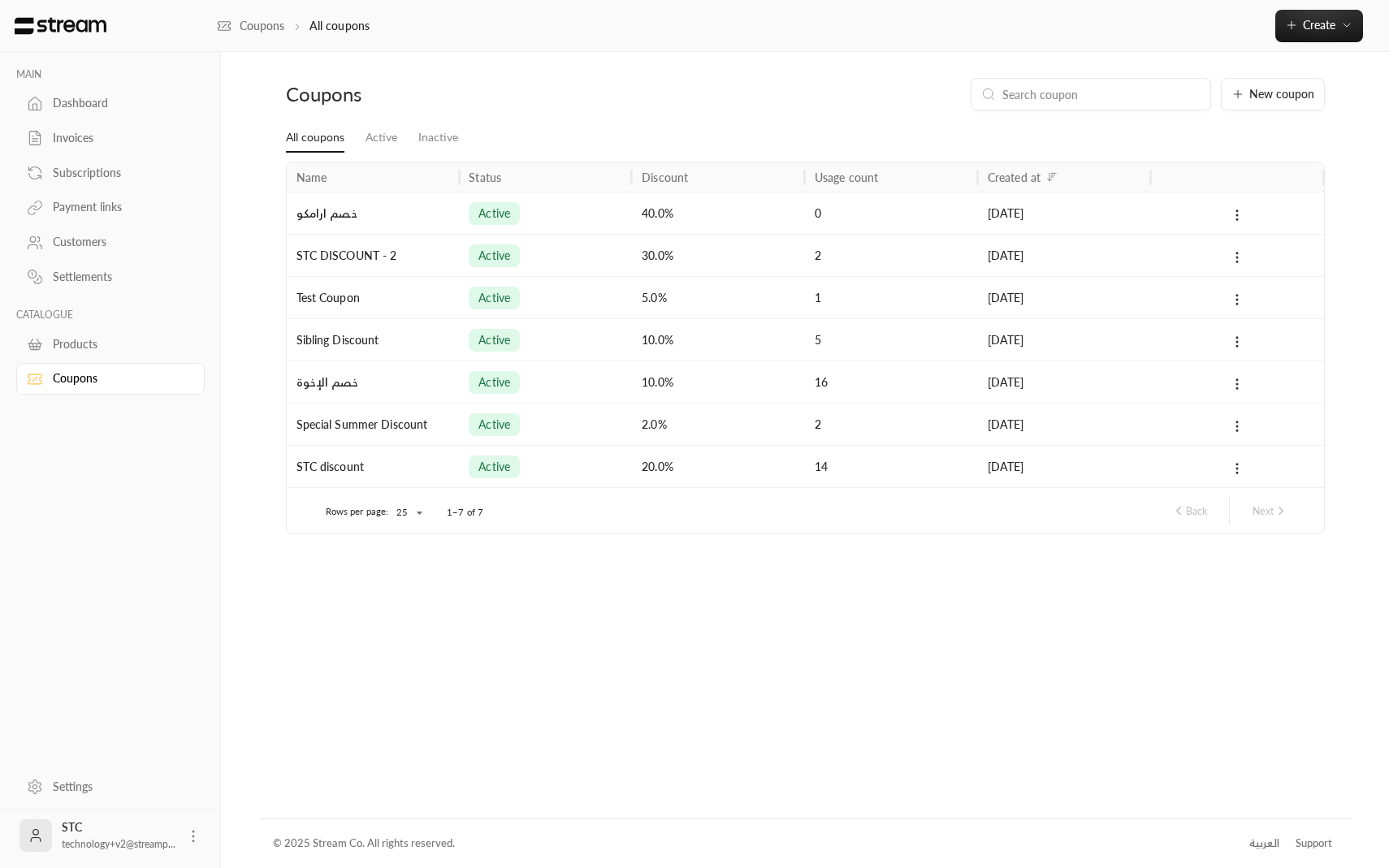
click at [109, 285] on div "Settlements" at bounding box center [119, 277] width 132 height 16
